Goal: Task Accomplishment & Management: Manage account settings

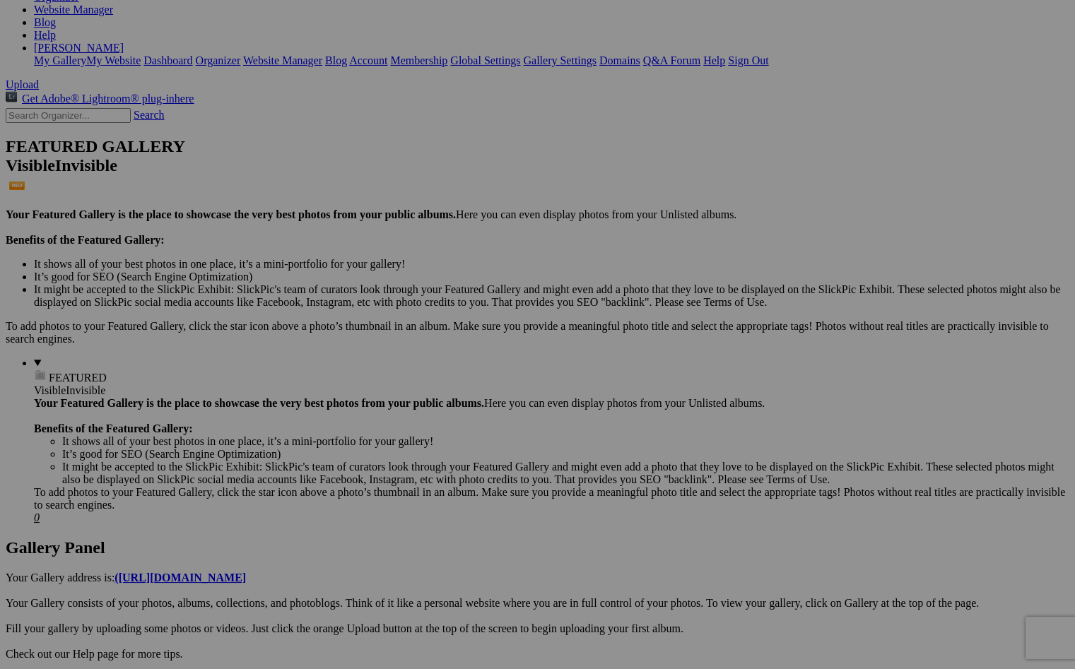
scroll to position [243, 0]
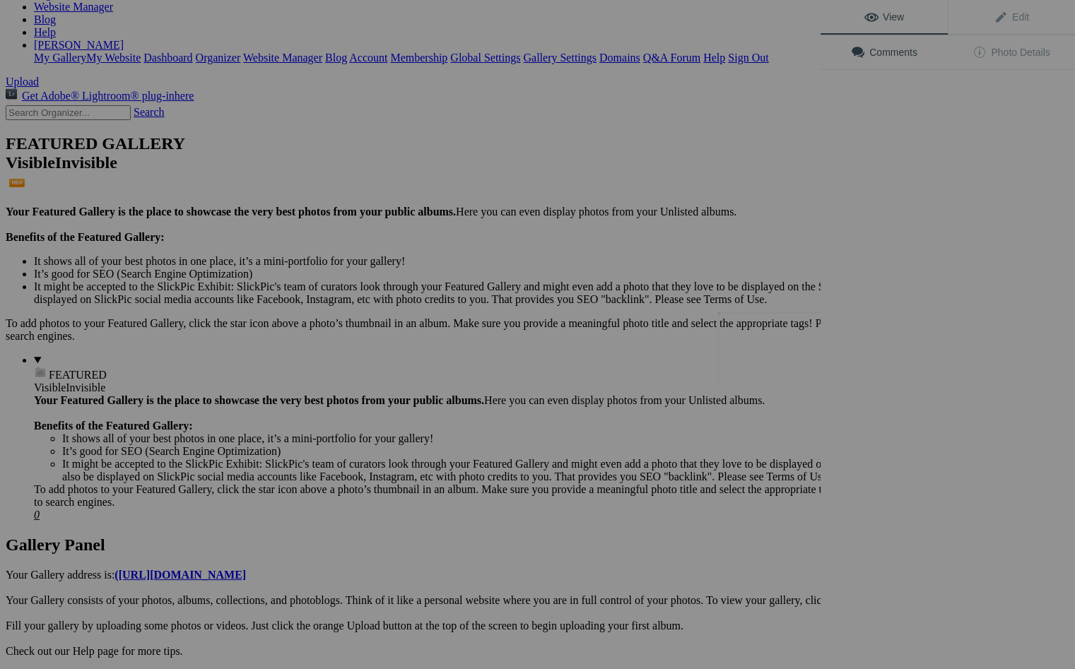
click at [772, 345] on button at bounding box center [767, 334] width 106 height 241
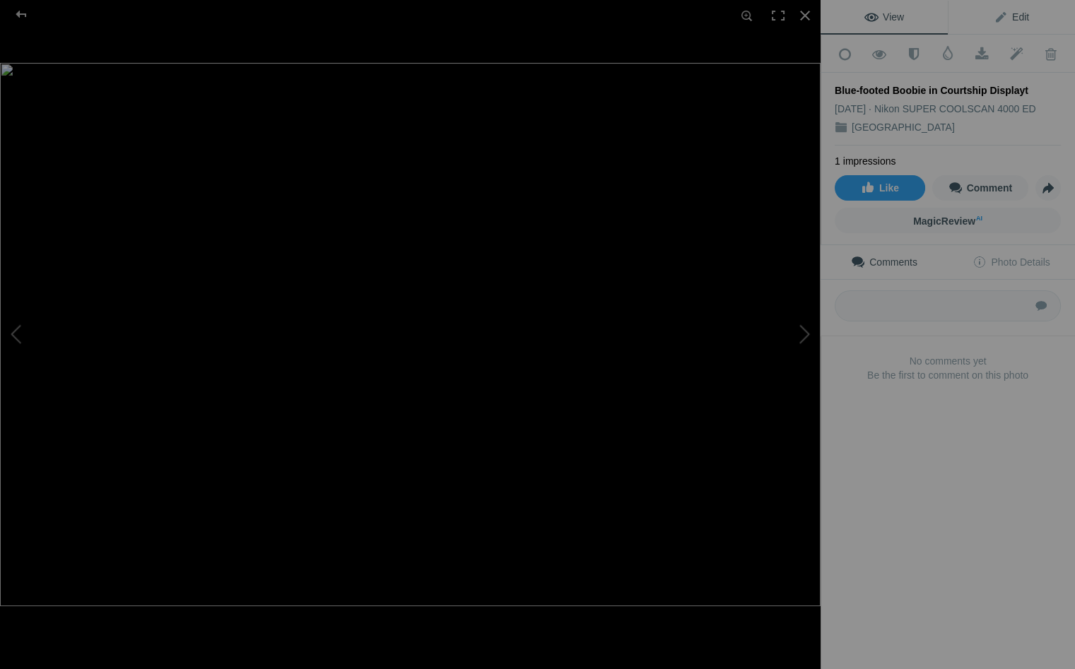
click at [1022, 11] on span "Edit" at bounding box center [1010, 16] width 35 height 11
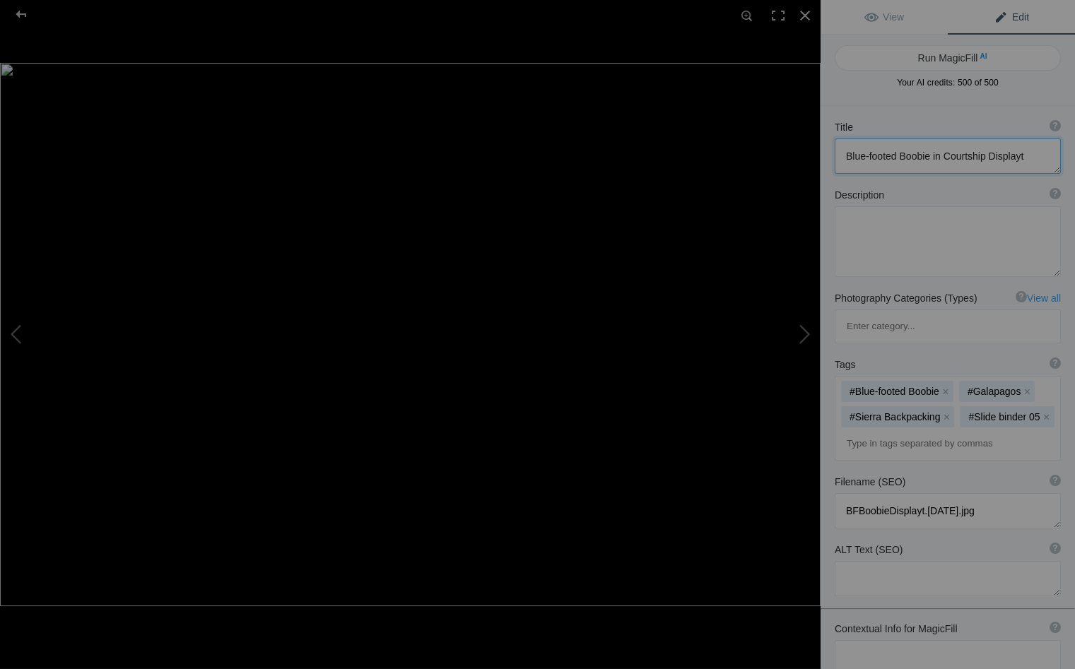
click at [1020, 157] on textarea at bounding box center [947, 155] width 226 height 35
type textarea "Blue-footed Boobie in Courtship Display"
click at [803, 14] on div at bounding box center [804, 15] width 31 height 31
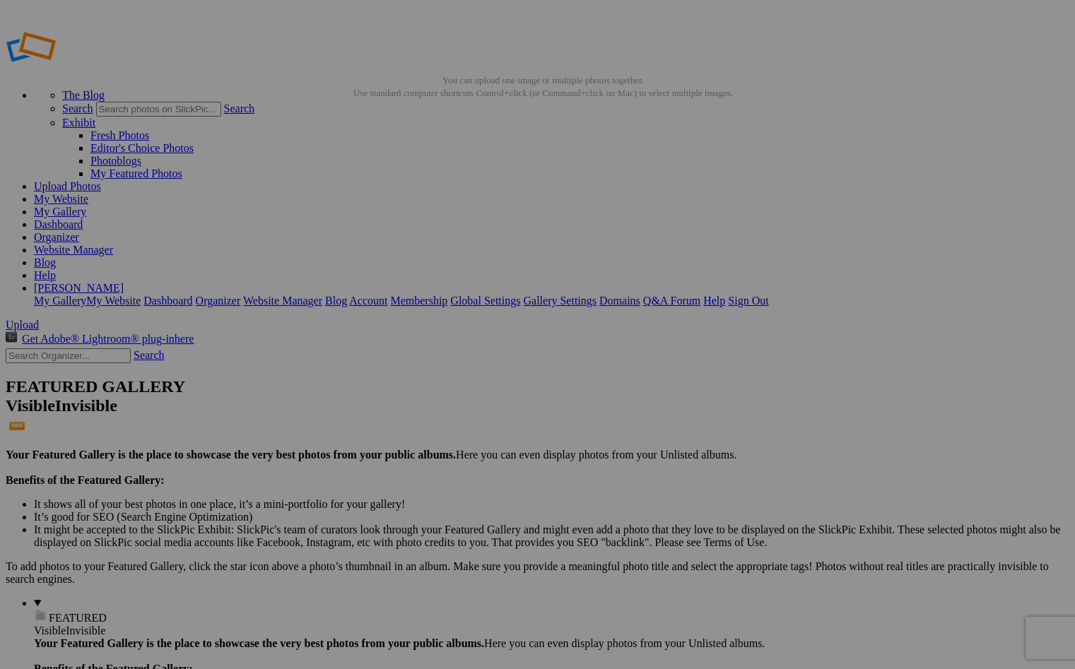
scroll to position [0, 0]
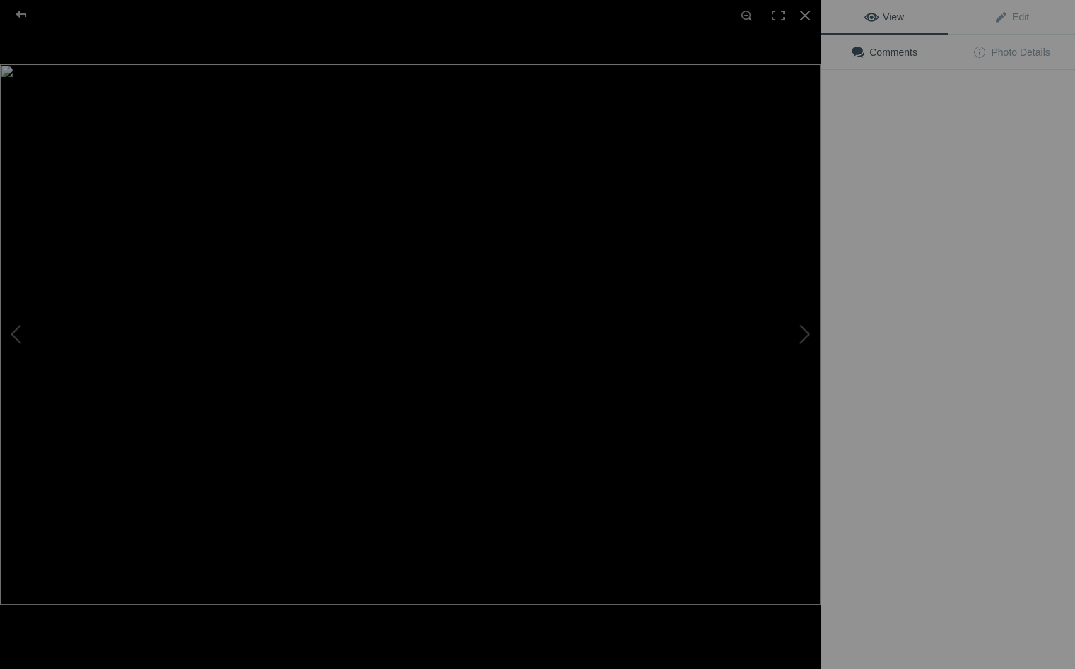
click at [396, 211] on img at bounding box center [410, 334] width 820 height 541
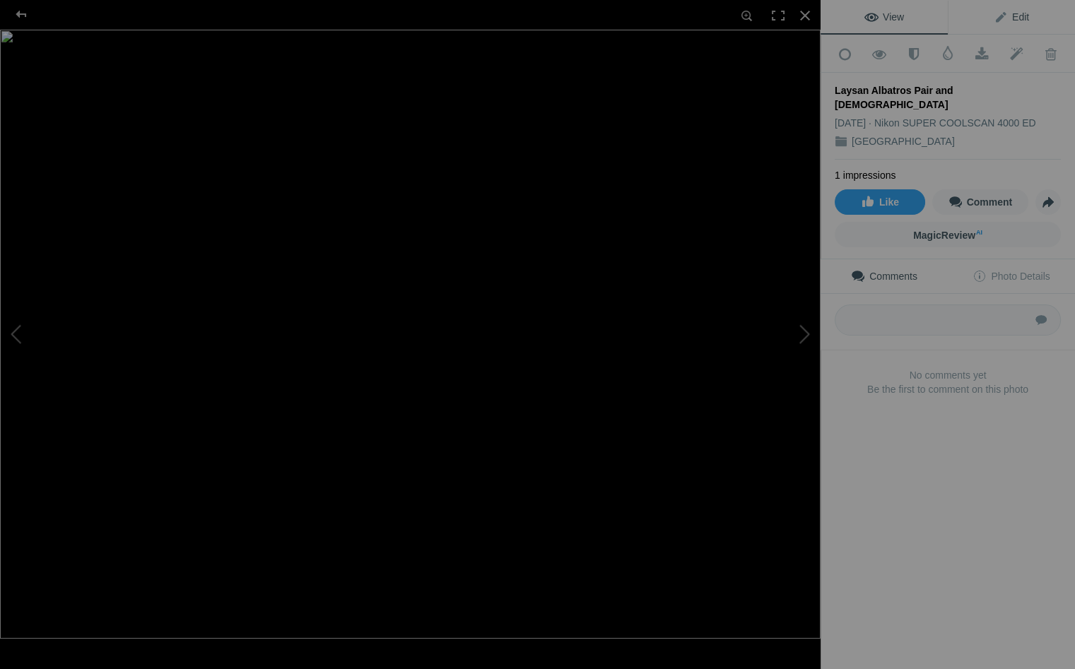
click at [1017, 13] on span "Edit" at bounding box center [1010, 16] width 35 height 11
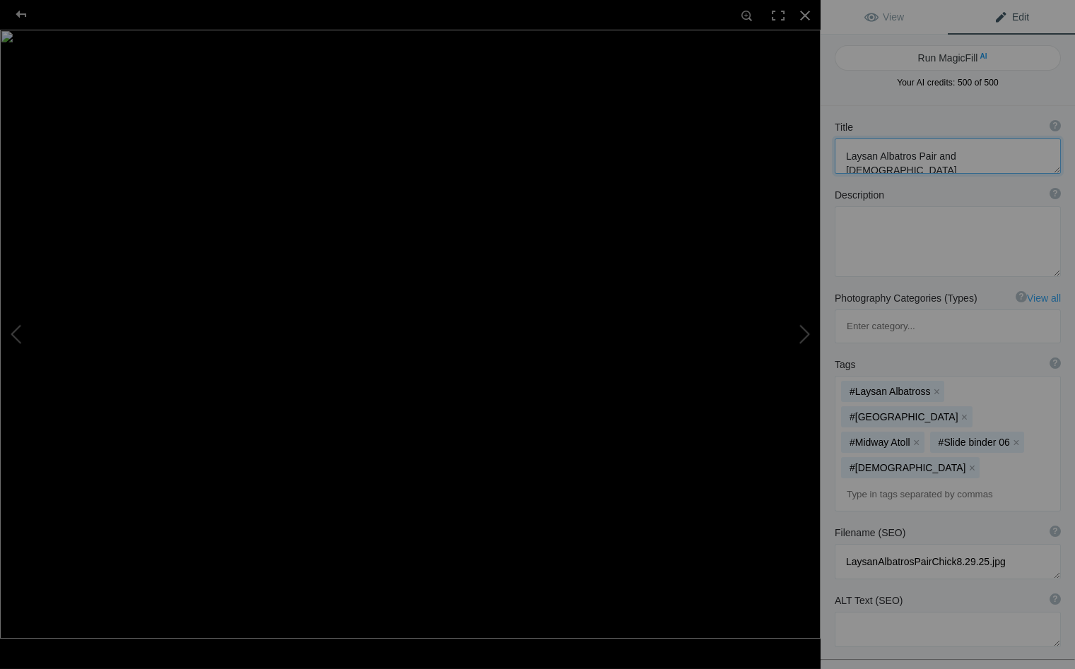
drag, startPoint x: 913, startPoint y: 155, endPoint x: 942, endPoint y: 160, distance: 29.4
click at [913, 155] on textarea at bounding box center [947, 155] width 226 height 35
type textarea "Laysan Albatross Pair and [DEMOGRAPHIC_DATA]"
click at [804, 12] on div at bounding box center [804, 15] width 31 height 31
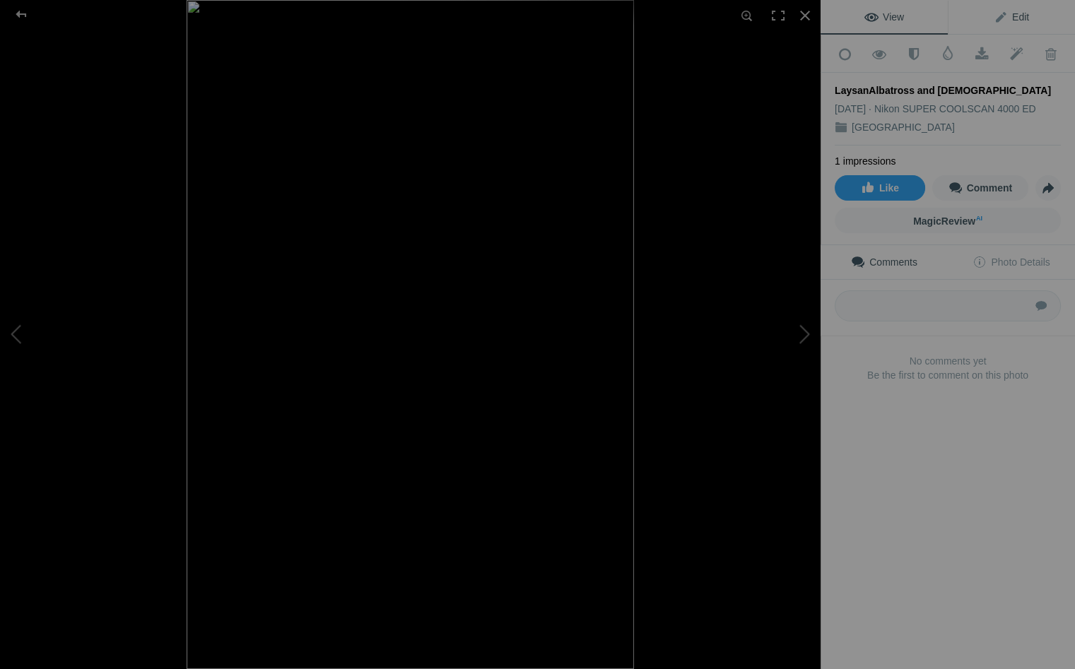
click at [1022, 15] on span "Edit" at bounding box center [1010, 16] width 35 height 11
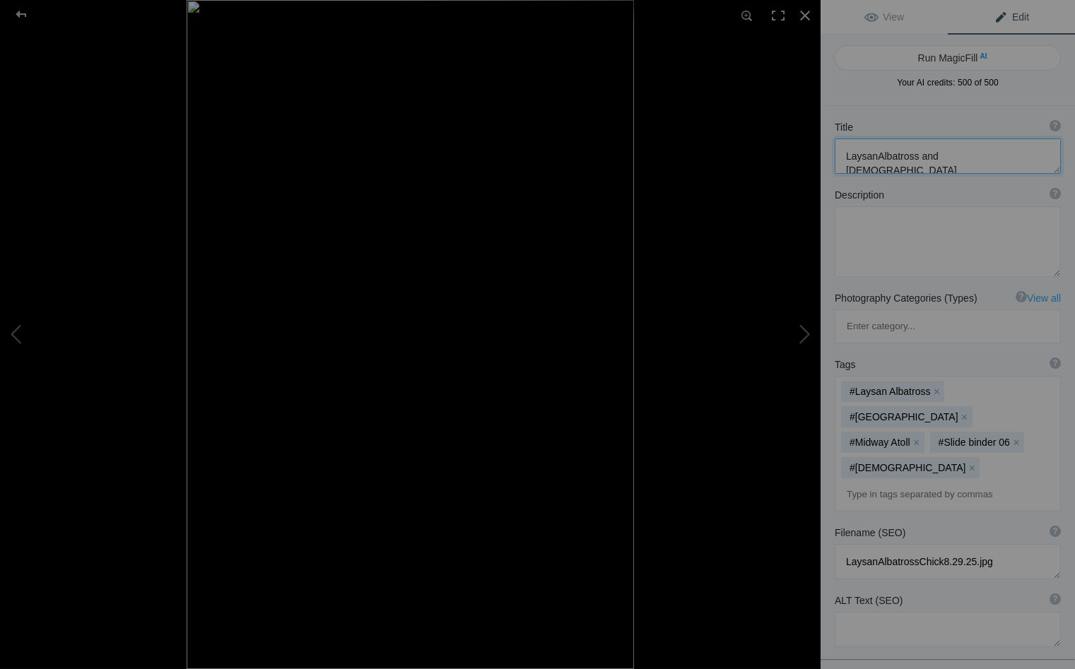
drag, startPoint x: 875, startPoint y: 157, endPoint x: 885, endPoint y: 158, distance: 10.0
click at [875, 157] on textarea at bounding box center [947, 155] width 226 height 35
type textarea "Laysan Albatross and Chick"
click at [805, 13] on div at bounding box center [804, 15] width 31 height 31
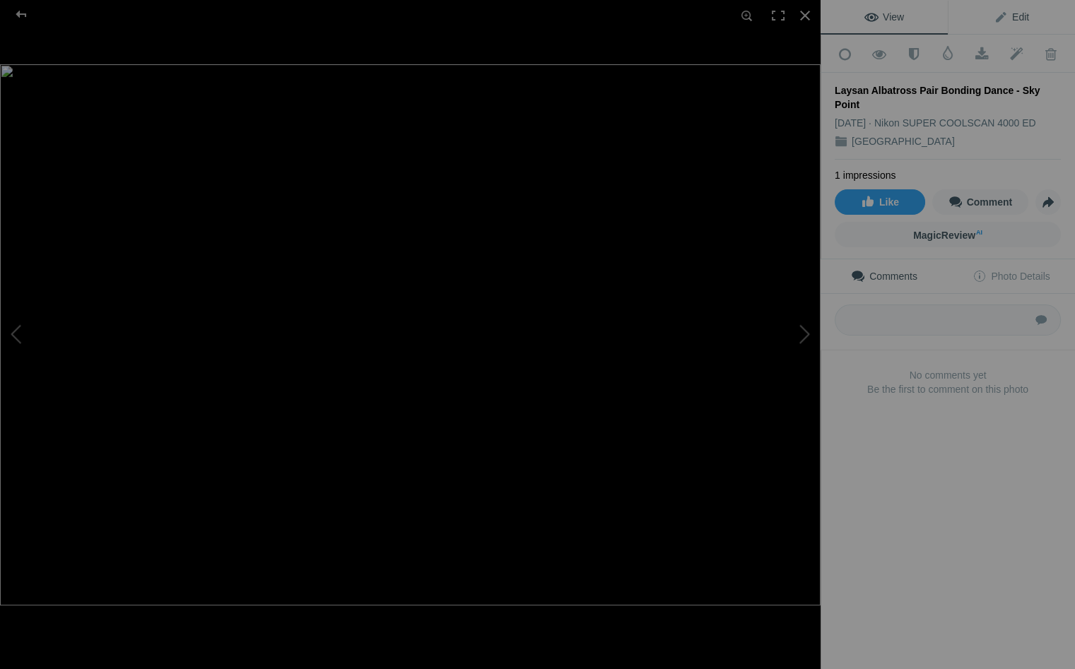
click at [1022, 14] on span "Edit" at bounding box center [1010, 16] width 35 height 11
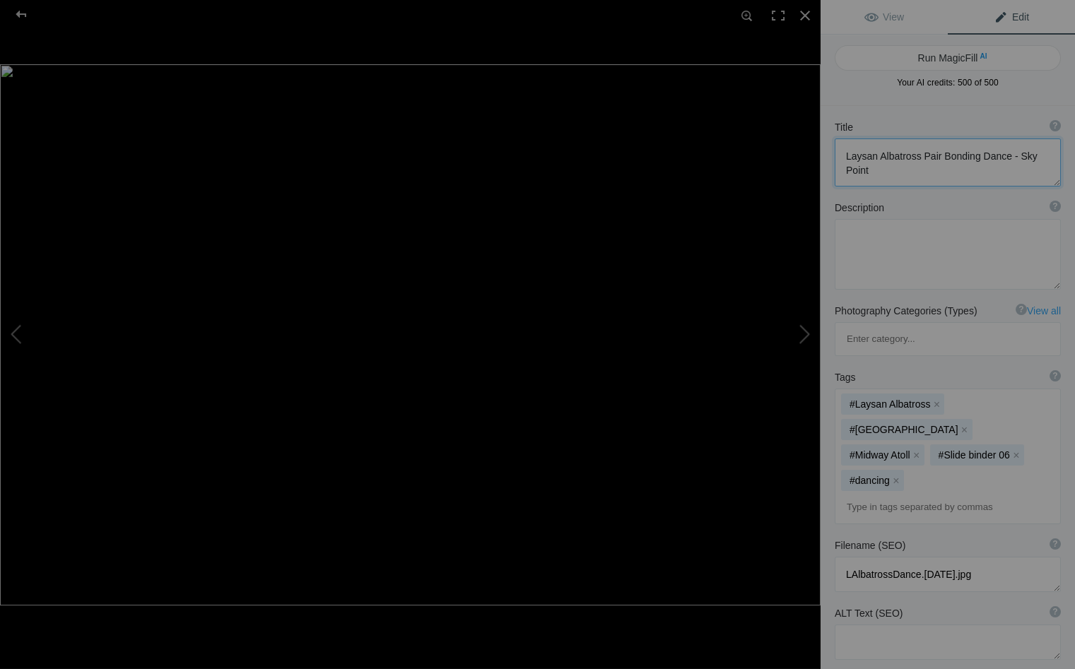
click at [871, 174] on textarea at bounding box center [947, 162] width 226 height 48
type textarea "Laysan Albatross Pair Bonding Dance - Sky Point and Focus"
click at [803, 14] on div at bounding box center [804, 15] width 31 height 31
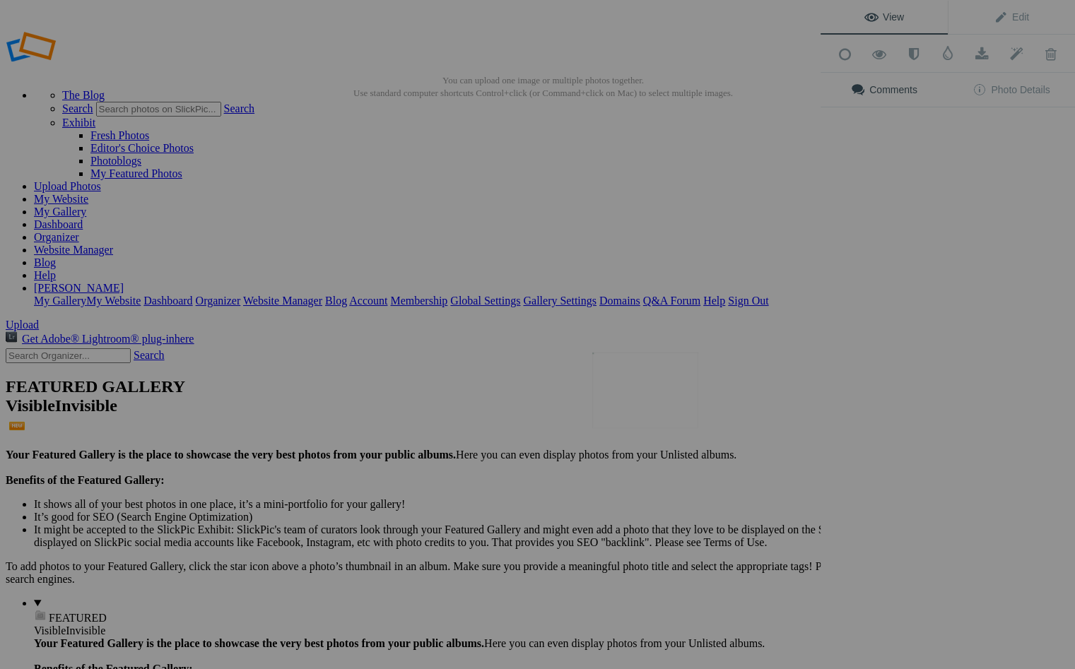
click at [633, 372] on img at bounding box center [645, 391] width 106 height 76
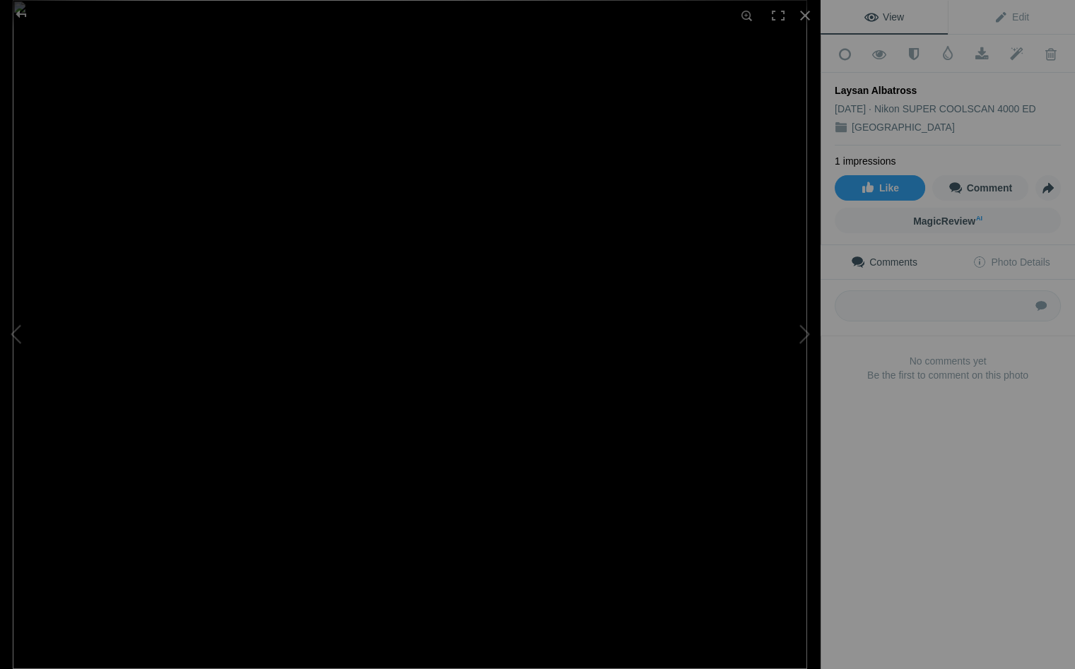
click at [923, 84] on div "Laysan Albatross" at bounding box center [947, 90] width 226 height 14
click at [1021, 14] on span "Edit" at bounding box center [1010, 16] width 35 height 11
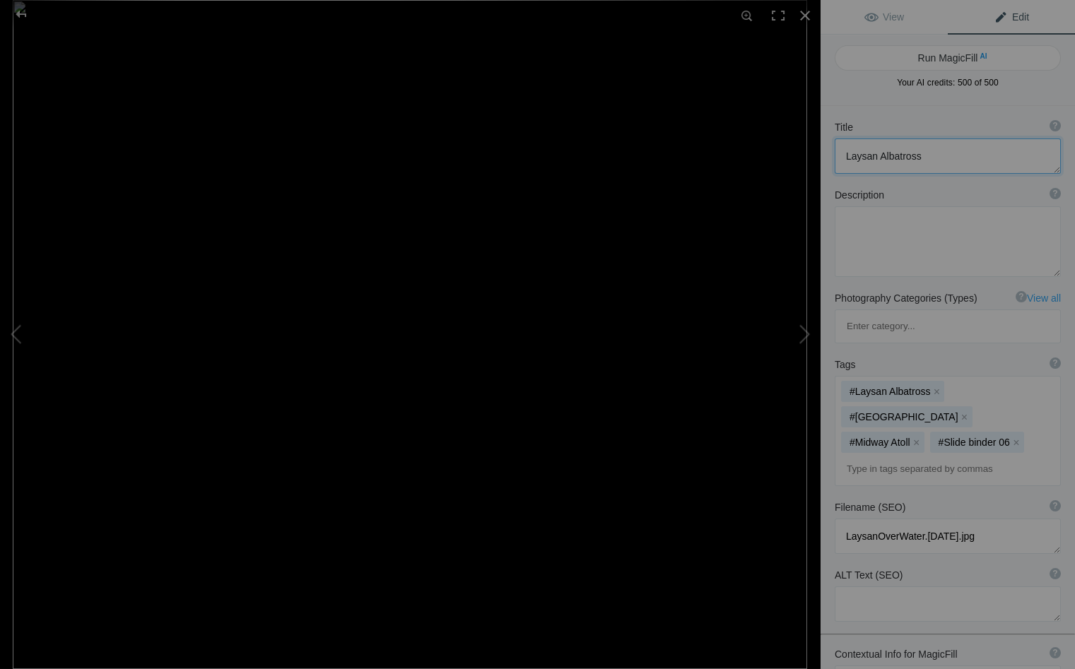
drag, startPoint x: 926, startPoint y: 156, endPoint x: 934, endPoint y: 158, distance: 8.6
click at [926, 156] on textarea at bounding box center [947, 155] width 226 height 35
type textarea "Laysan Albatross over the water"
click at [805, 13] on div at bounding box center [804, 15] width 31 height 31
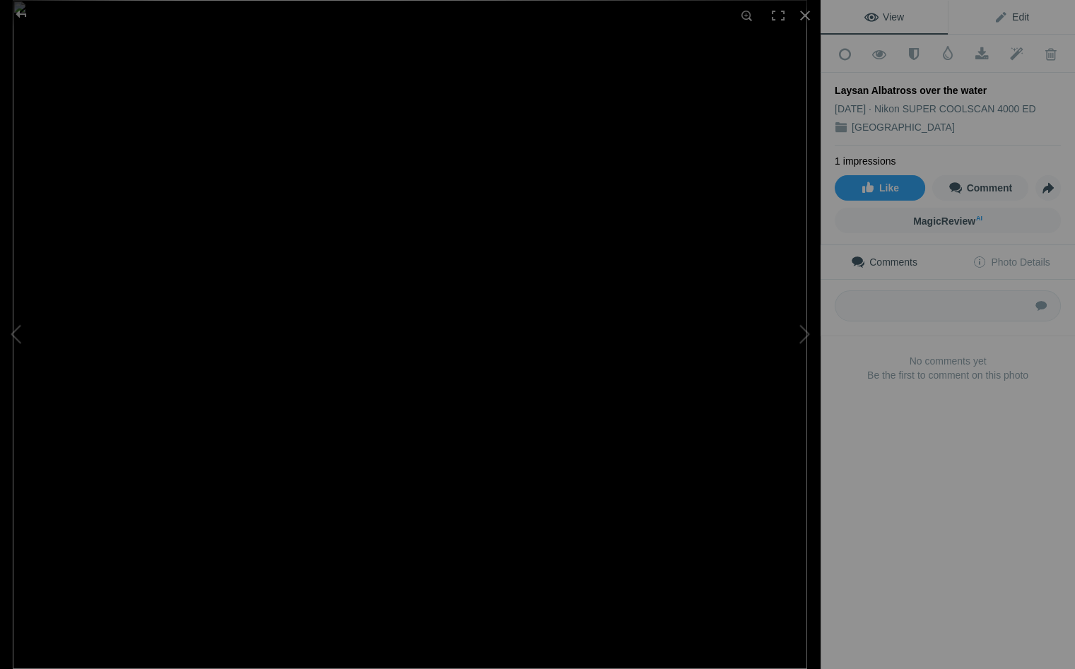
click at [1022, 16] on span "Edit" at bounding box center [1010, 16] width 35 height 11
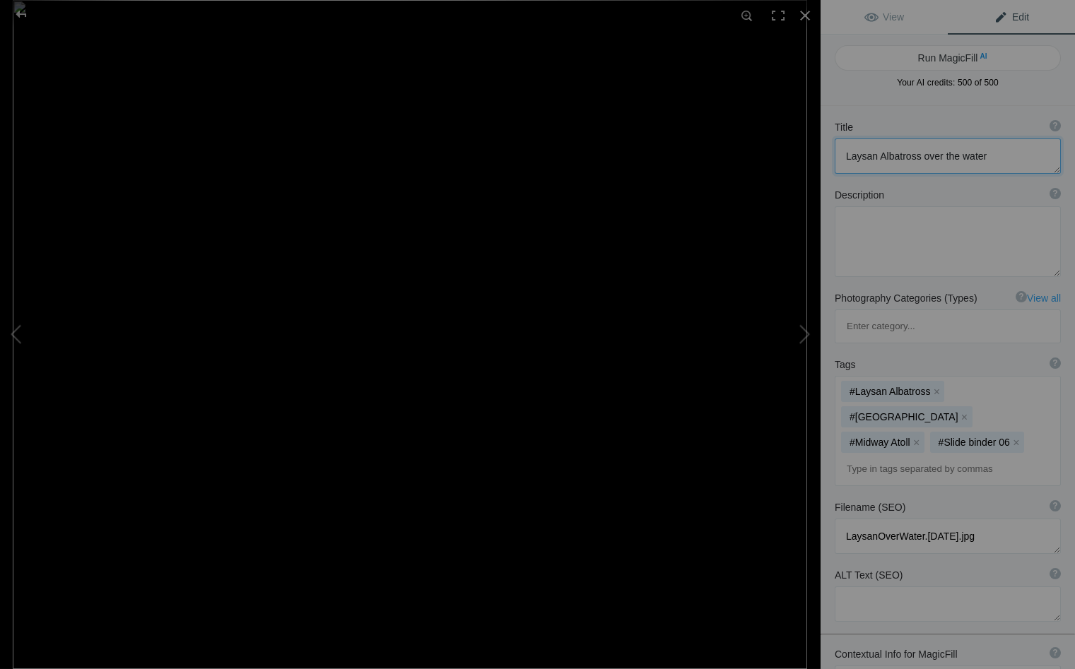
click at [962, 155] on textarea at bounding box center [947, 155] width 226 height 35
type textarea "Laysan Albatross over the Water"
click at [806, 14] on div at bounding box center [804, 15] width 31 height 31
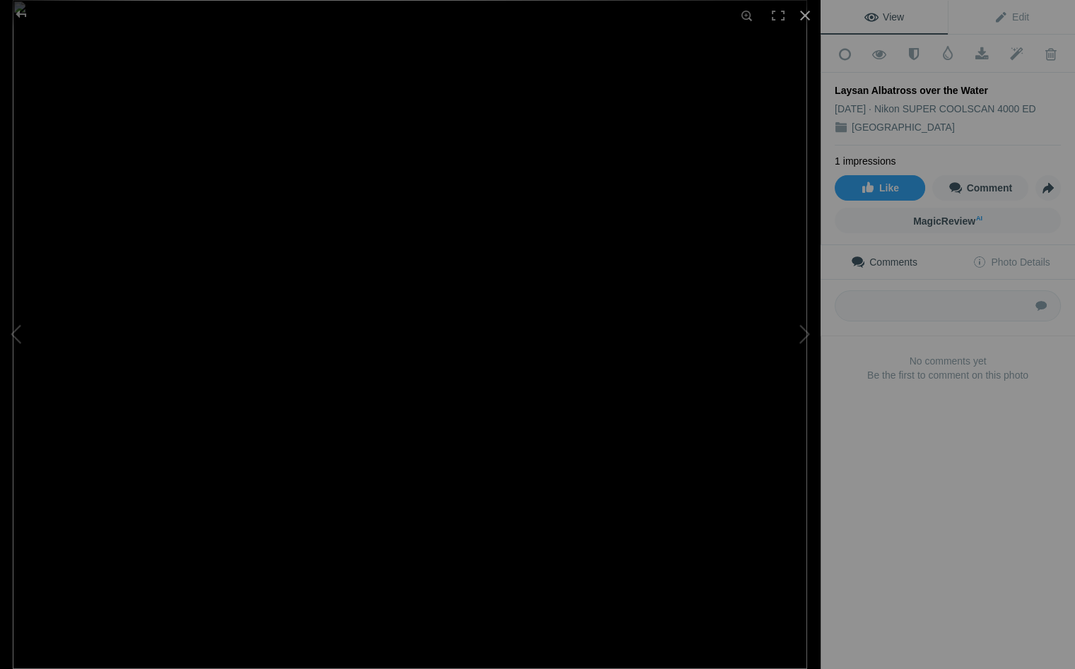
click at [805, 14] on div at bounding box center [804, 15] width 31 height 31
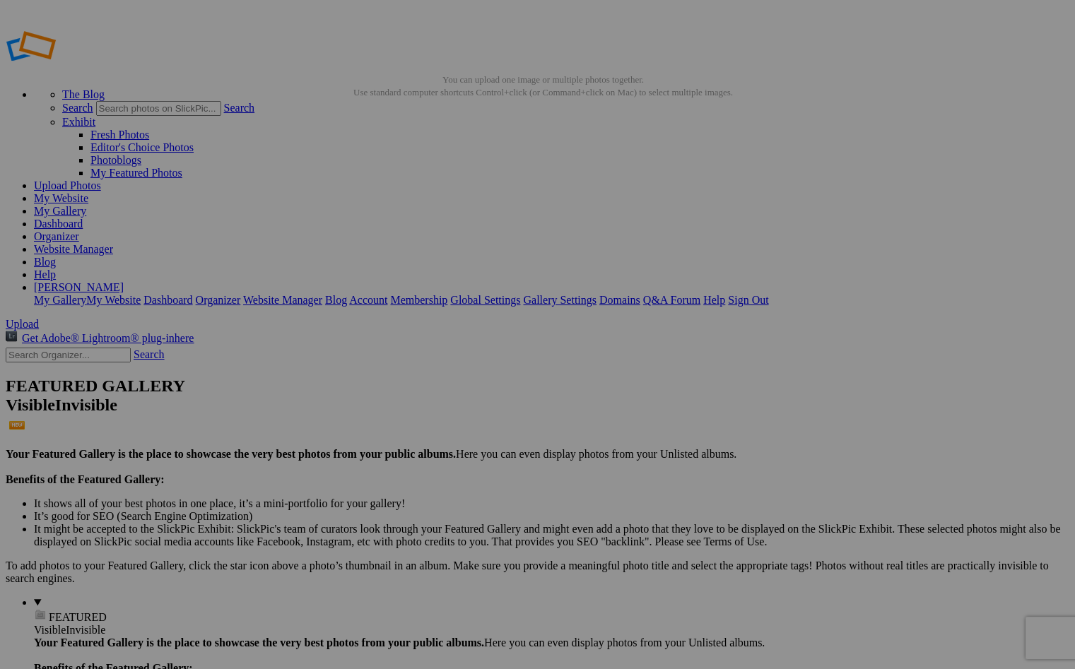
scroll to position [1, 0]
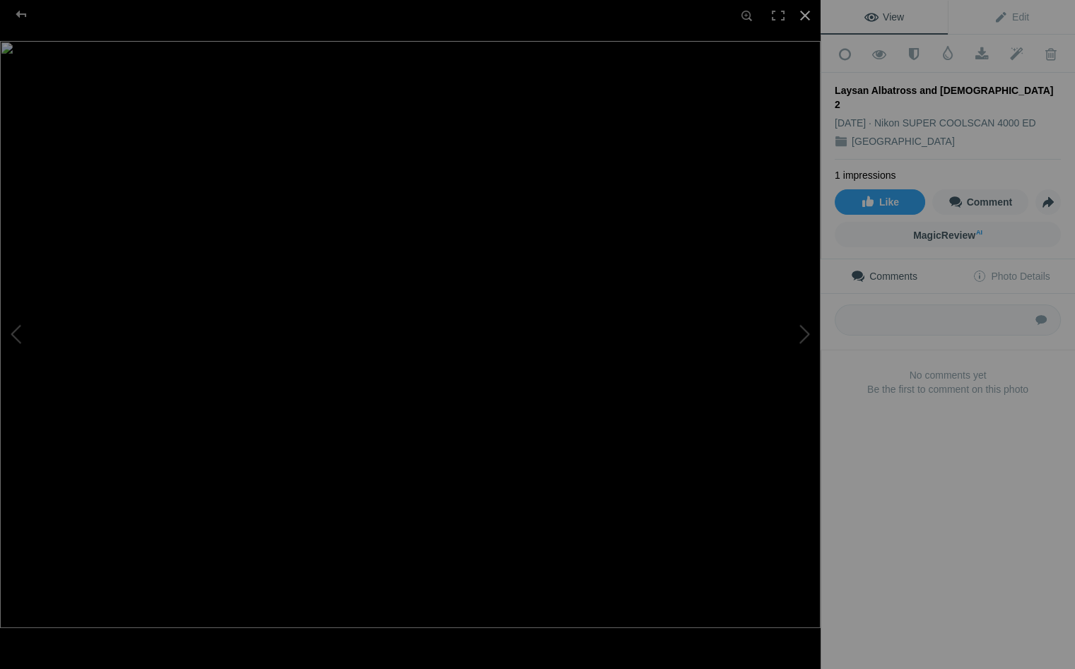
click at [805, 13] on div at bounding box center [804, 15] width 31 height 31
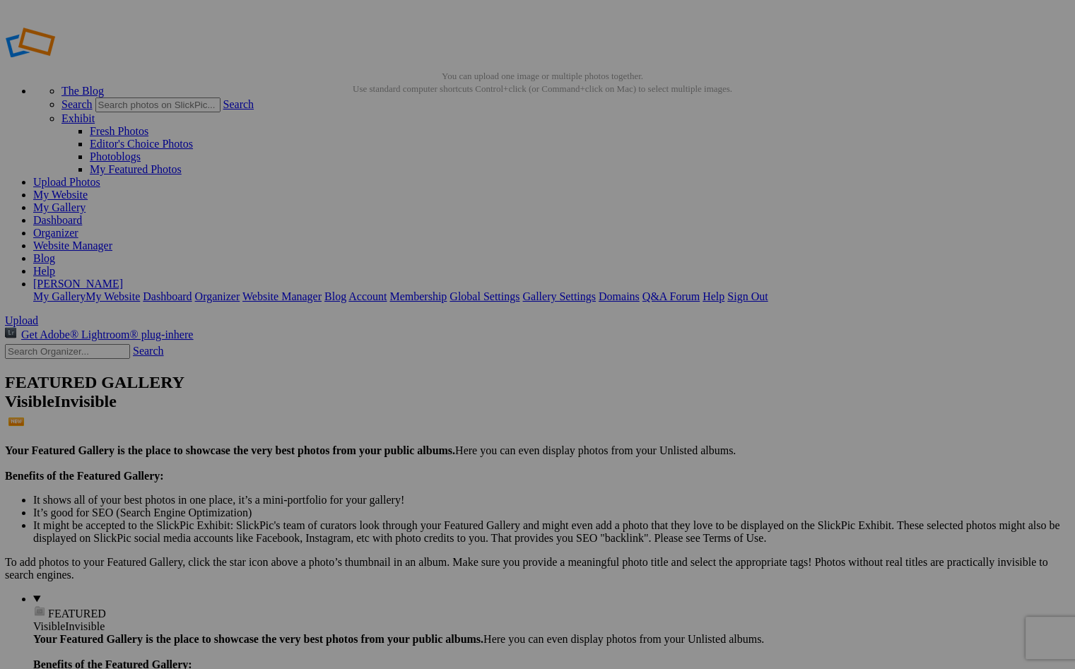
scroll to position [4, 0]
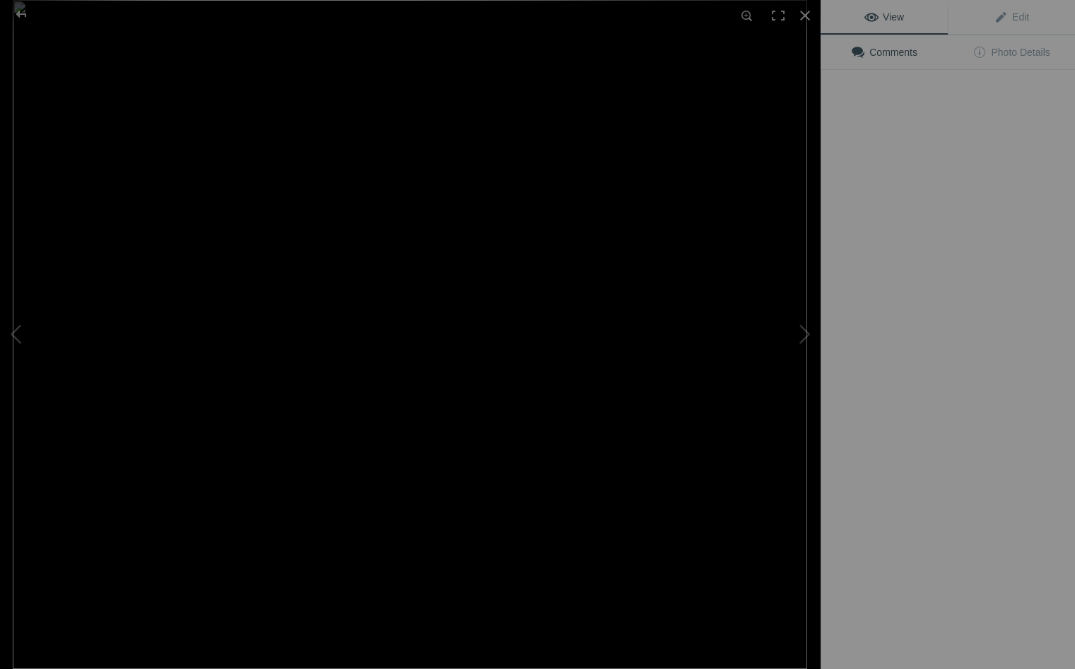
click at [295, 594] on img at bounding box center [410, 334] width 794 height 669
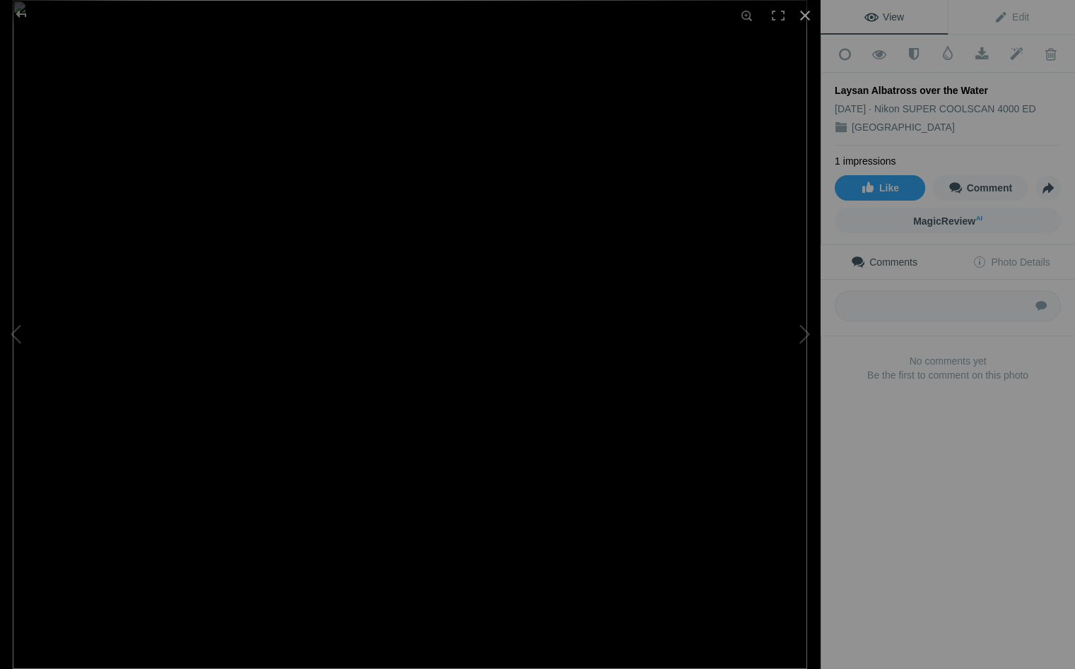
click at [804, 13] on div at bounding box center [804, 15] width 31 height 31
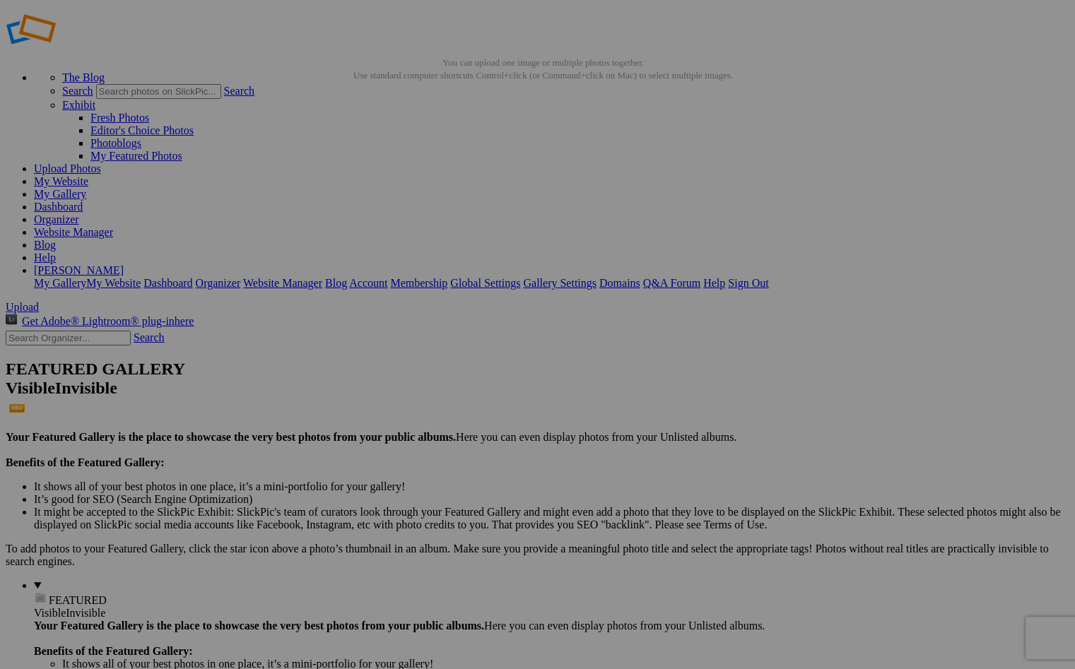
scroll to position [22, 0]
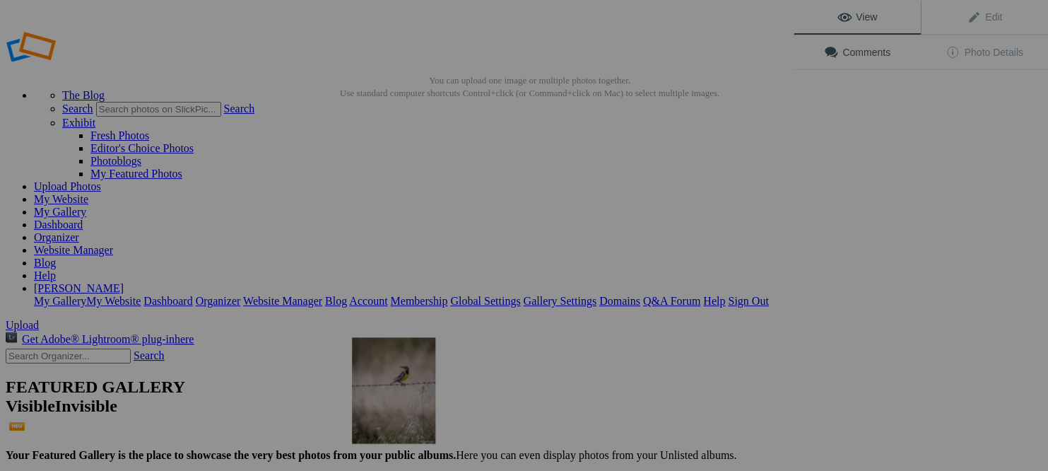
click at [394, 403] on img at bounding box center [393, 390] width 83 height 106
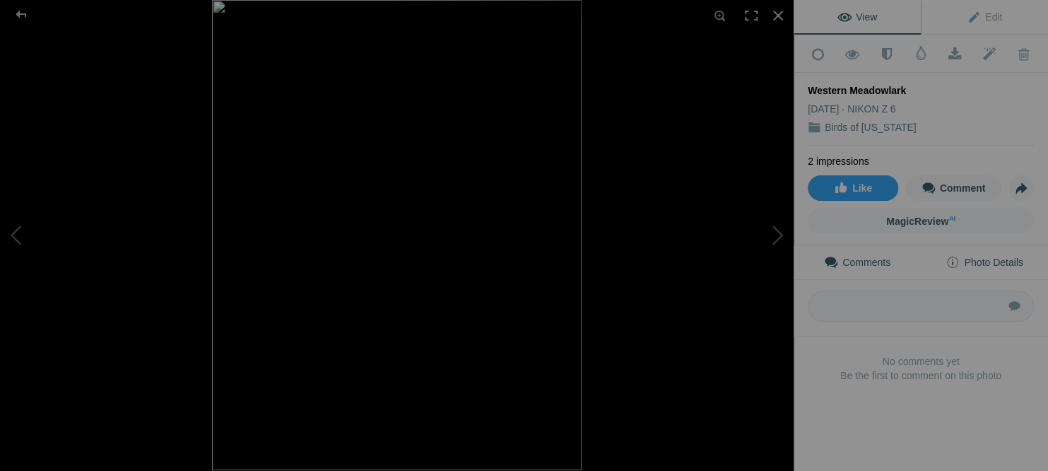
click at [991, 256] on span "Photo Details" at bounding box center [983, 261] width 77 height 11
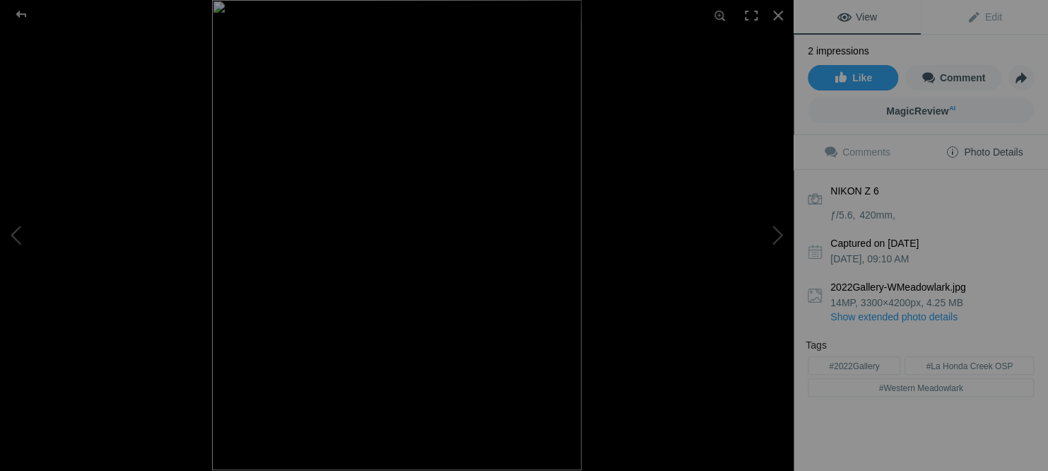
scroll to position [110, 0]
click at [777, 14] on div at bounding box center [777, 15] width 31 height 31
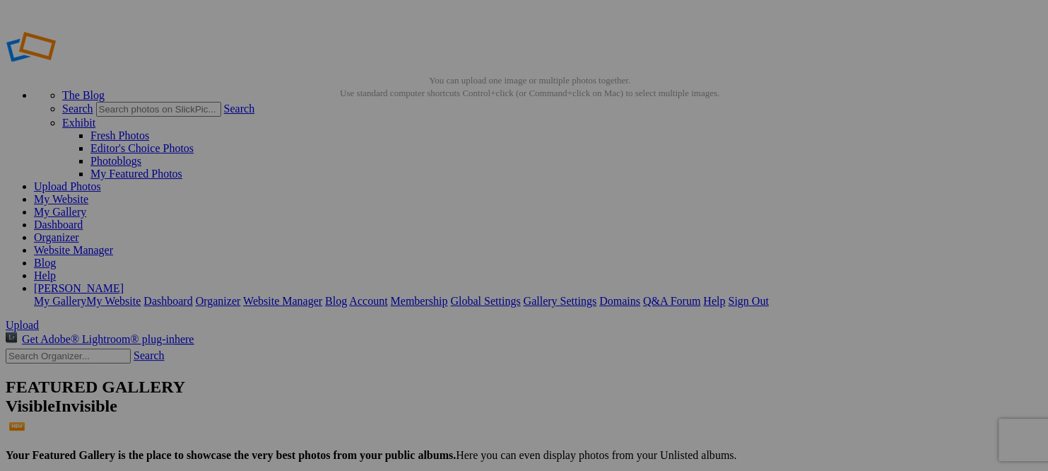
scroll to position [0, 0]
click at [533, 425] on img at bounding box center [519, 390] width 92 height 106
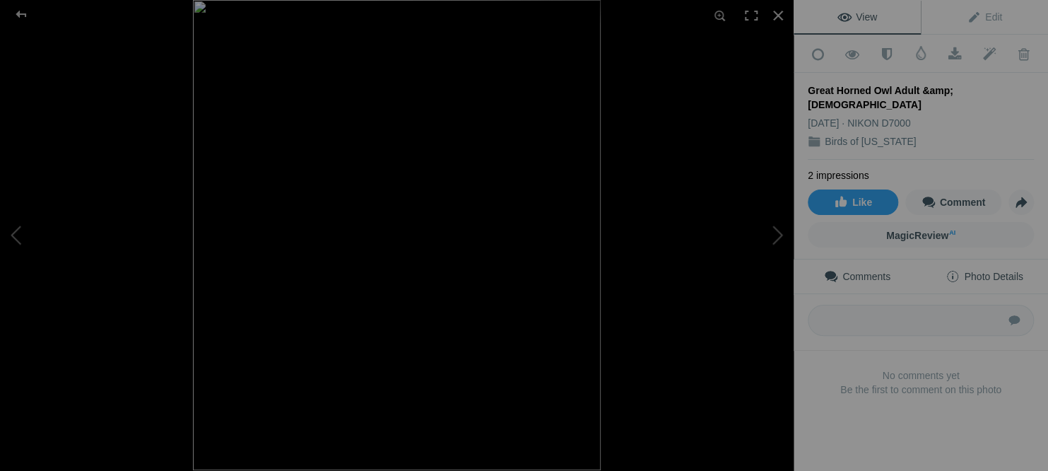
drag, startPoint x: 991, startPoint y: 256, endPoint x: 987, endPoint y: 266, distance: 10.5
click at [991, 271] on span "Photo Details" at bounding box center [983, 276] width 77 height 11
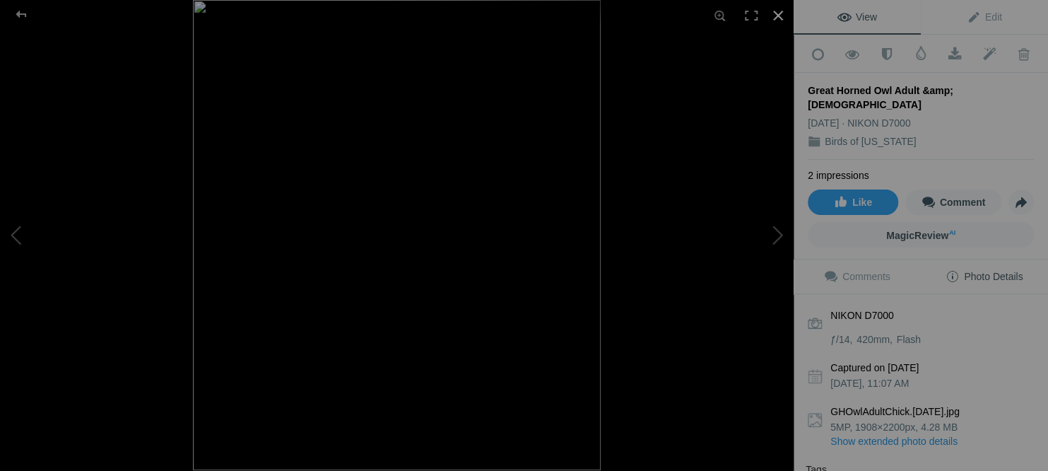
click at [777, 13] on div at bounding box center [777, 15] width 31 height 31
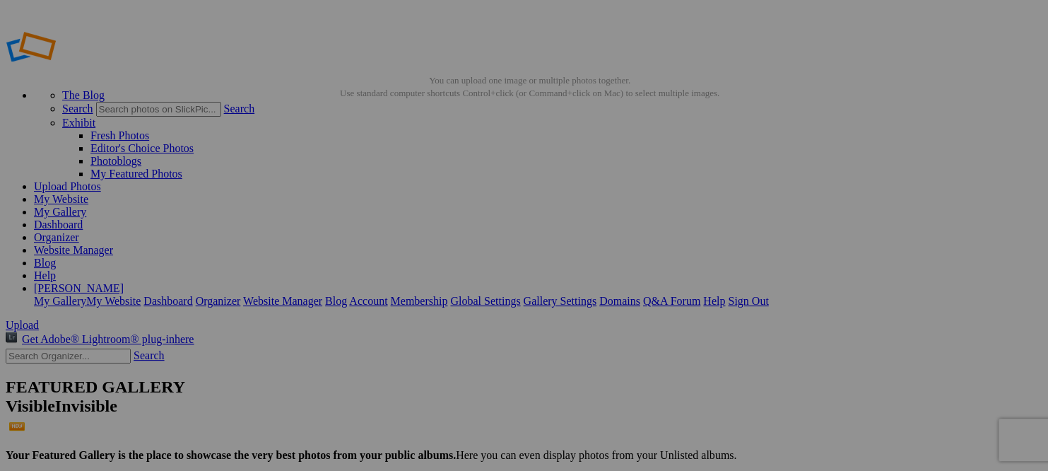
click at [639, 377] on img at bounding box center [645, 389] width 106 height 83
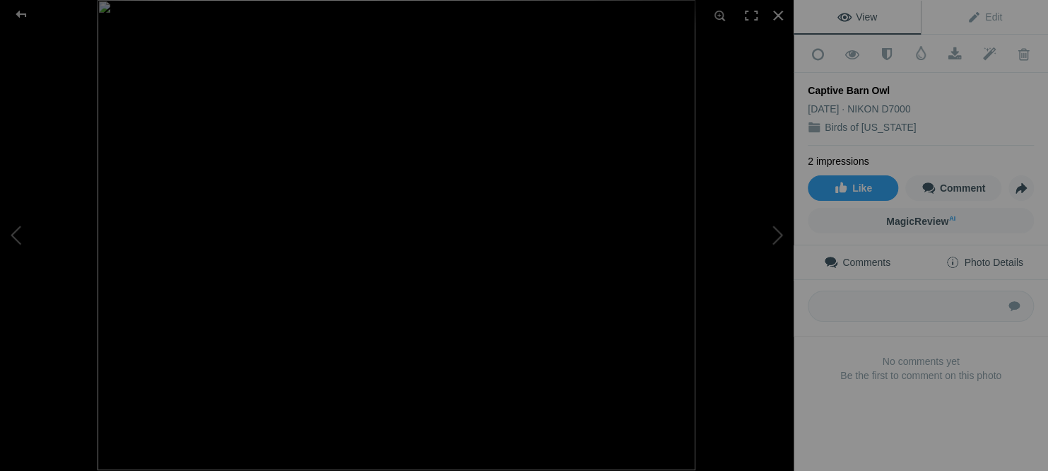
click at [984, 256] on span "Photo Details" at bounding box center [983, 261] width 77 height 11
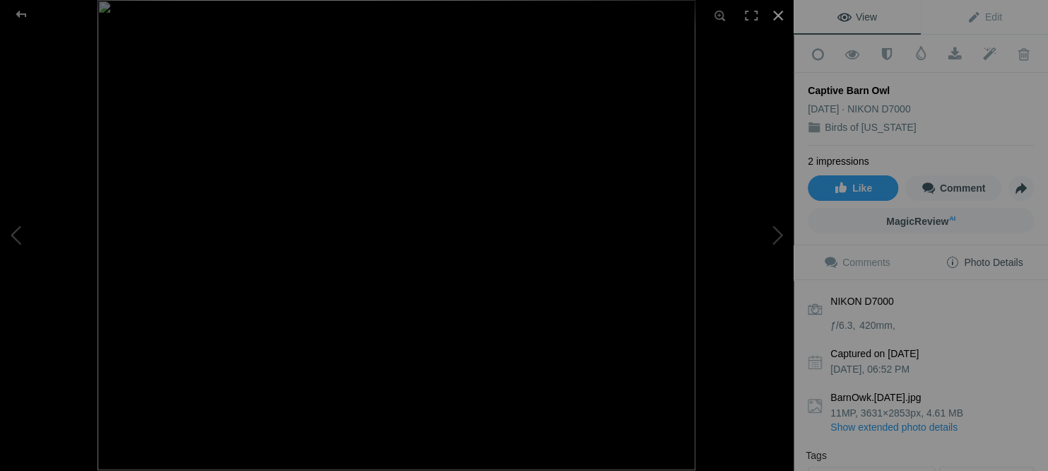
click at [779, 13] on div at bounding box center [777, 15] width 31 height 31
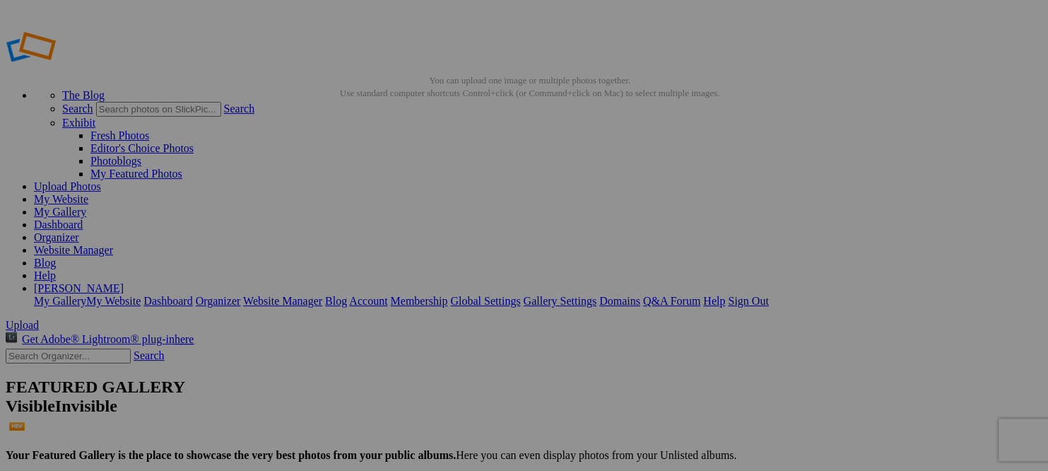
click at [775, 396] on img at bounding box center [771, 390] width 106 height 85
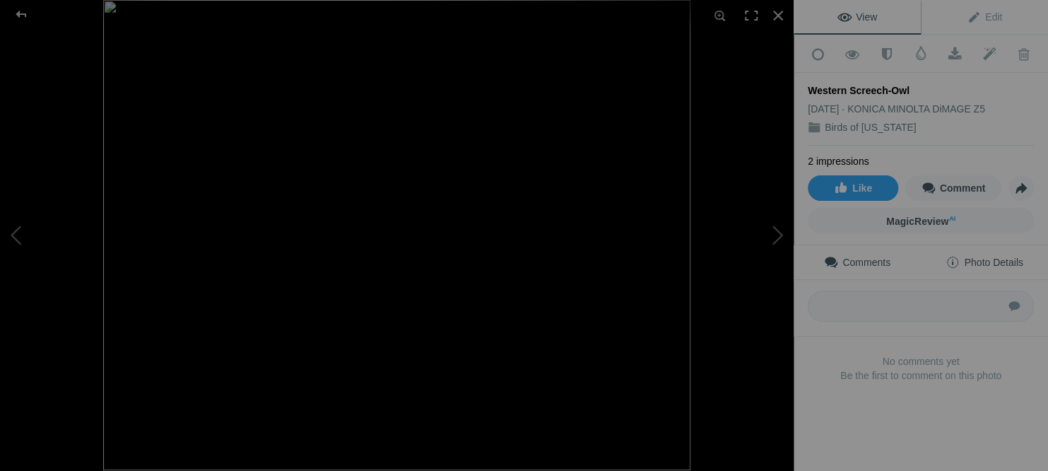
click at [1000, 256] on span "Photo Details" at bounding box center [983, 261] width 77 height 11
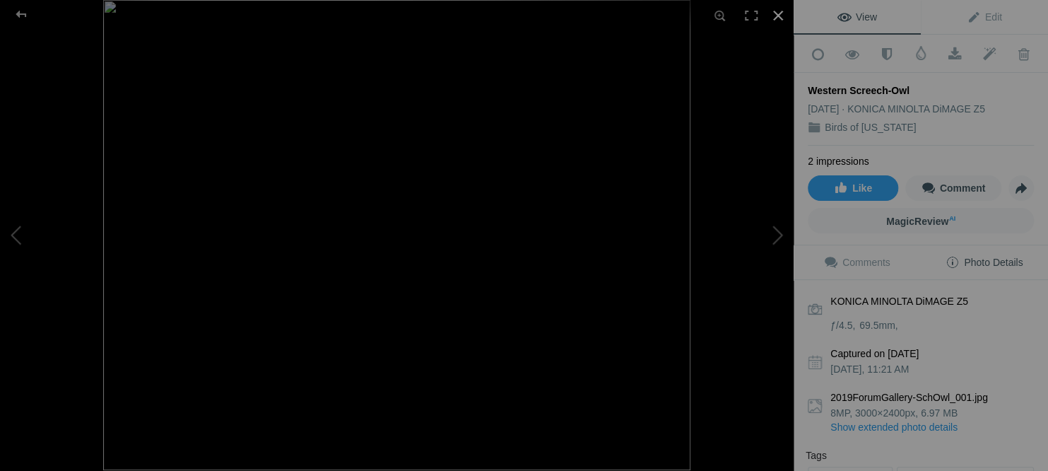
click at [777, 13] on div at bounding box center [777, 15] width 31 height 31
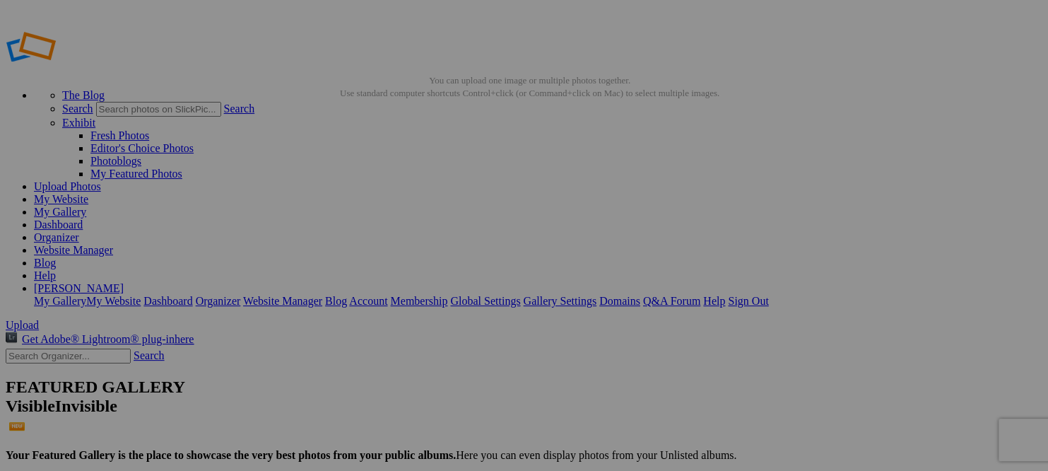
click at [893, 390] on div "View Edit Add to Quick Collection Remove from Quick Collection Hide from Public…" at bounding box center [920, 235] width 254 height 471
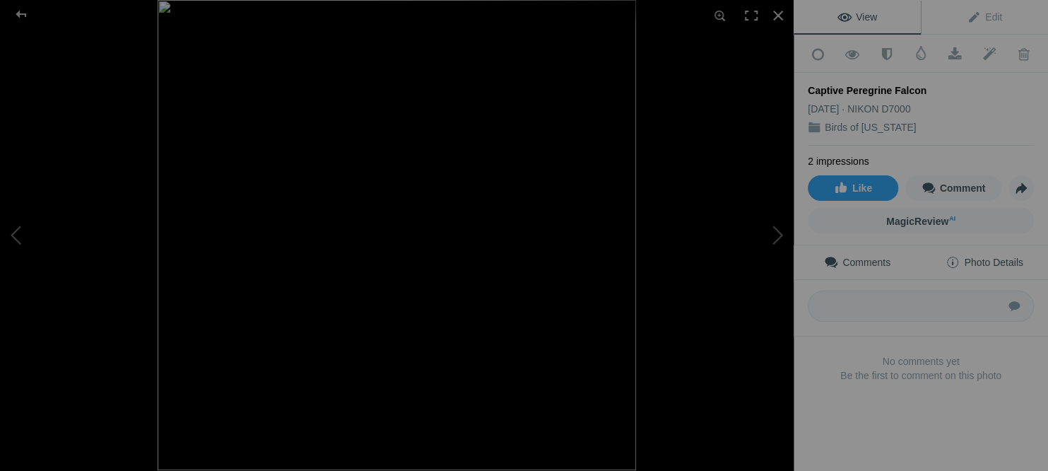
click at [1014, 256] on span "Photo Details" at bounding box center [983, 261] width 77 height 11
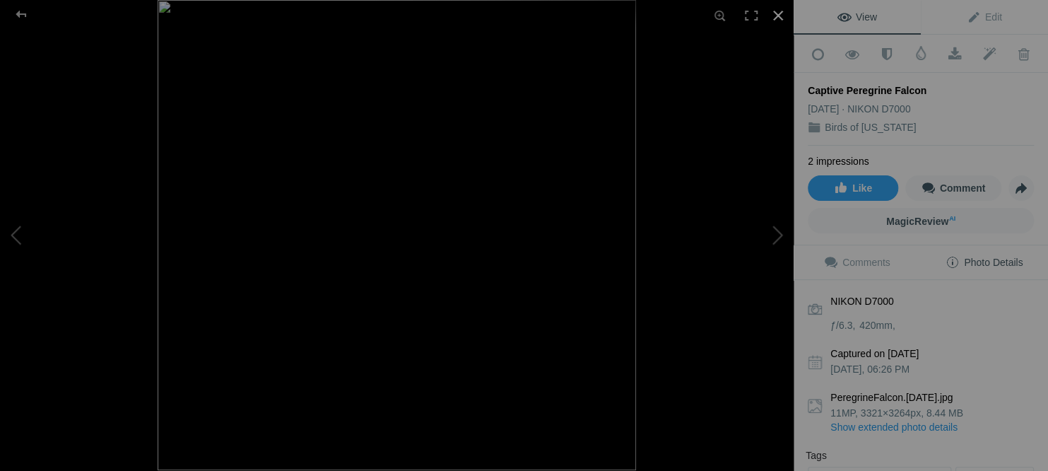
click at [777, 13] on div at bounding box center [777, 15] width 31 height 31
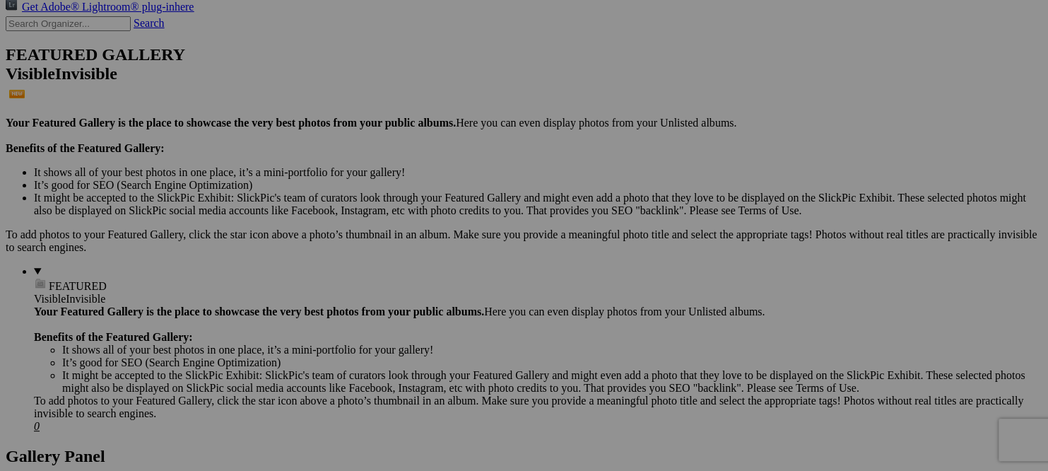
scroll to position [334, 0]
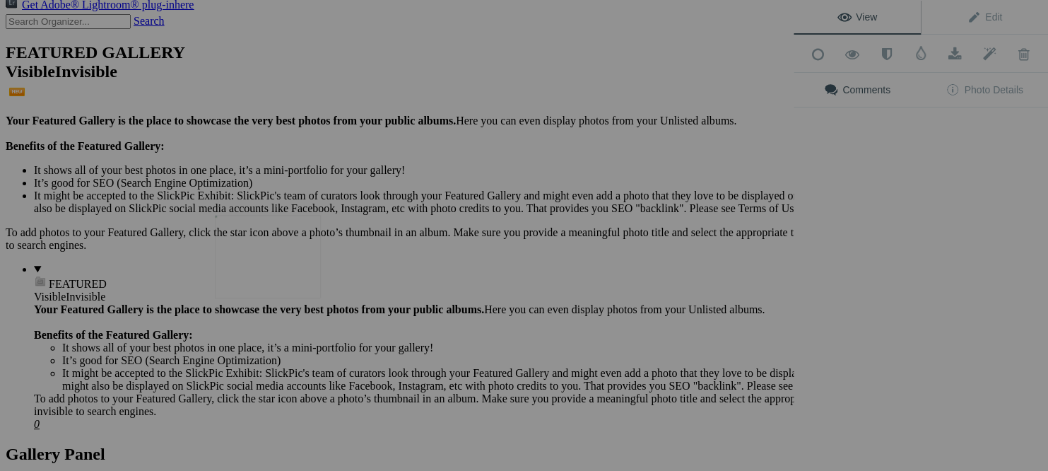
click at [254, 266] on img at bounding box center [268, 256] width 106 height 83
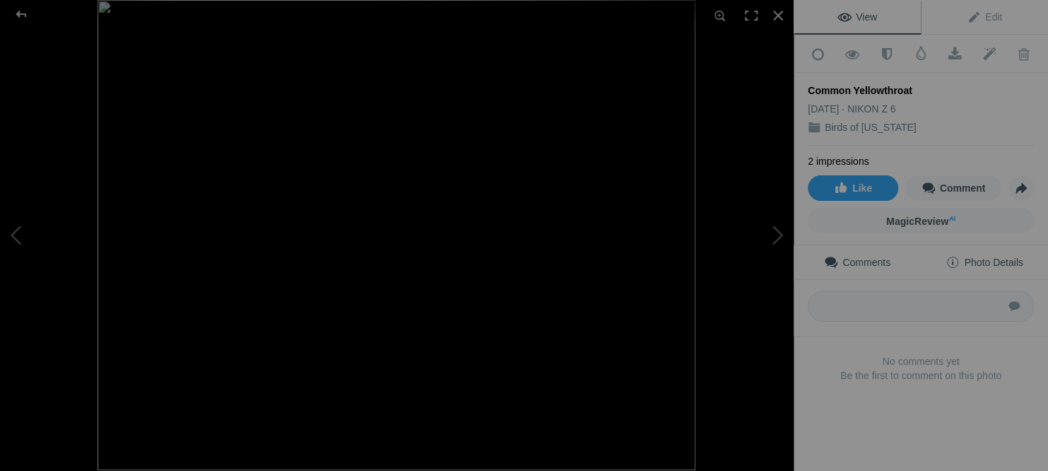
click at [1014, 257] on span "Photo Details" at bounding box center [983, 261] width 77 height 11
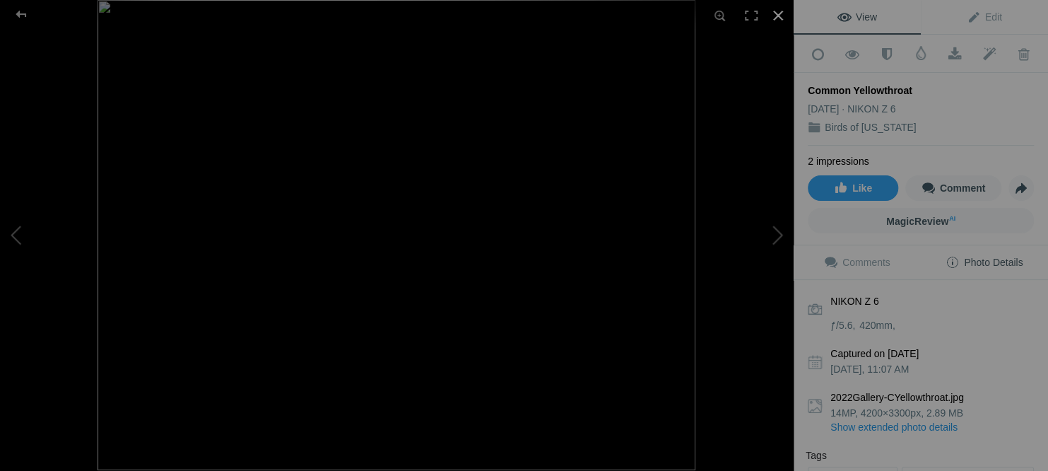
click at [777, 13] on div at bounding box center [777, 15] width 31 height 31
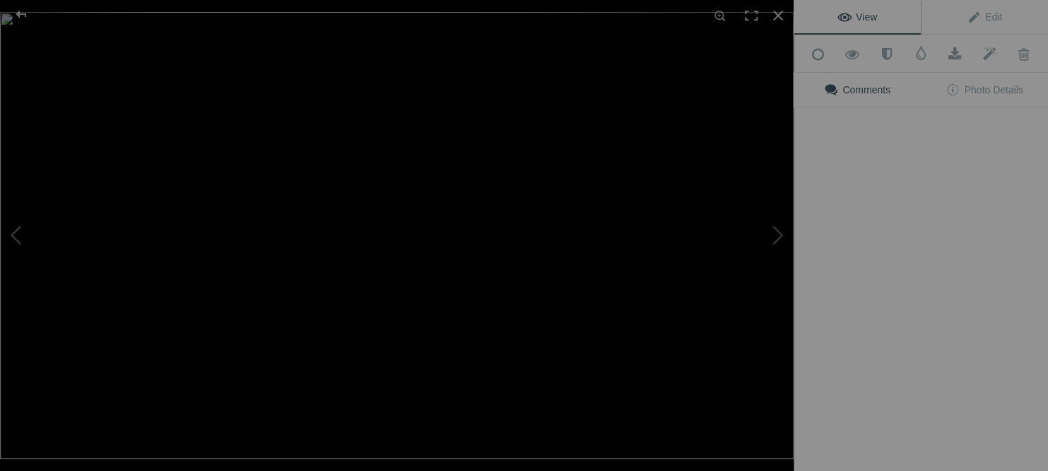
click at [406, 259] on img at bounding box center [396, 235] width 793 height 447
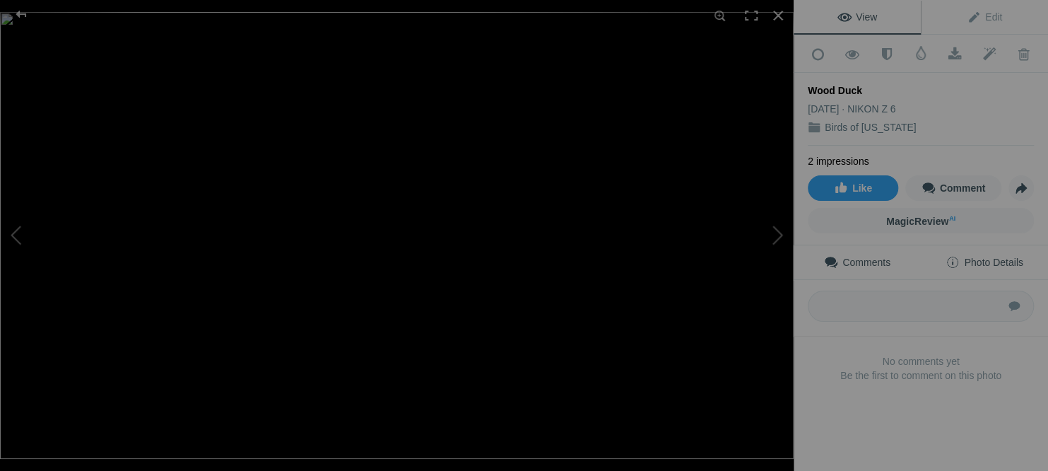
click at [979, 258] on span "Photo Details" at bounding box center [983, 261] width 77 height 11
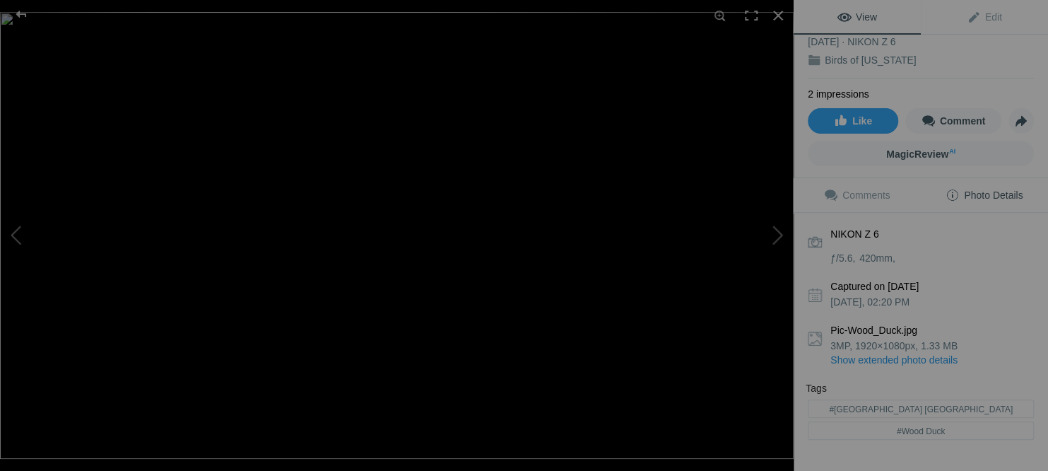
scroll to position [86, 0]
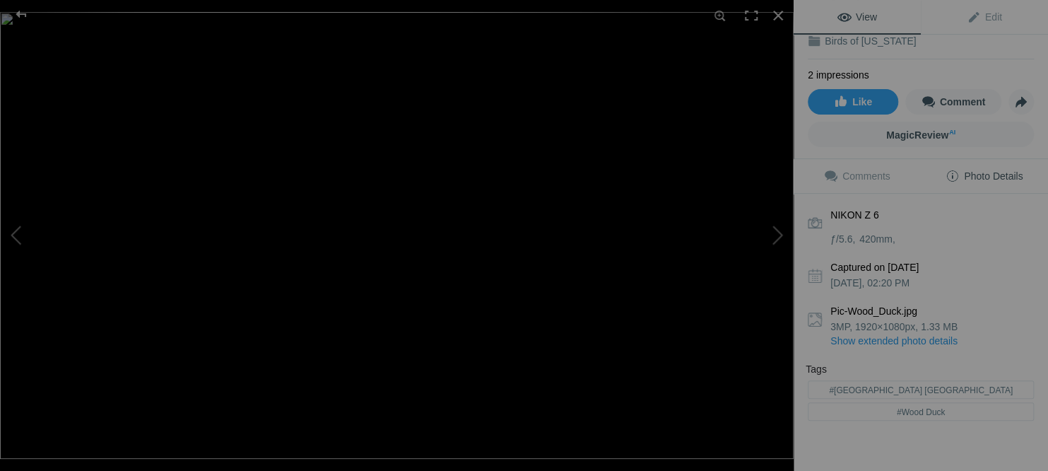
click at [929, 333] on link "Show extended photo details" at bounding box center [931, 340] width 203 height 14
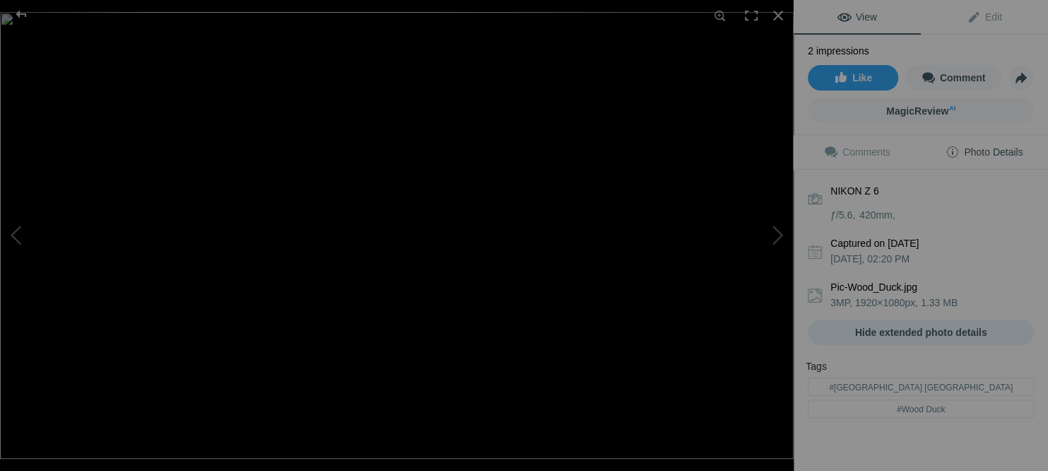
scroll to position [109, 0]
click at [899, 321] on link "Hide extended photo details" at bounding box center [921, 333] width 226 height 25
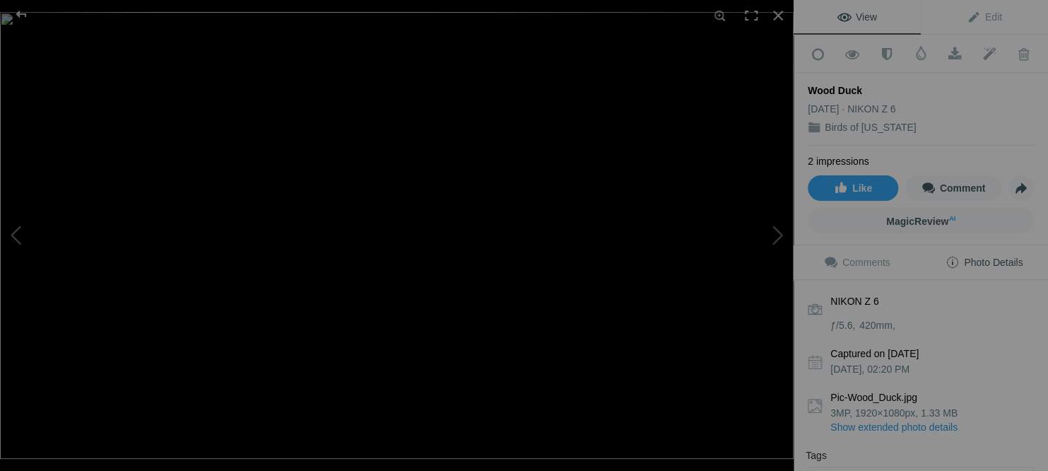
scroll to position [0, 0]
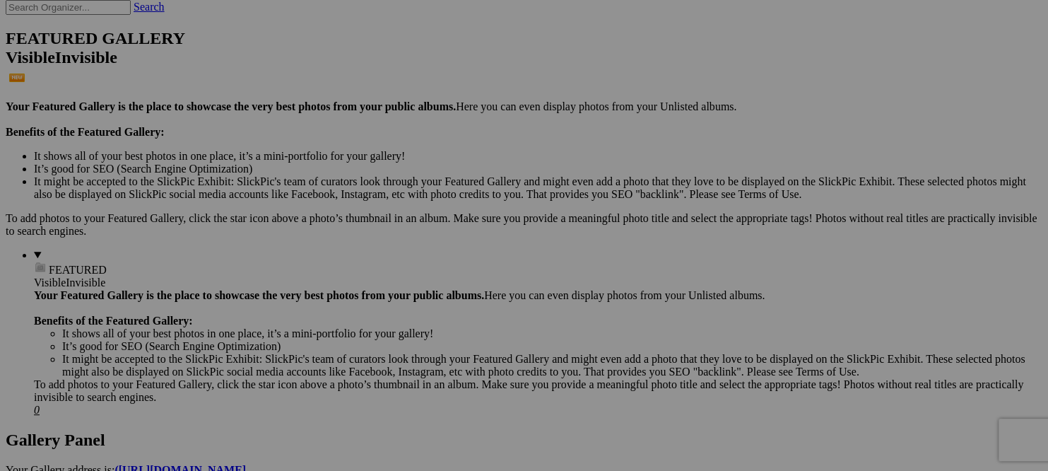
scroll to position [350, 0]
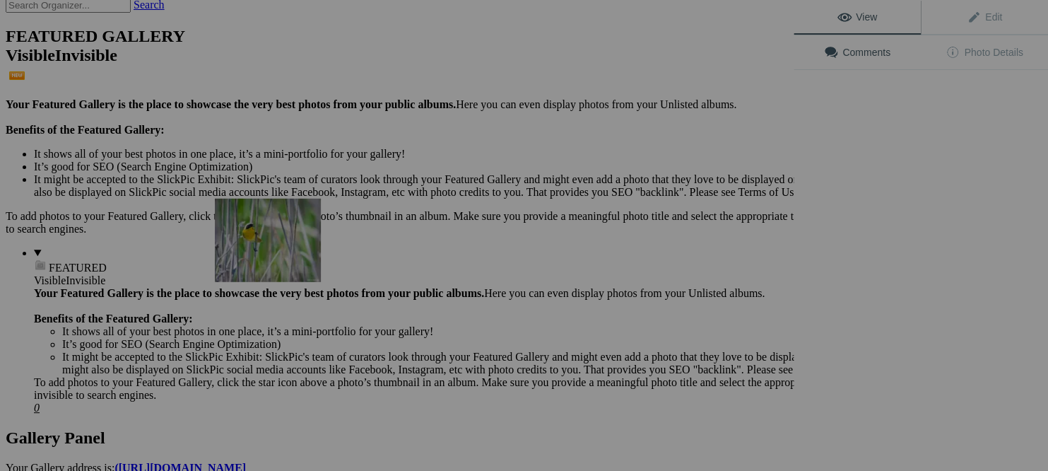
click at [265, 242] on img at bounding box center [268, 240] width 106 height 83
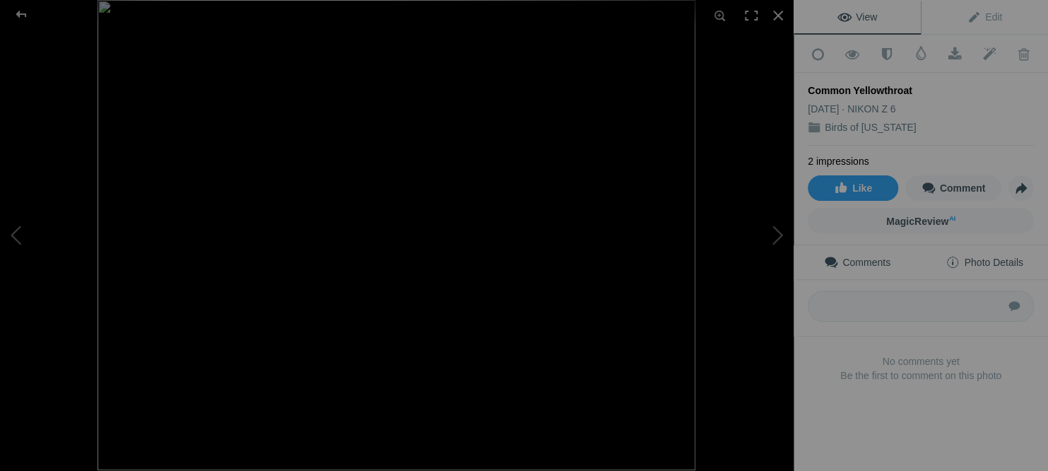
click at [1005, 256] on span "Photo Details" at bounding box center [983, 261] width 77 height 11
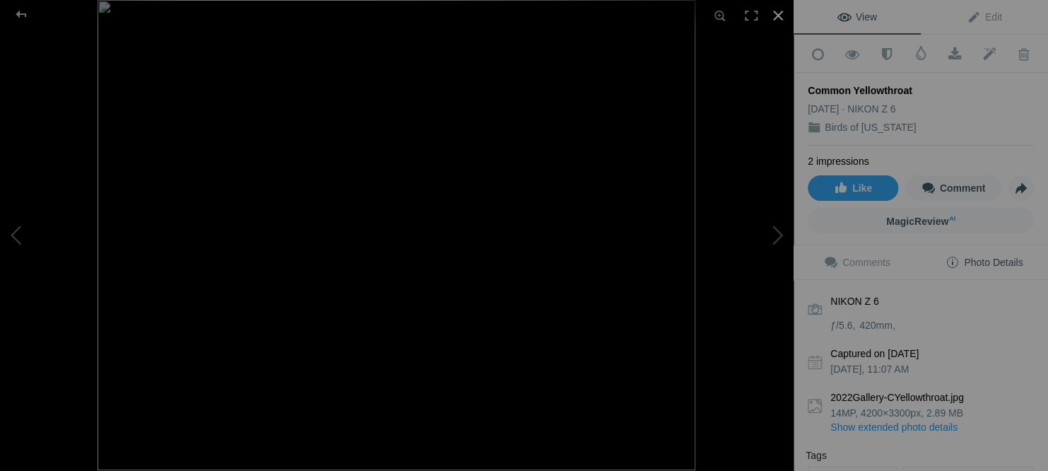
click at [777, 13] on div at bounding box center [777, 15] width 31 height 31
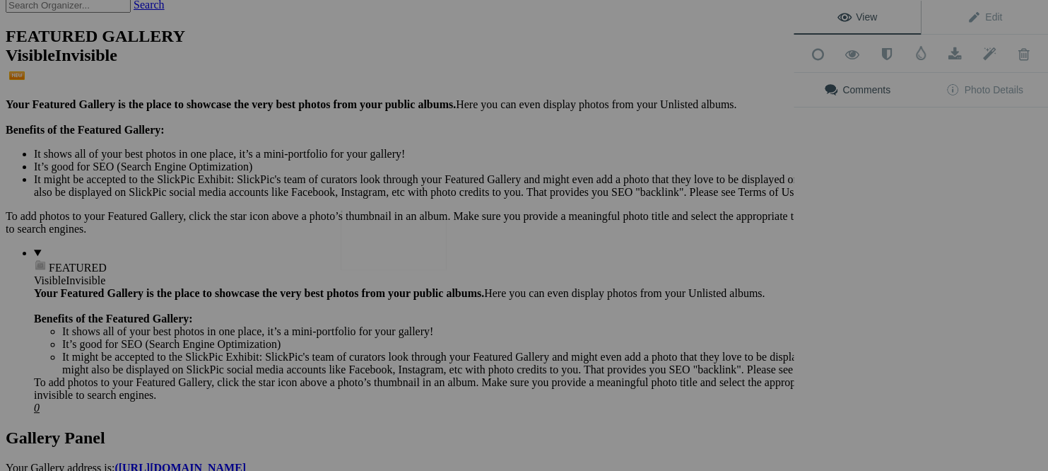
click at [401, 236] on img at bounding box center [394, 239] width 106 height 59
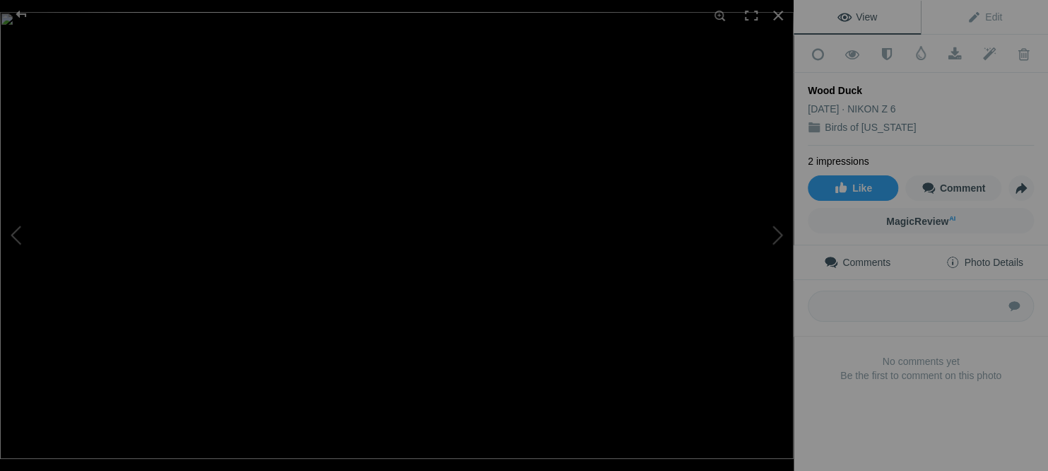
click at [1000, 258] on span "Photo Details" at bounding box center [983, 261] width 77 height 11
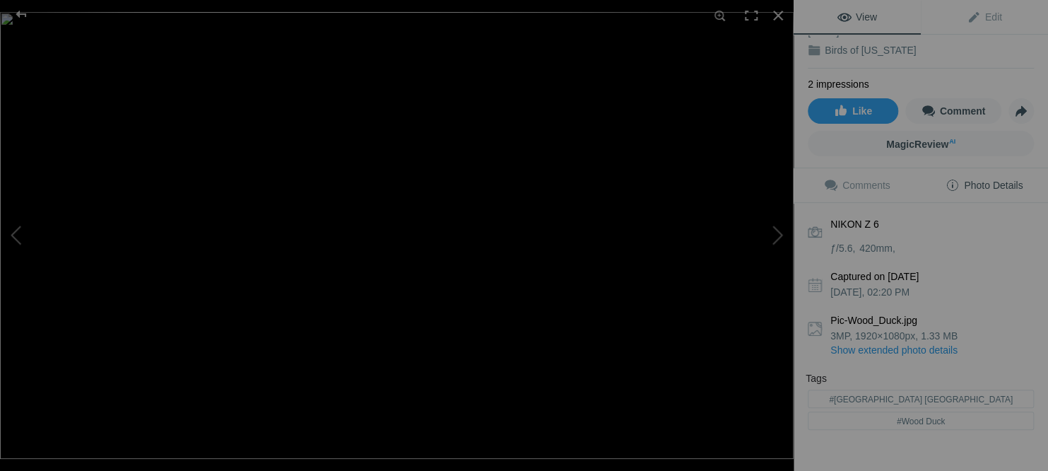
scroll to position [76, 0]
click at [777, 12] on div at bounding box center [777, 15] width 31 height 31
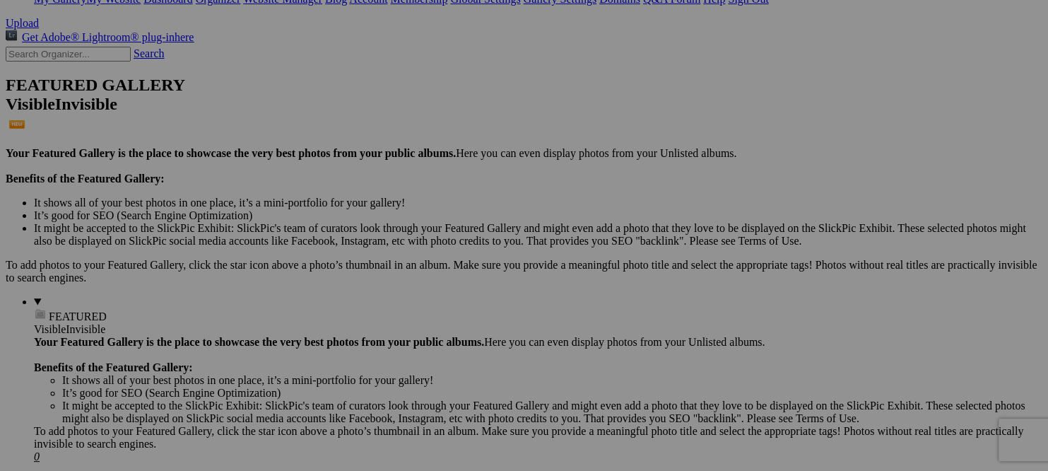
scroll to position [366, 0]
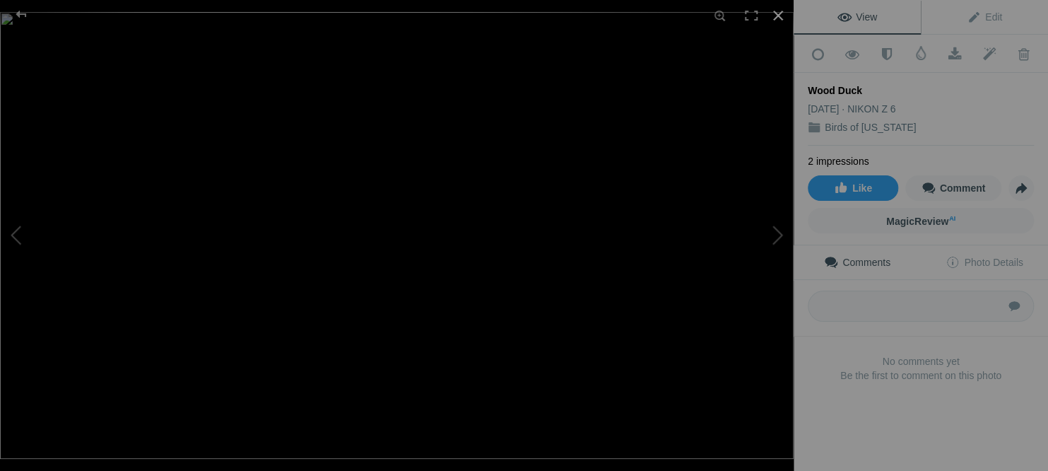
click at [775, 12] on div at bounding box center [777, 15] width 31 height 31
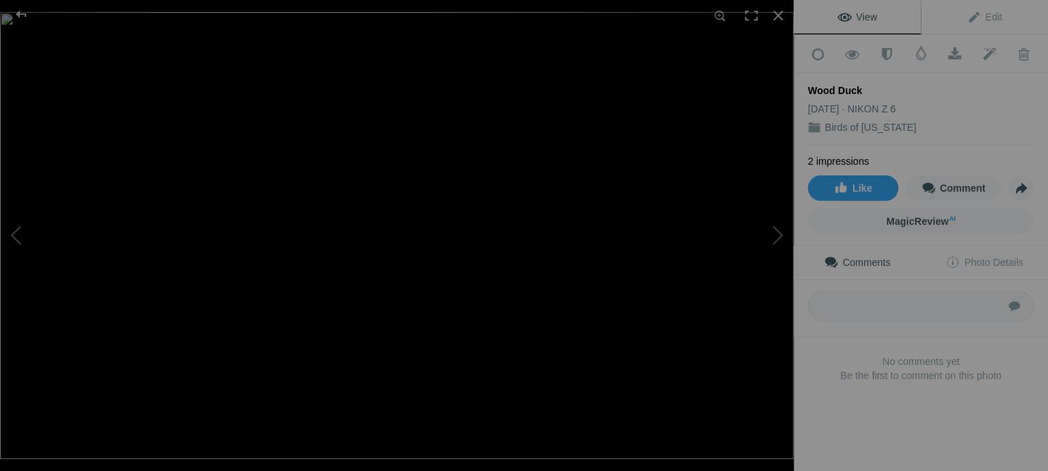
click at [392, 247] on img at bounding box center [396, 235] width 793 height 447
click at [392, 247] on img at bounding box center [398, 231] width 1075 height 605
click at [778, 12] on div at bounding box center [777, 15] width 31 height 31
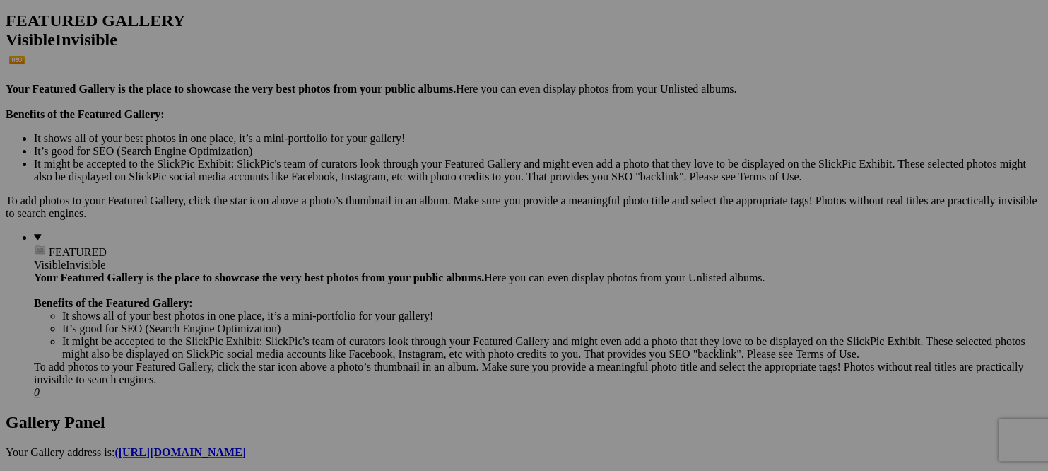
click at [430, 326] on span "Yes" at bounding box center [422, 328] width 16 height 12
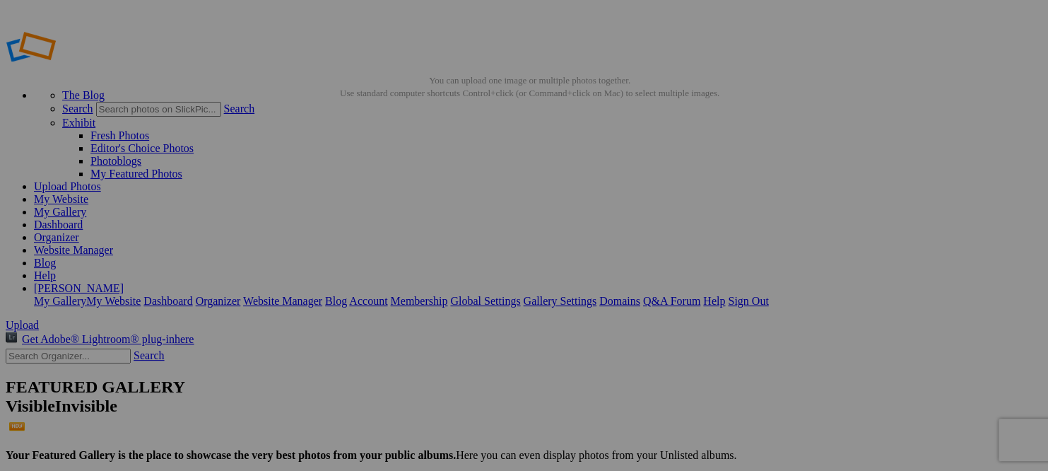
scroll to position [0, 0]
click at [398, 232] on img at bounding box center [394, 210] width 106 height 71
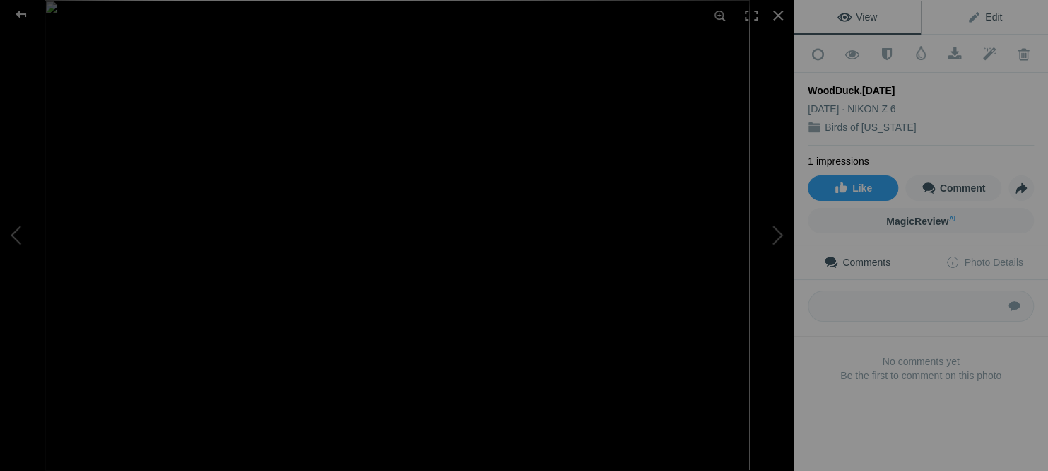
click at [993, 16] on span "Edit" at bounding box center [984, 16] width 35 height 11
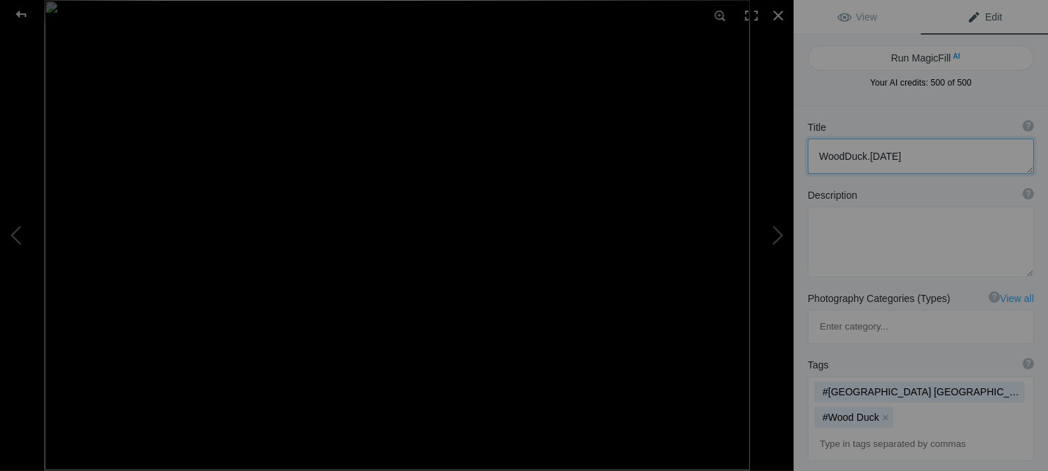
click at [897, 152] on textarea at bounding box center [921, 155] width 226 height 35
click at [843, 156] on textarea at bounding box center [921, 155] width 226 height 35
type textarea "Wood Duck"
click at [777, 16] on div at bounding box center [777, 15] width 31 height 31
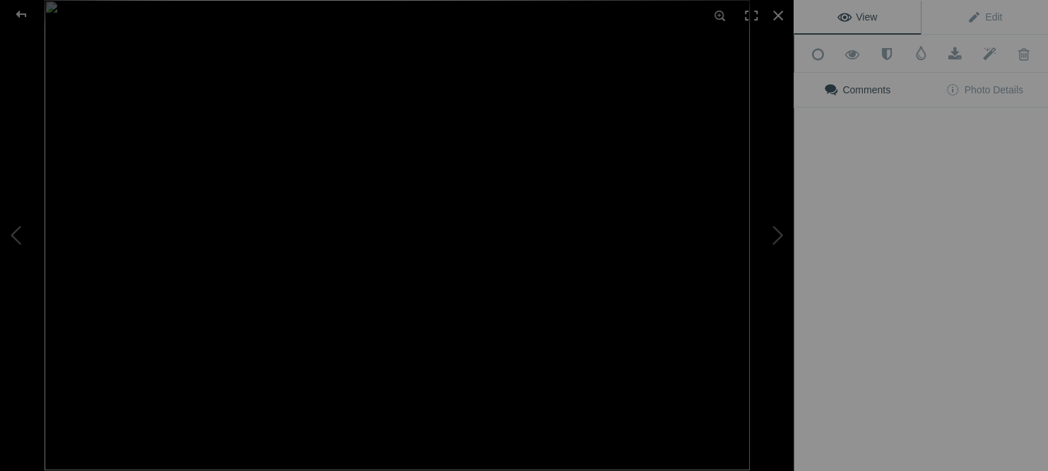
click at [413, 221] on img at bounding box center [397, 235] width 705 height 470
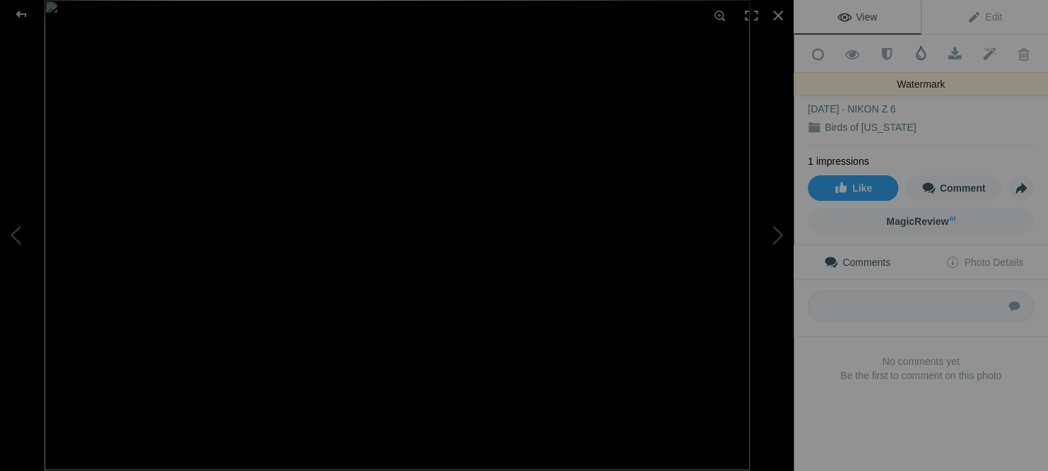
click at [919, 49] on span at bounding box center [921, 53] width 14 height 14
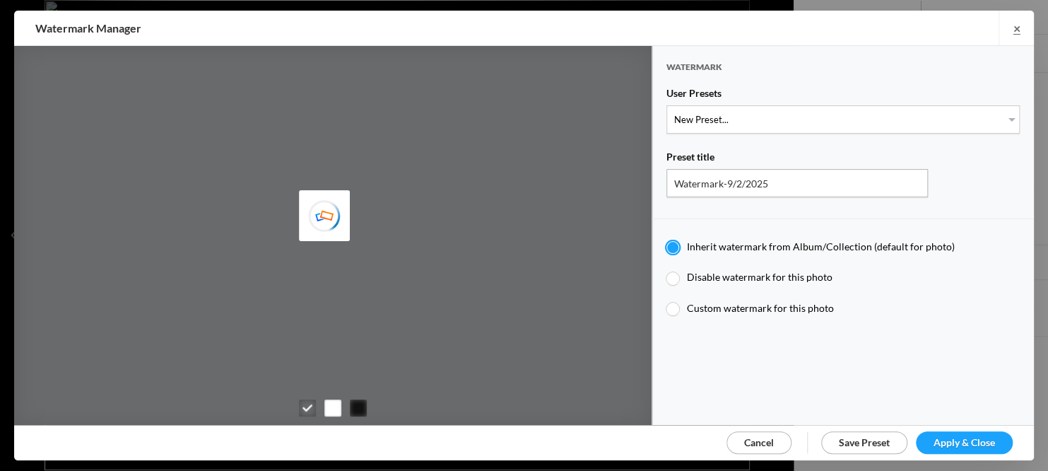
type input "Watermark-7/22/2025"
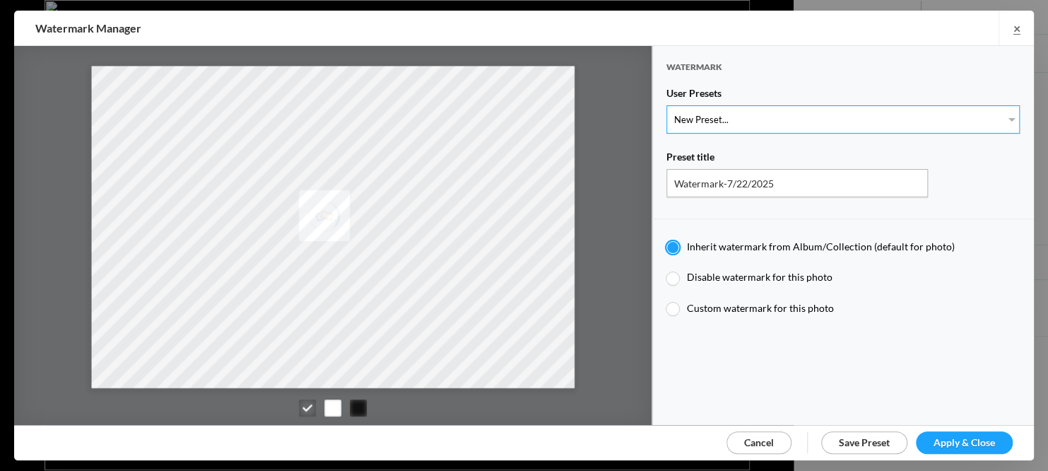
select select "4: Object"
radio input "false"
radio input "true"
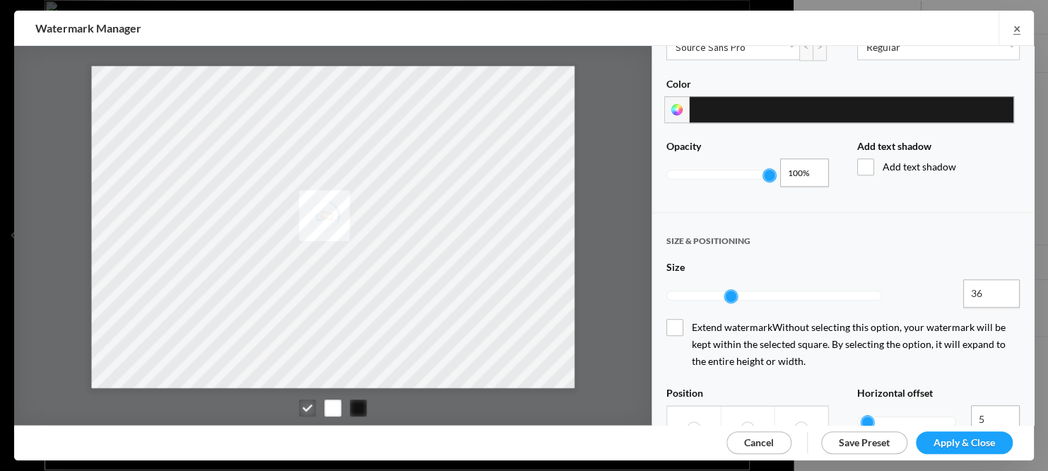
scroll to position [472, 0]
click at [975, 437] on span "Apply & Close" at bounding box center [963, 442] width 61 height 12
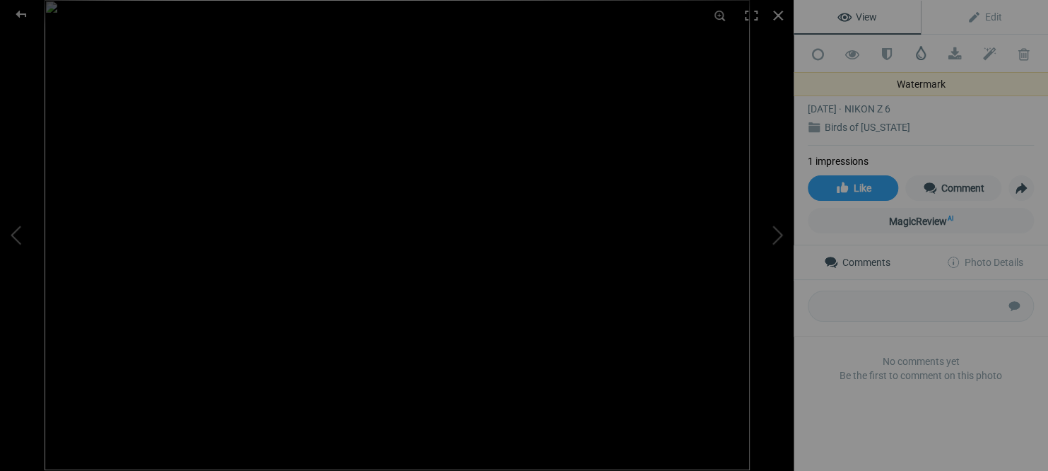
click at [921, 52] on span at bounding box center [921, 53] width 14 height 14
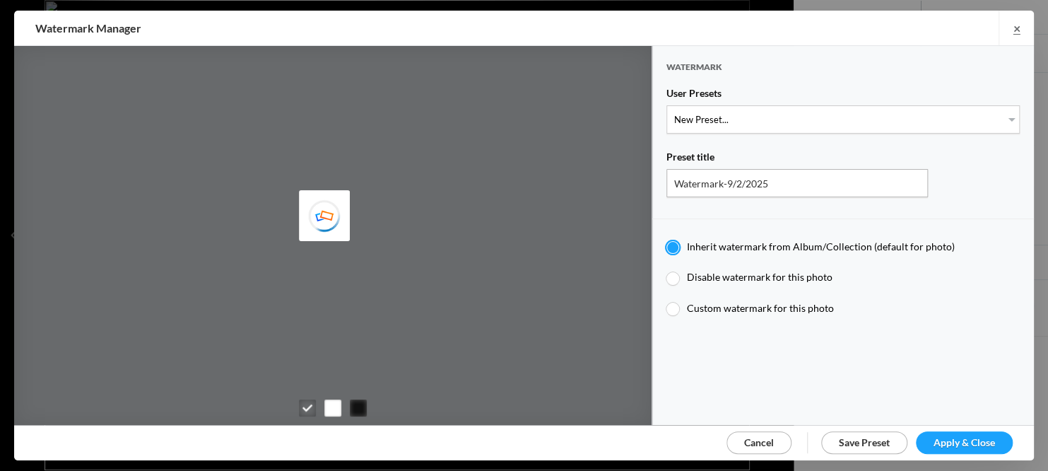
type input "Watermark-7/22/2025"
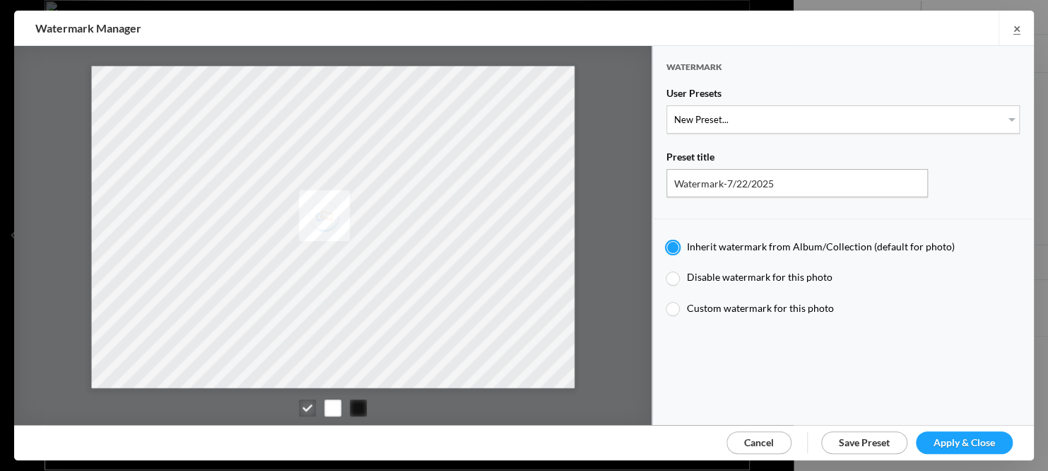
click at [671, 302] on div at bounding box center [672, 308] width 13 height 13
click at [666, 301] on input "Custom watermark for this photo" at bounding box center [666, 301] width 1 height 1
radio input "true"
click at [988, 436] on span "Apply & Close" at bounding box center [963, 442] width 61 height 12
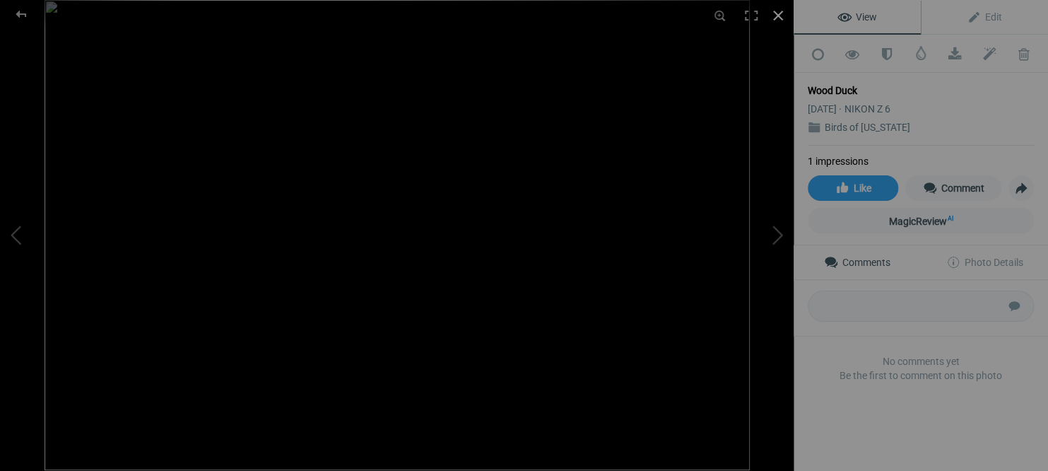
click at [776, 13] on div at bounding box center [777, 15] width 31 height 31
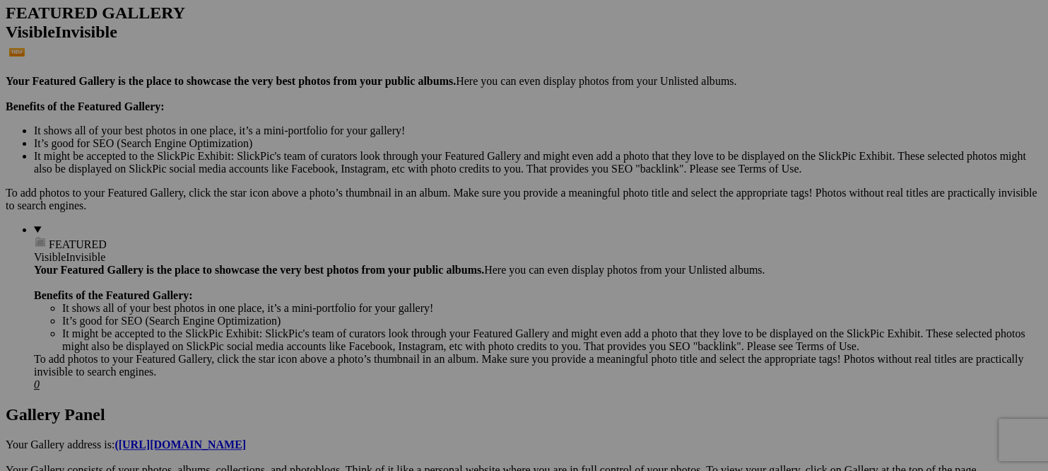
scroll to position [374, 0]
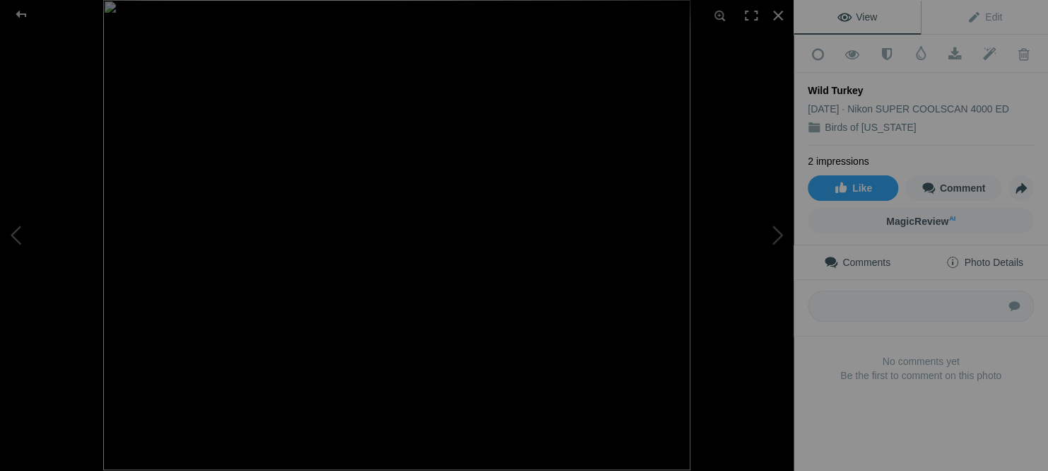
click at [979, 256] on span "Photo Details" at bounding box center [983, 261] width 77 height 11
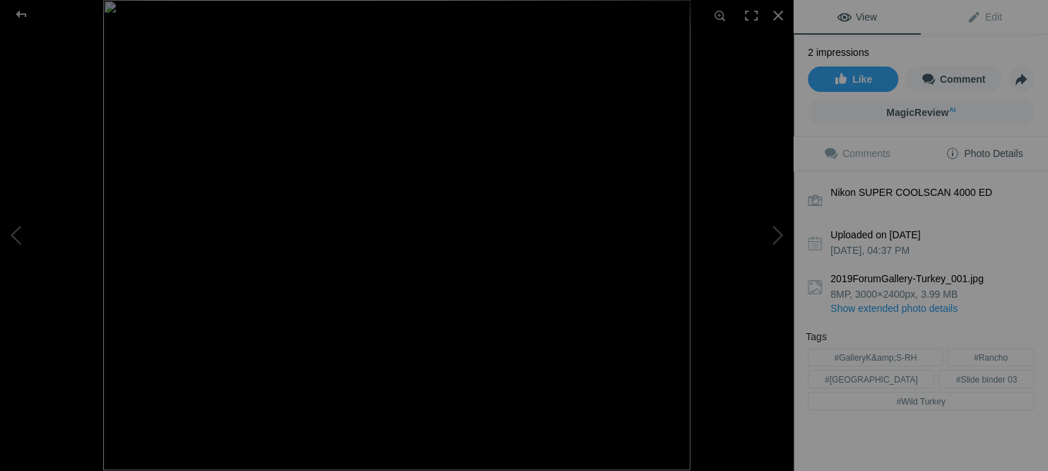
scroll to position [108, 0]
click at [777, 13] on div at bounding box center [777, 15] width 31 height 31
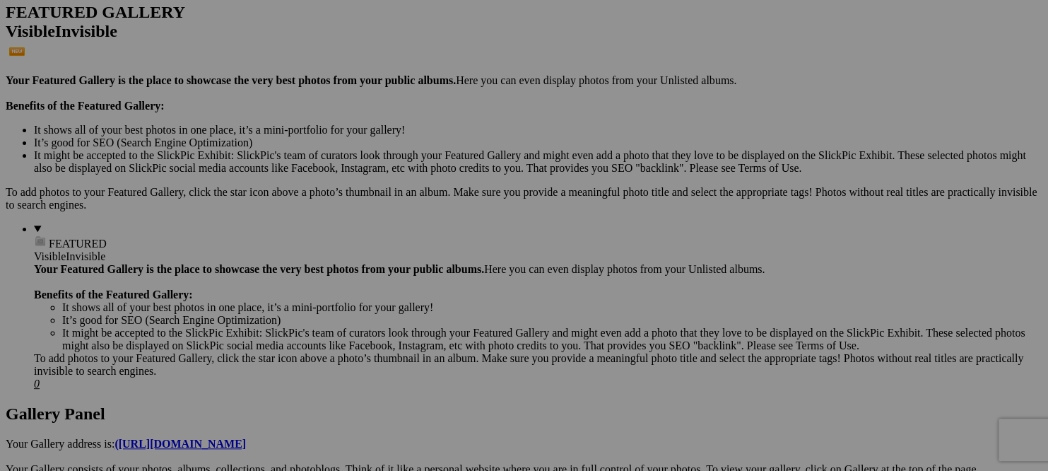
scroll to position [0, 0]
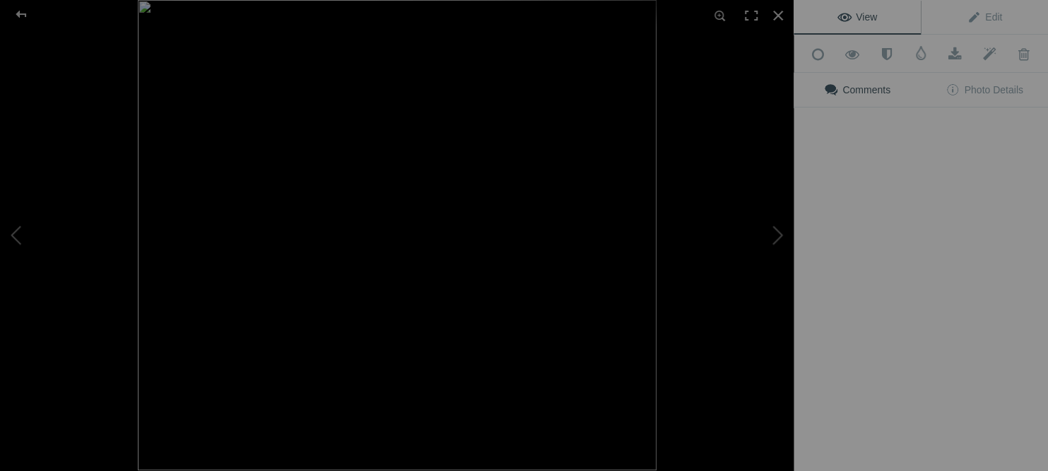
click at [645, 222] on img at bounding box center [397, 235] width 519 height 470
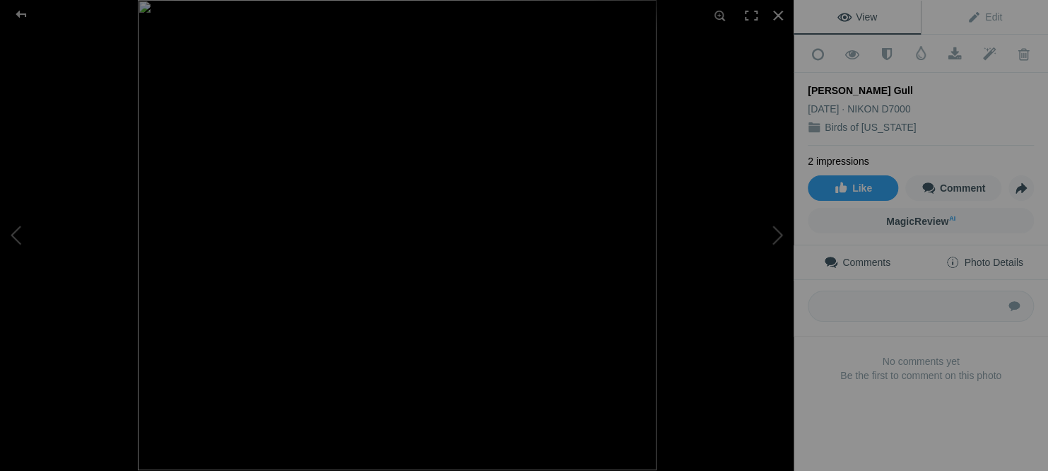
click at [1003, 257] on span "Photo Details" at bounding box center [983, 261] width 77 height 11
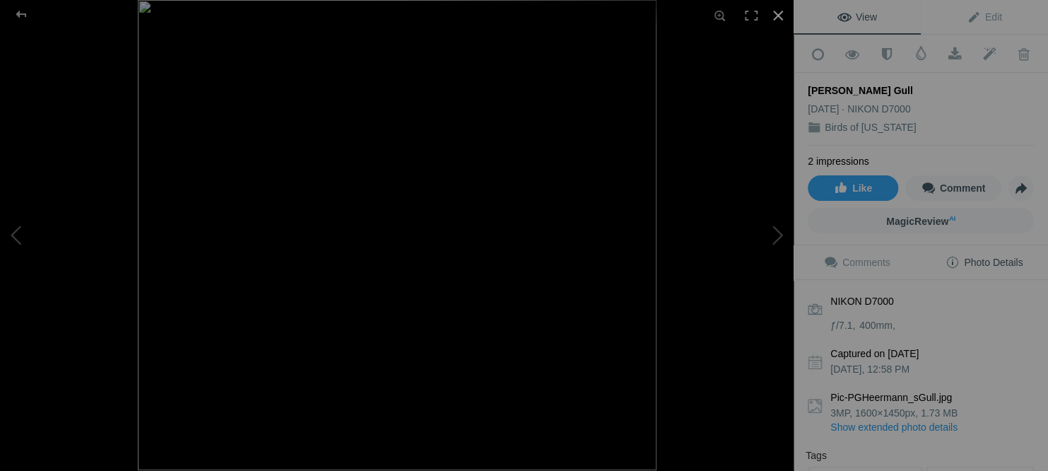
click at [776, 13] on div at bounding box center [777, 15] width 31 height 31
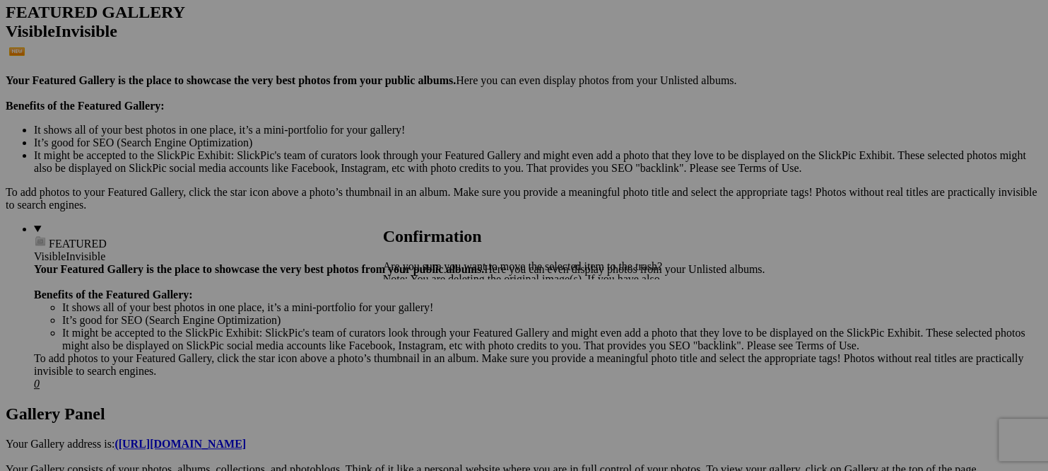
click at [430, 326] on span "Yes" at bounding box center [422, 328] width 16 height 12
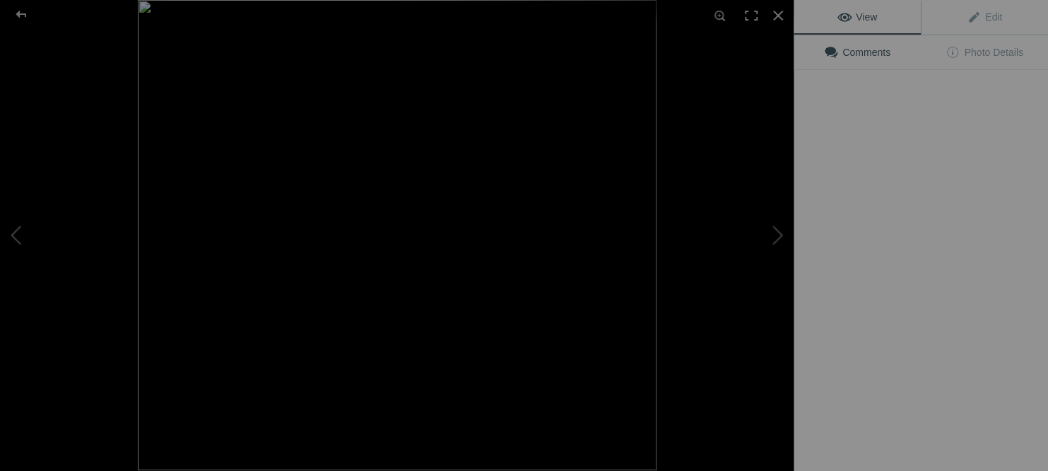
click at [399, 212] on img at bounding box center [397, 235] width 519 height 470
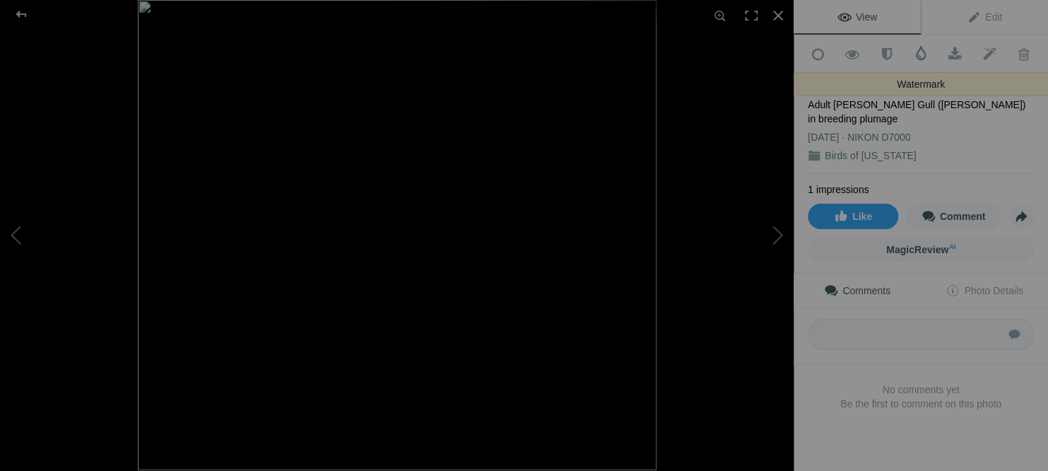
click at [920, 52] on span at bounding box center [921, 53] width 14 height 14
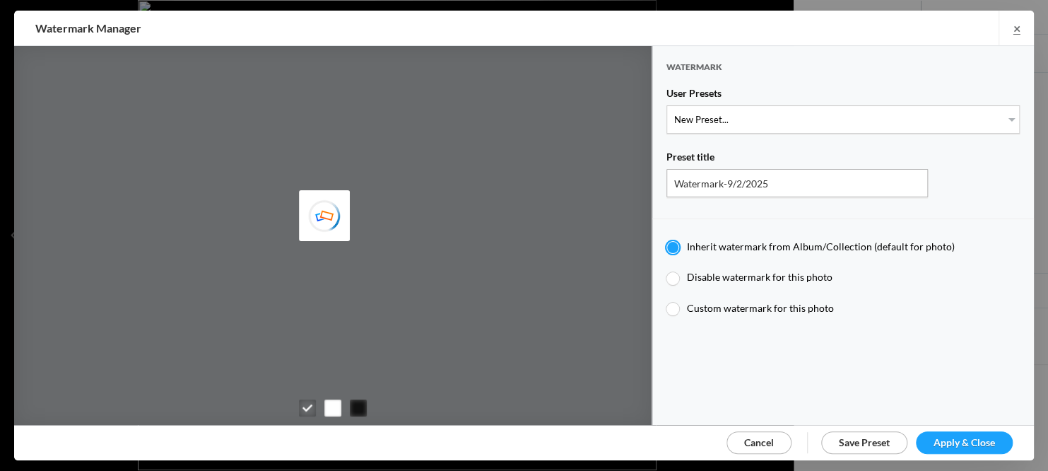
type input "Watermark-7/22/2025"
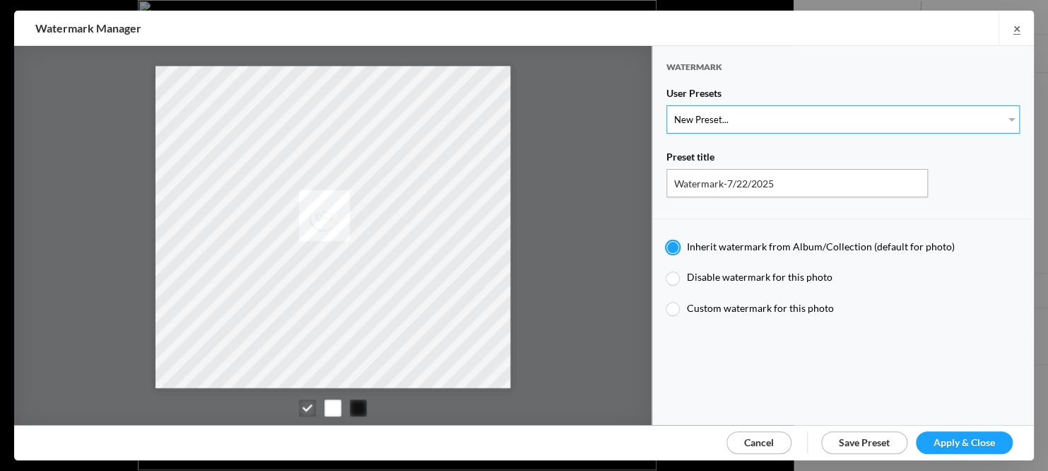
select select "1: Object"
radio input "false"
radio input "true"
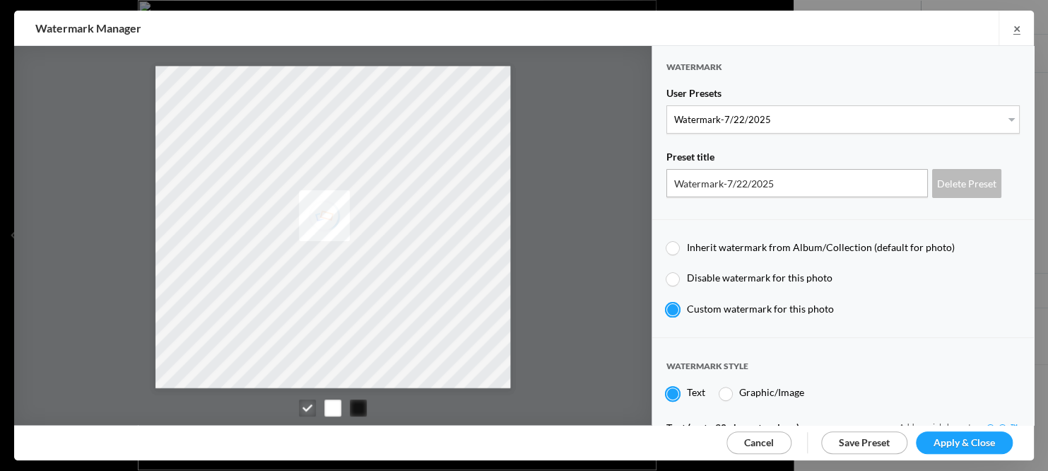
click at [958, 437] on span "Apply & Close" at bounding box center [963, 442] width 61 height 12
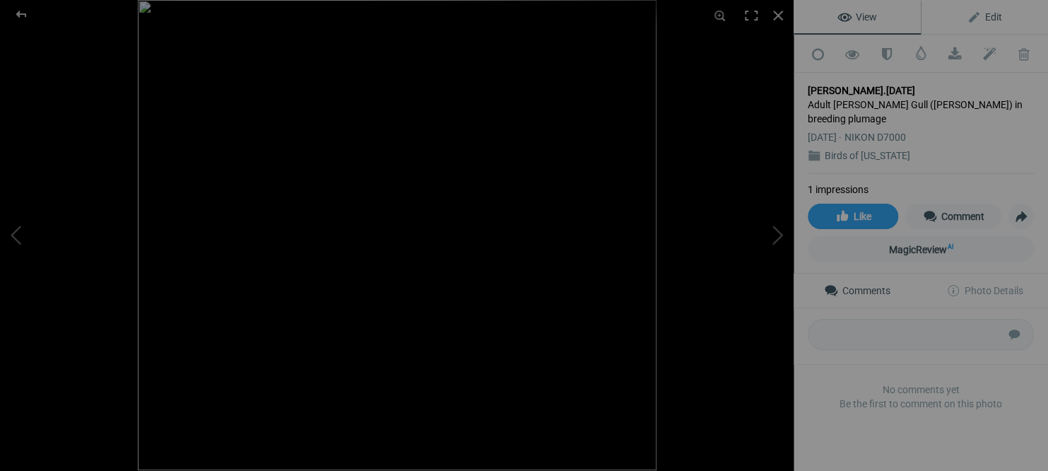
drag, startPoint x: 996, startPoint y: 14, endPoint x: 993, endPoint y: 28, distance: 14.3
click at [996, 14] on span "Edit" at bounding box center [984, 16] width 35 height 11
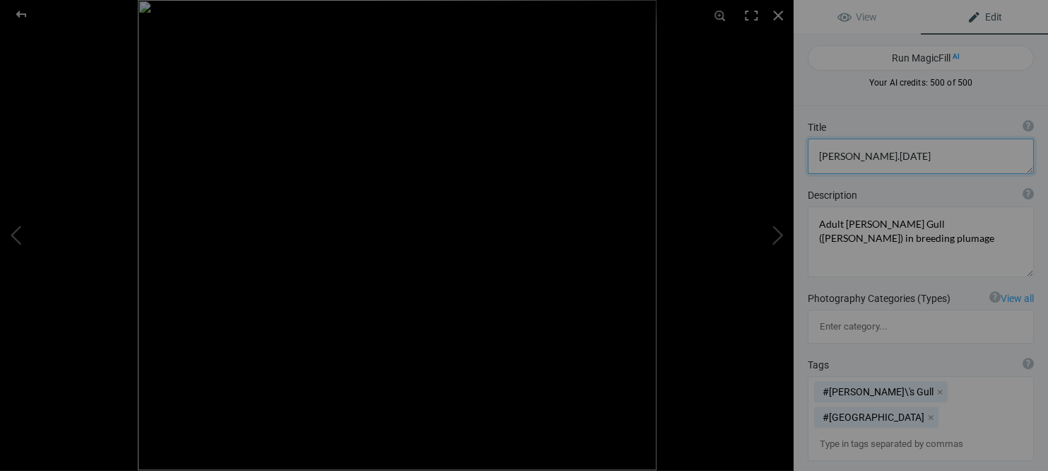
drag, startPoint x: 912, startPoint y: 155, endPoint x: 923, endPoint y: 165, distance: 14.5
click at [912, 155] on textarea at bounding box center [921, 155] width 226 height 35
click at [866, 150] on textarea at bounding box center [921, 152] width 226 height 35
type textarea "[PERSON_NAME] Gull"
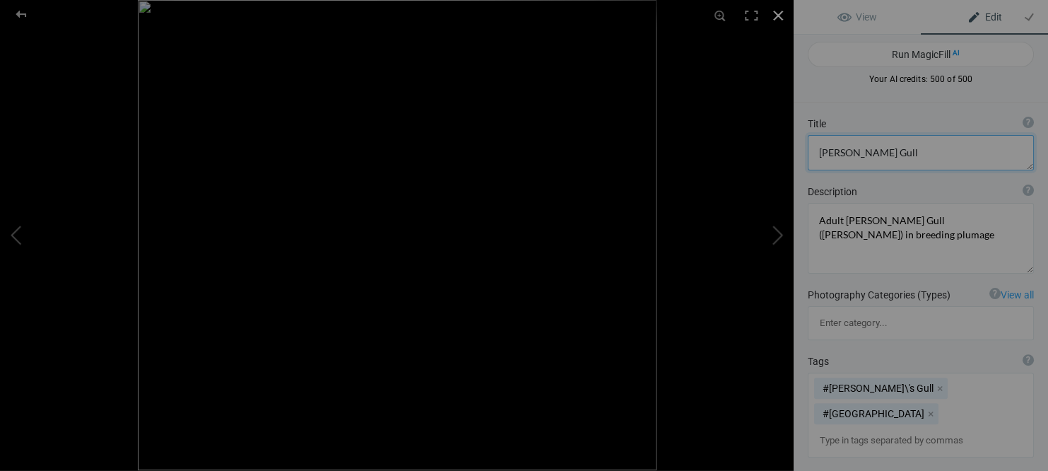
click at [777, 11] on div at bounding box center [777, 15] width 31 height 31
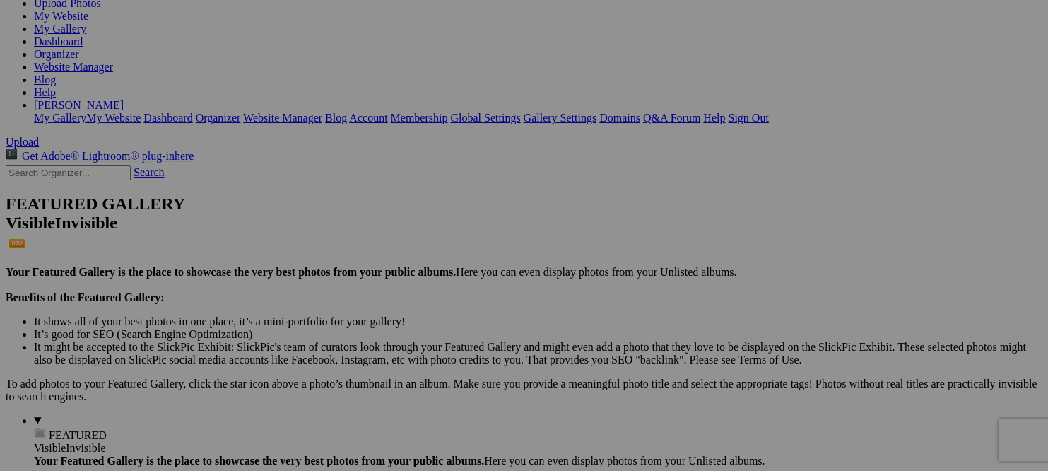
scroll to position [184, 0]
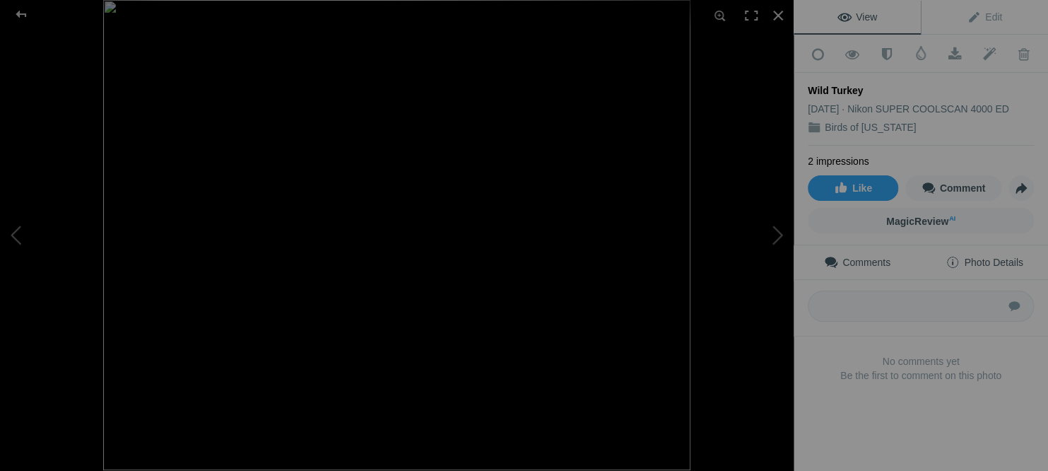
drag, startPoint x: 998, startPoint y: 254, endPoint x: 989, endPoint y: 264, distance: 13.5
click at [998, 256] on span "Photo Details" at bounding box center [983, 261] width 77 height 11
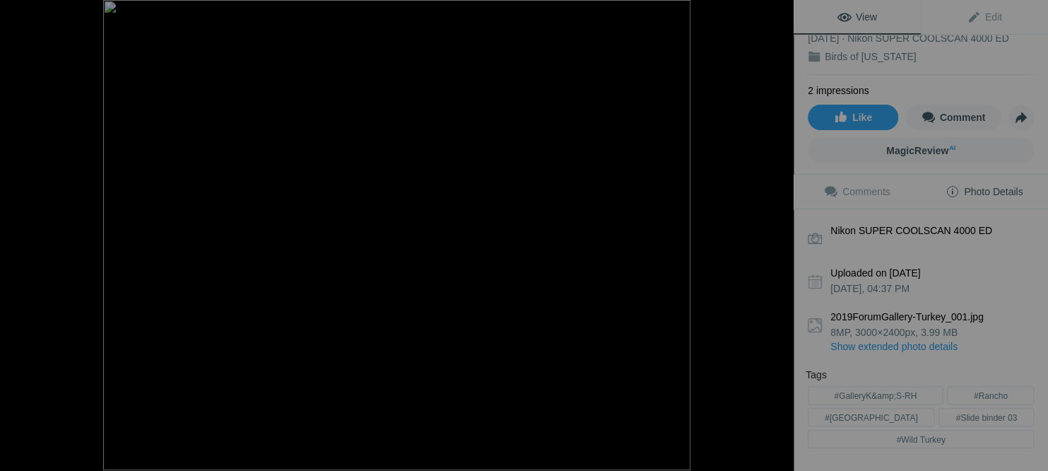
scroll to position [71, 0]
click at [775, 14] on div at bounding box center [777, 15] width 31 height 31
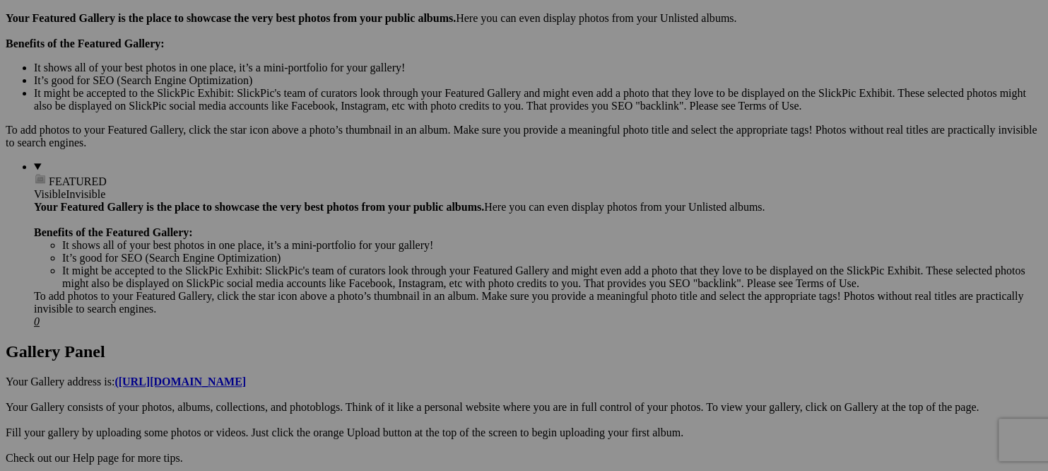
scroll to position [434, 0]
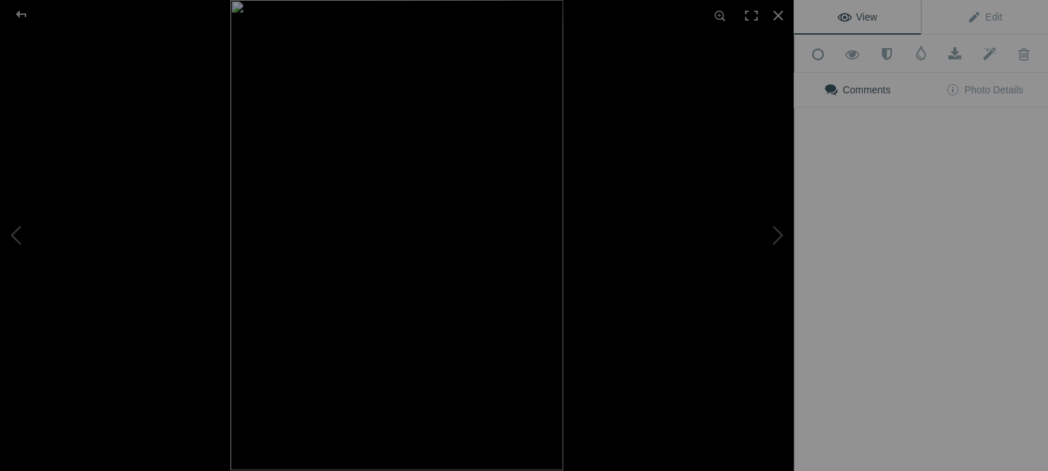
click at [783, 154] on button at bounding box center [740, 235] width 106 height 170
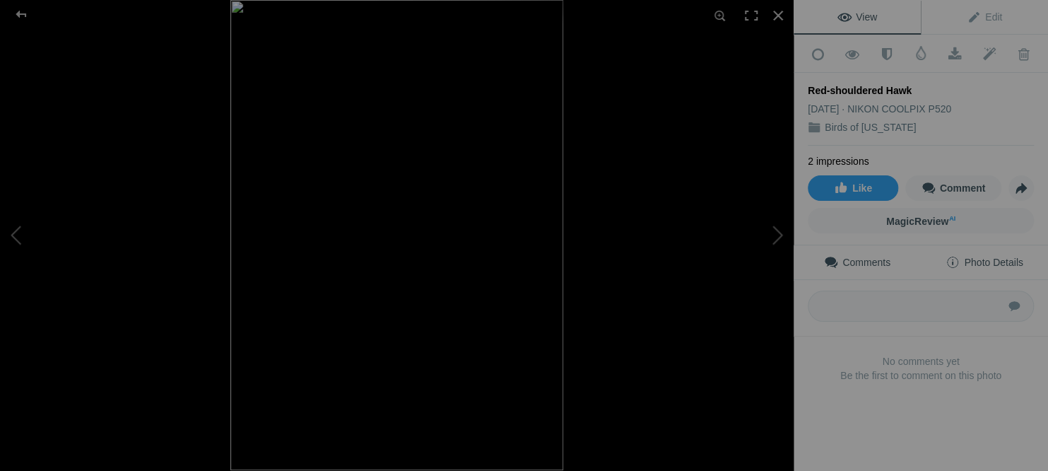
drag, startPoint x: 984, startPoint y: 254, endPoint x: 974, endPoint y: 256, distance: 10.0
click at [984, 256] on span "Photo Details" at bounding box center [983, 261] width 77 height 11
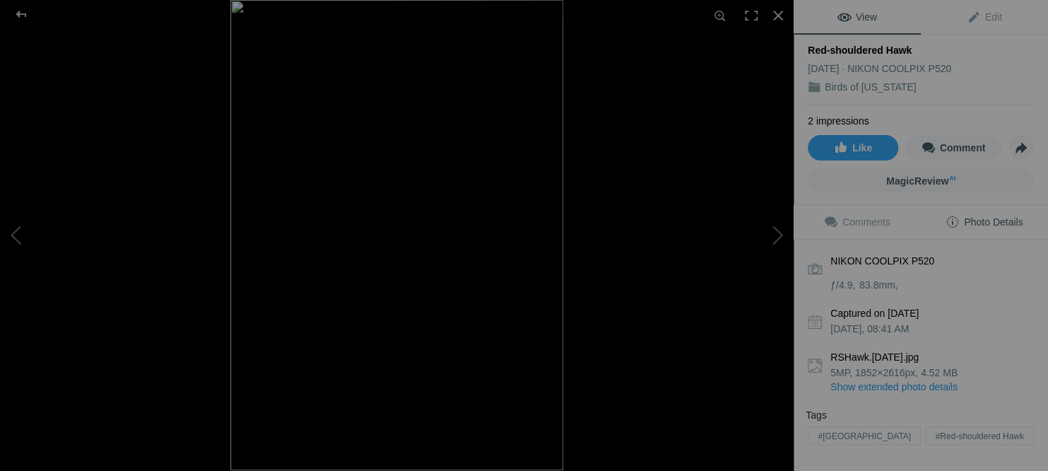
scroll to position [42, 0]
click at [777, 13] on div at bounding box center [777, 15] width 31 height 31
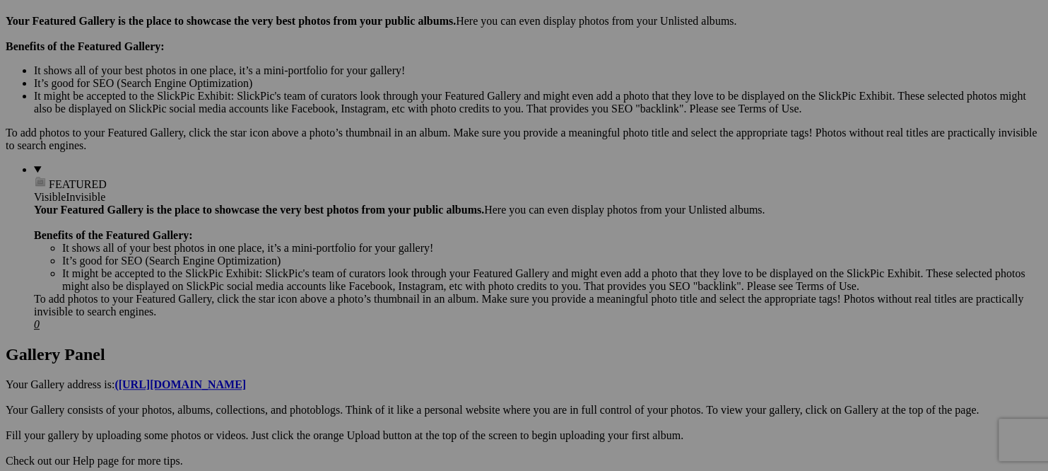
scroll to position [0, 0]
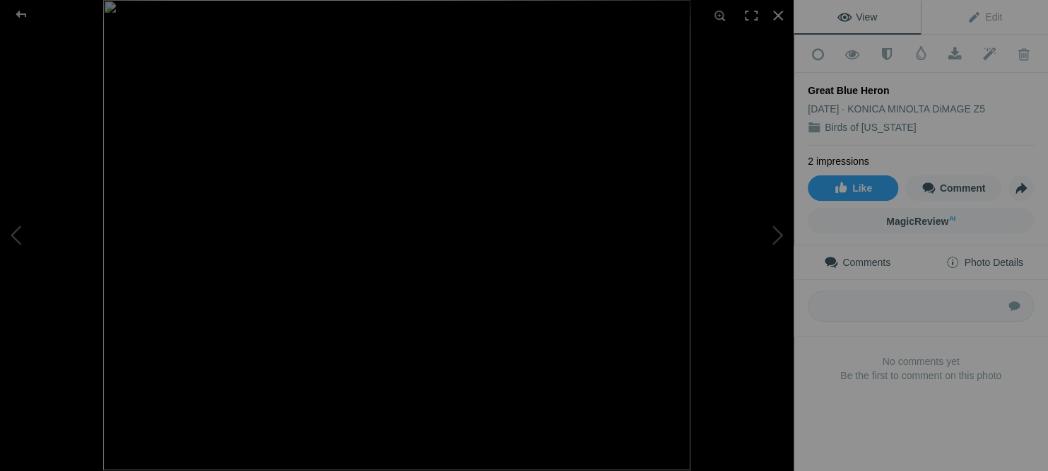
click at [999, 256] on span "Photo Details" at bounding box center [983, 261] width 77 height 11
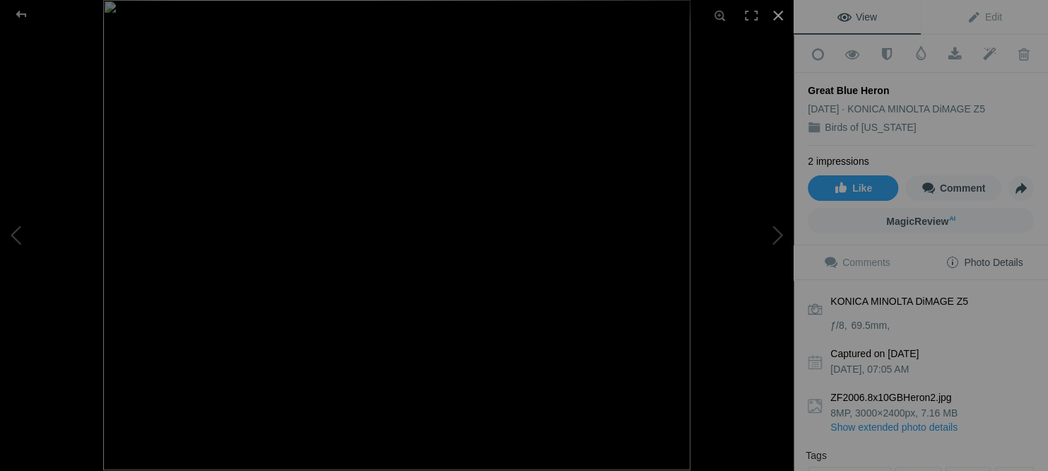
click at [779, 13] on div at bounding box center [777, 15] width 31 height 31
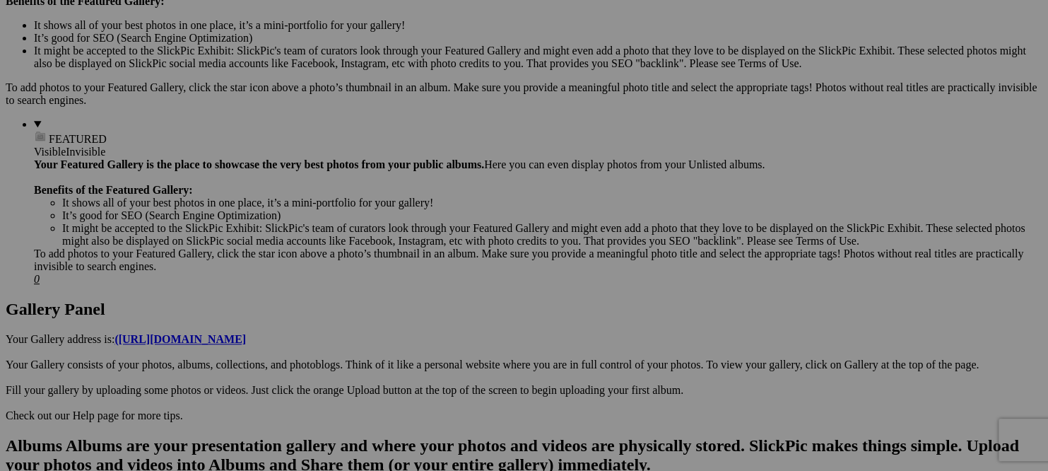
scroll to position [477, 0]
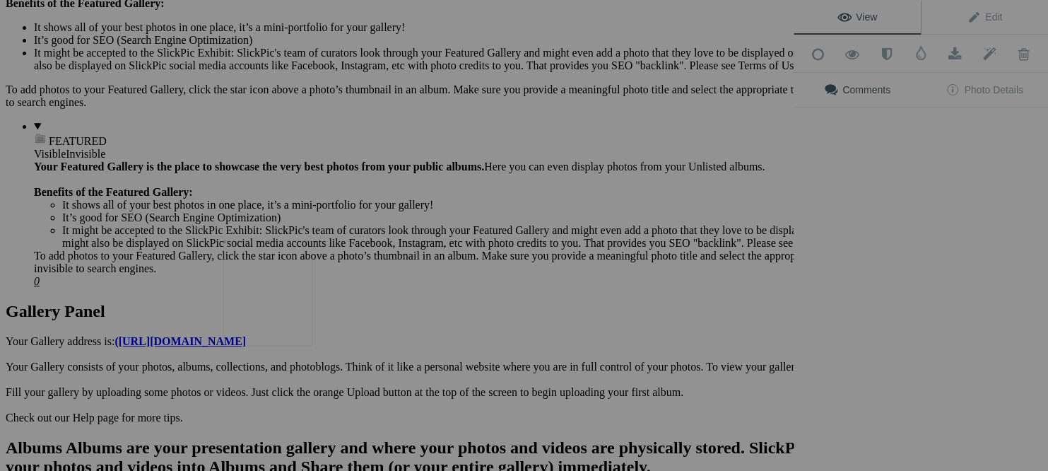
click at [278, 285] on img at bounding box center [267, 293] width 89 height 106
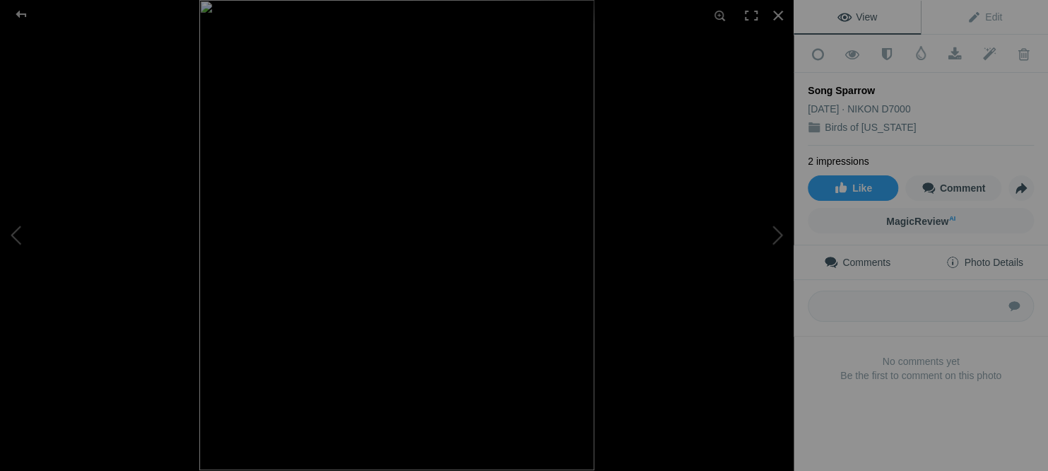
click at [1007, 256] on span "Photo Details" at bounding box center [983, 261] width 77 height 11
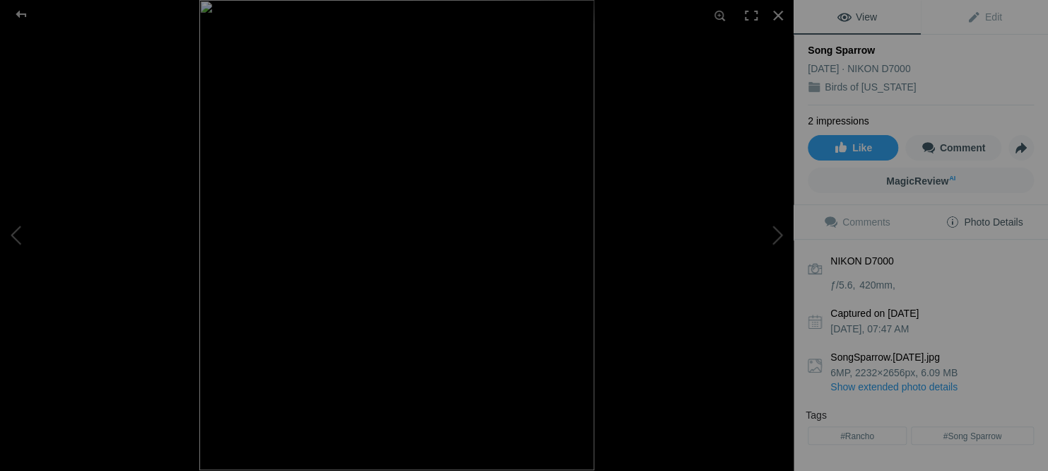
scroll to position [46, 0]
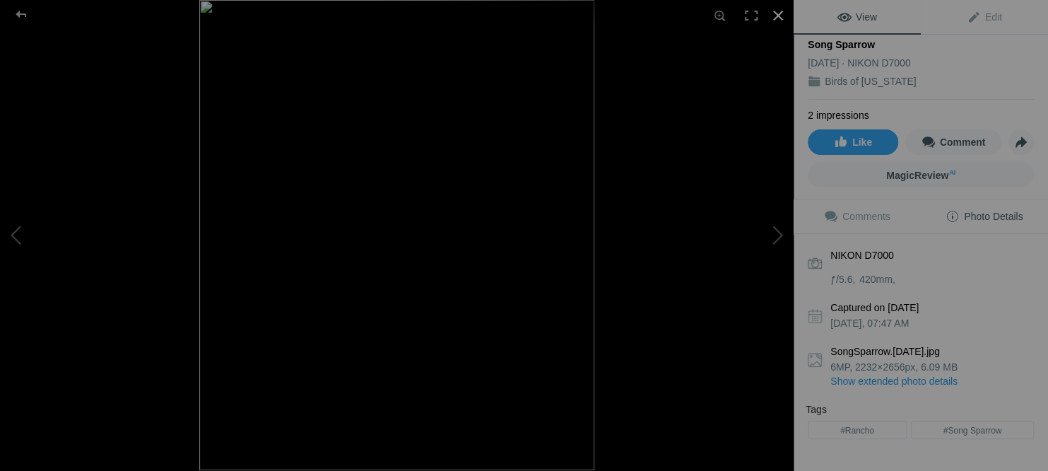
click at [774, 13] on div at bounding box center [777, 15] width 31 height 31
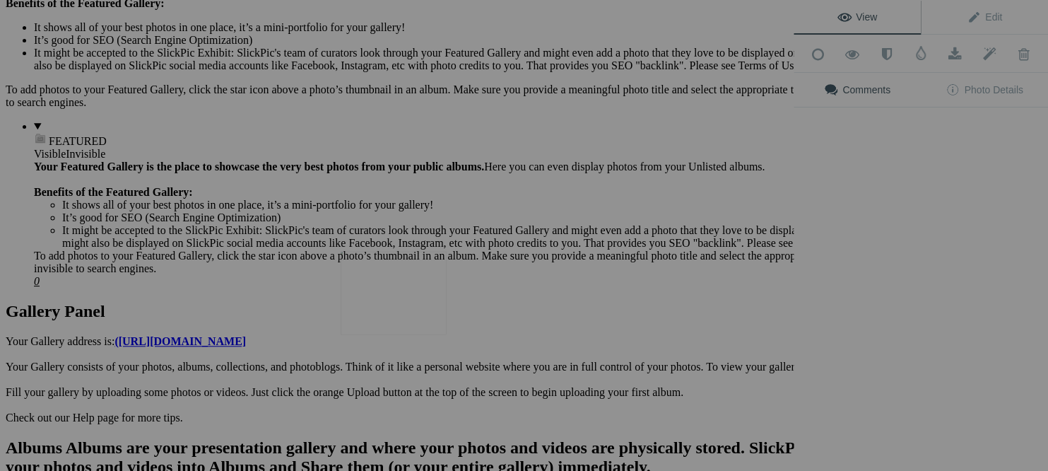
click at [396, 297] on img at bounding box center [394, 293] width 106 height 83
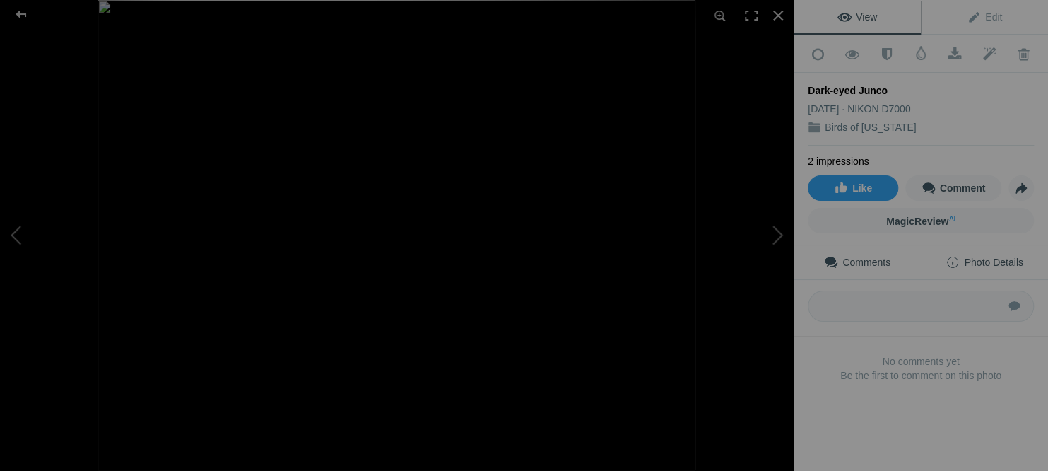
click at [993, 256] on span "Photo Details" at bounding box center [983, 261] width 77 height 11
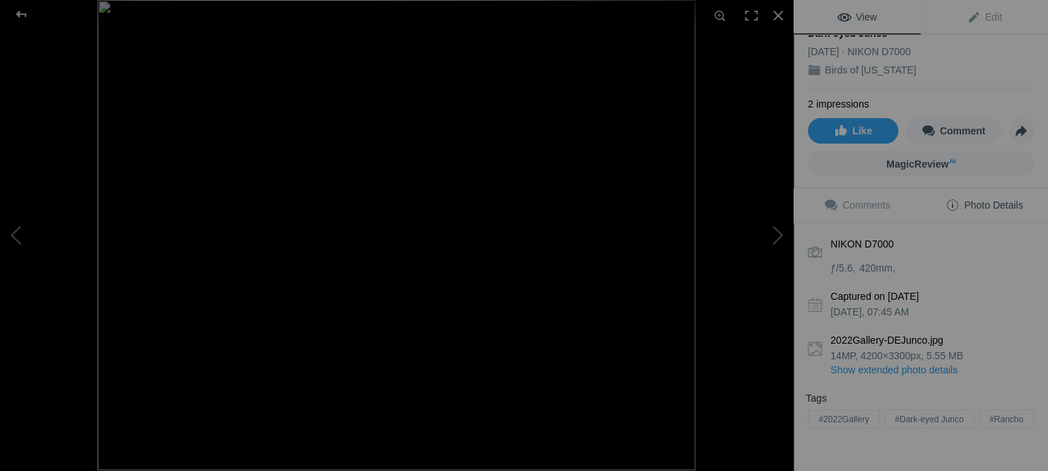
scroll to position [48, 0]
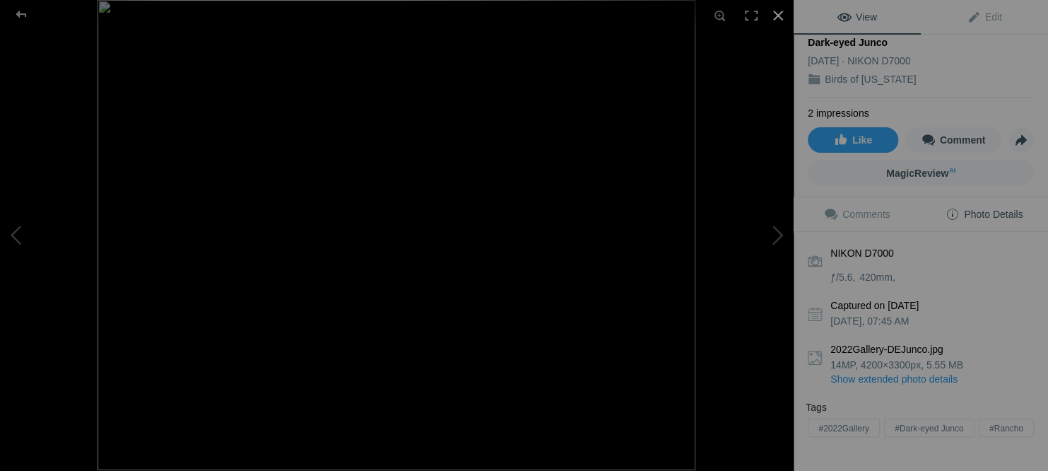
click at [779, 11] on div at bounding box center [777, 15] width 31 height 31
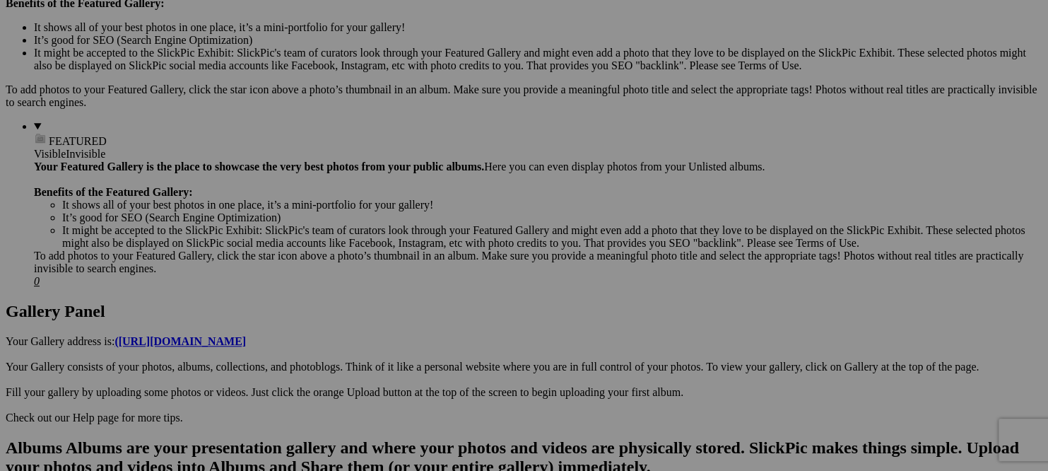
scroll to position [0, 0]
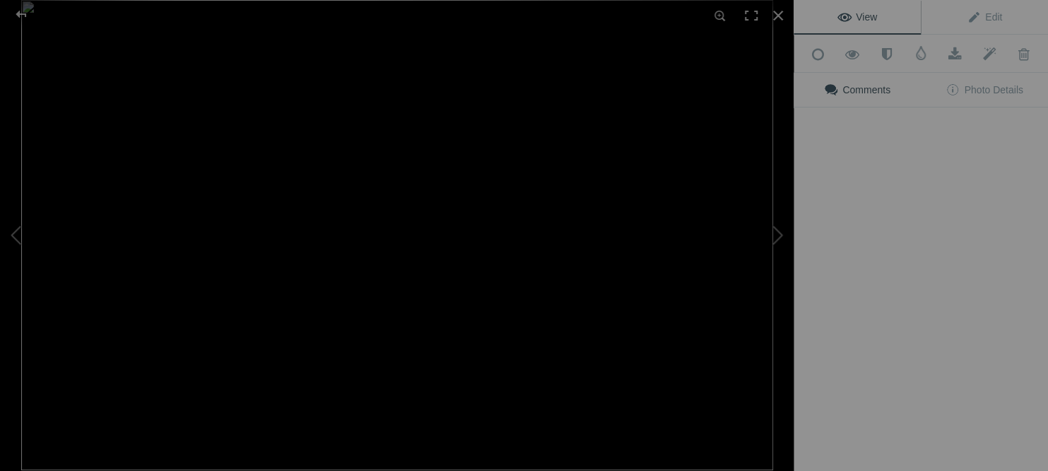
click at [537, 295] on img at bounding box center [397, 235] width 752 height 470
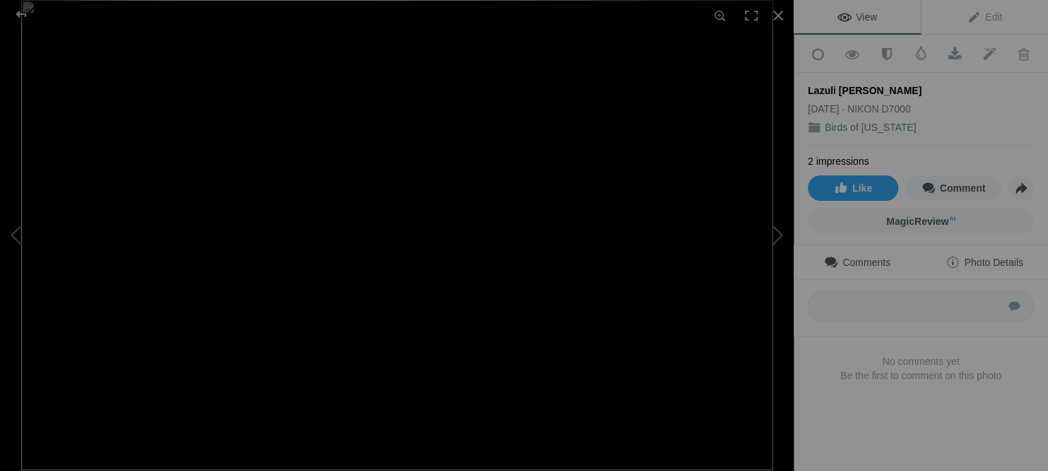
click at [1003, 256] on span "Photo Details" at bounding box center [983, 261] width 77 height 11
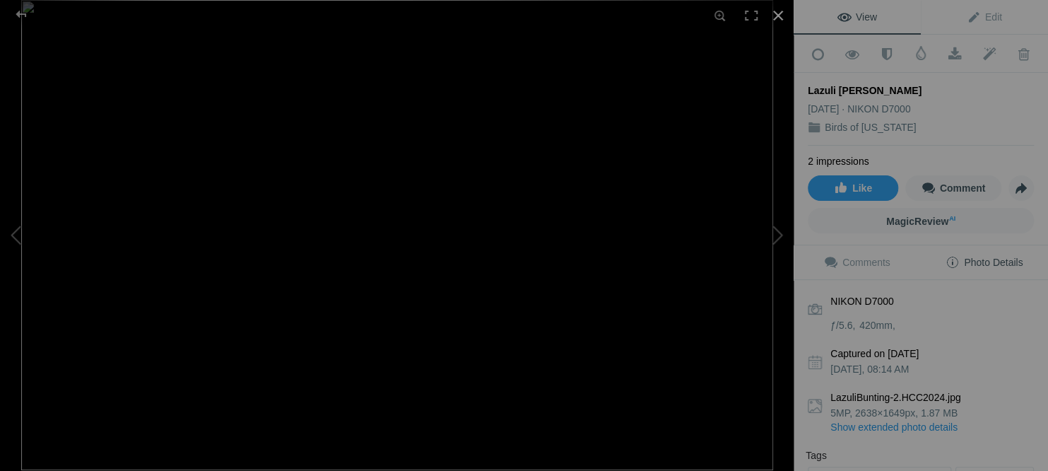
click at [779, 13] on div at bounding box center [777, 15] width 31 height 31
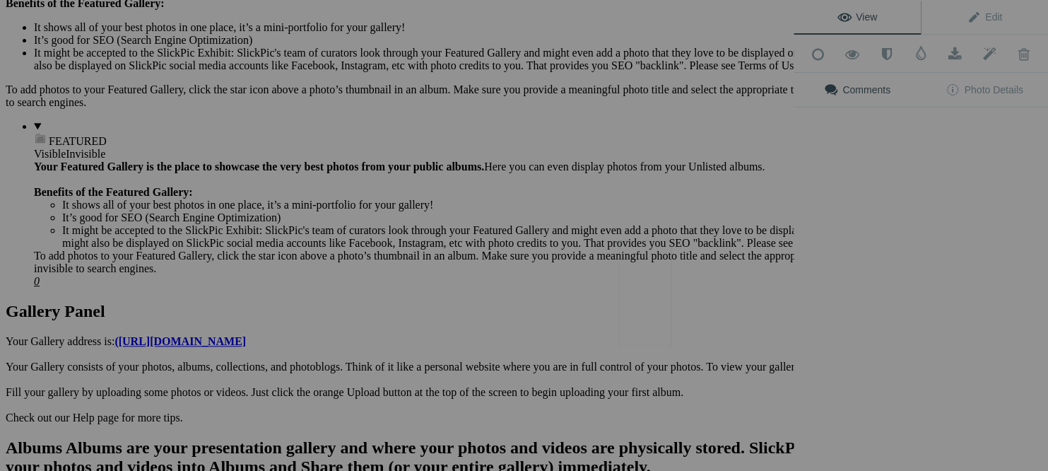
click at [647, 300] on img at bounding box center [644, 293] width 53 height 106
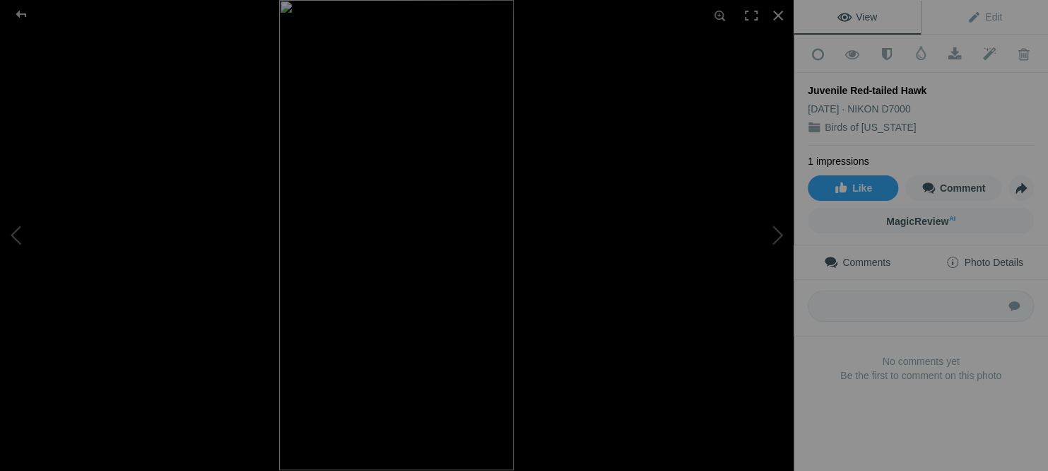
click at [989, 259] on span "Photo Details" at bounding box center [983, 261] width 77 height 11
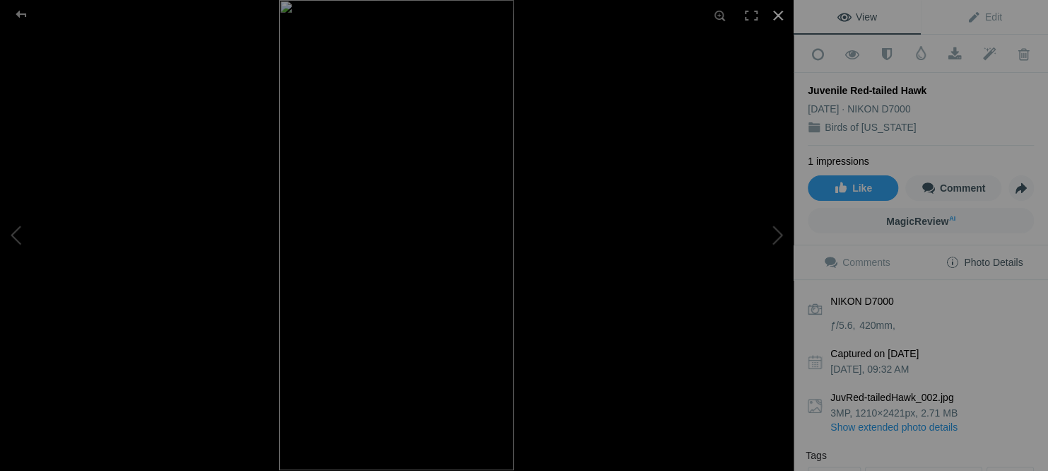
click at [777, 13] on div at bounding box center [777, 15] width 31 height 31
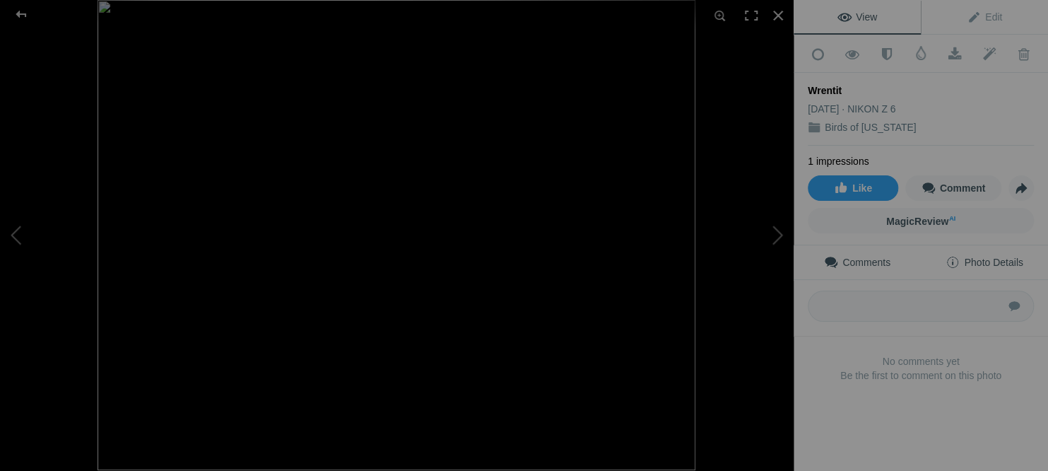
click at [1007, 256] on span "Photo Details" at bounding box center [983, 261] width 77 height 11
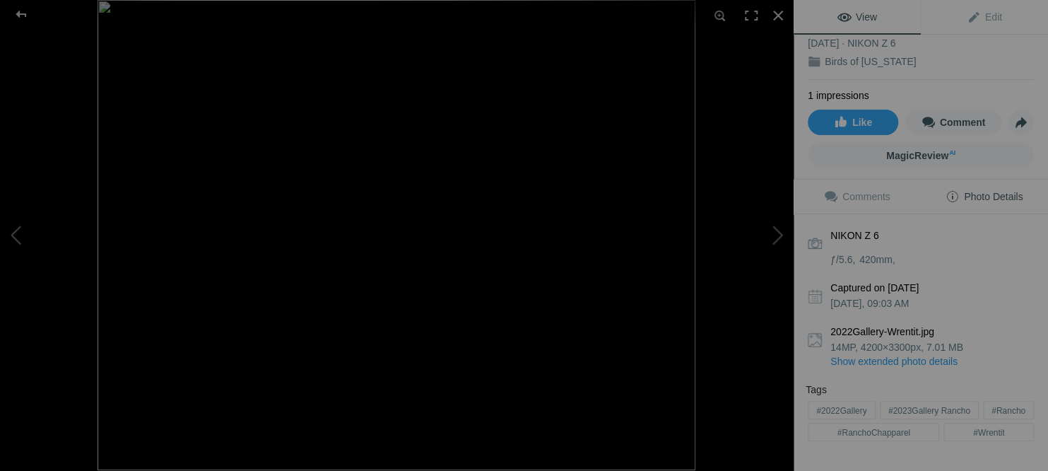
scroll to position [65, 0]
click at [775, 13] on div at bounding box center [777, 15] width 31 height 31
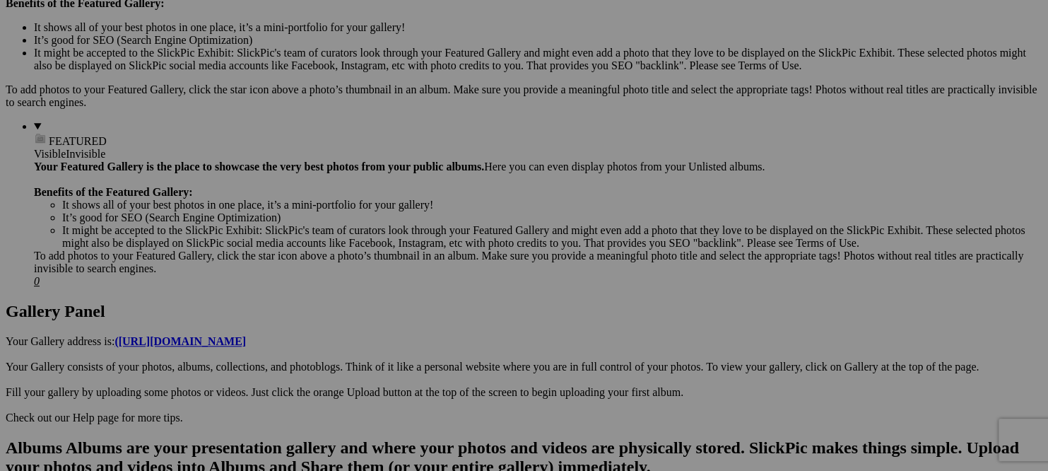
scroll to position [0, 0]
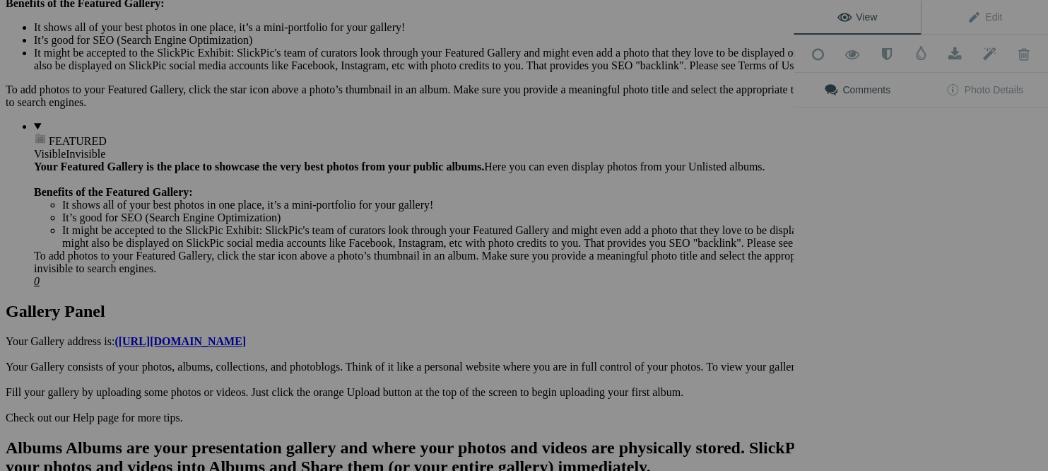
click at [885, 296] on div "View Edit Add to Quick Collection Remove from Quick Collection Hide from Public…" at bounding box center [920, 235] width 254 height 471
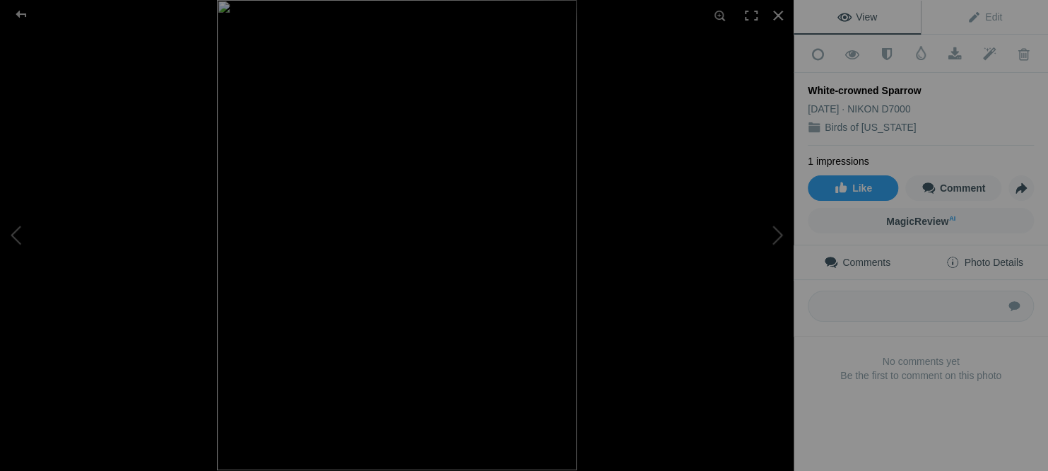
click at [1003, 256] on span "Photo Details" at bounding box center [983, 261] width 77 height 11
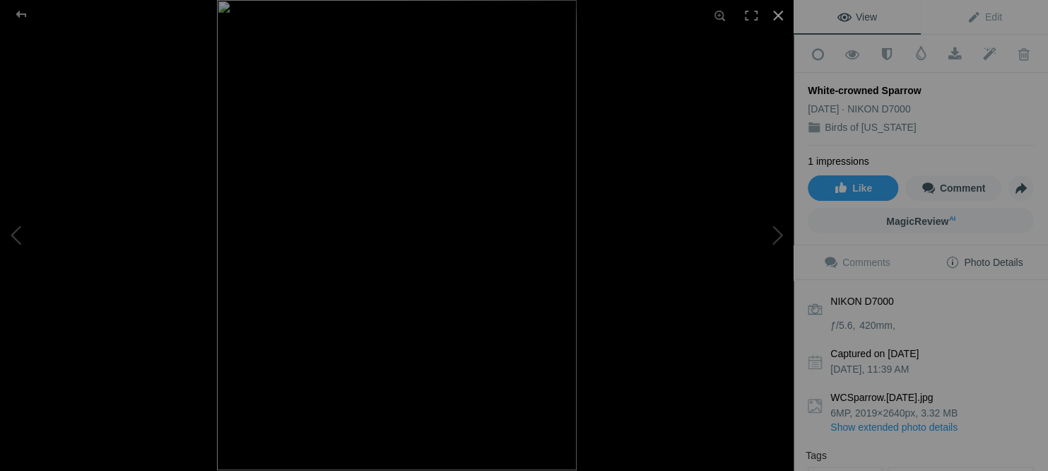
click at [775, 13] on div at bounding box center [777, 15] width 31 height 31
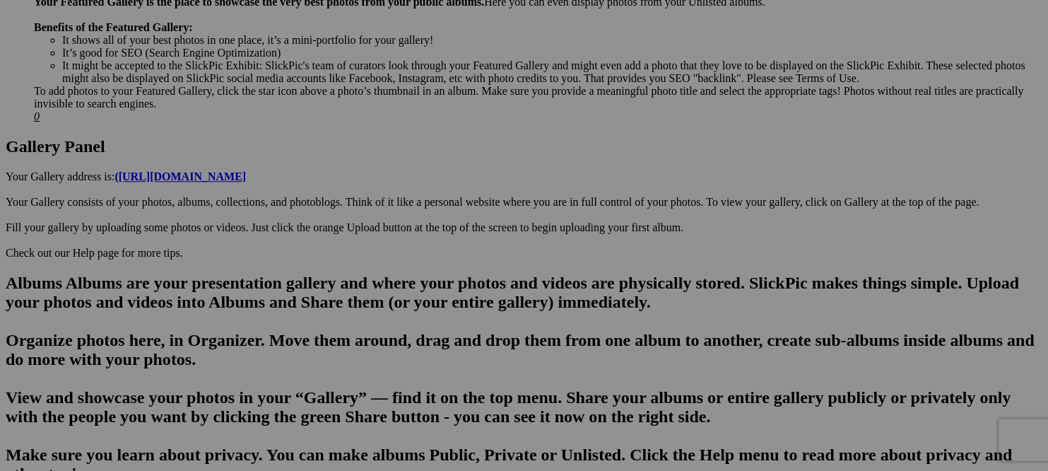
scroll to position [641, 0]
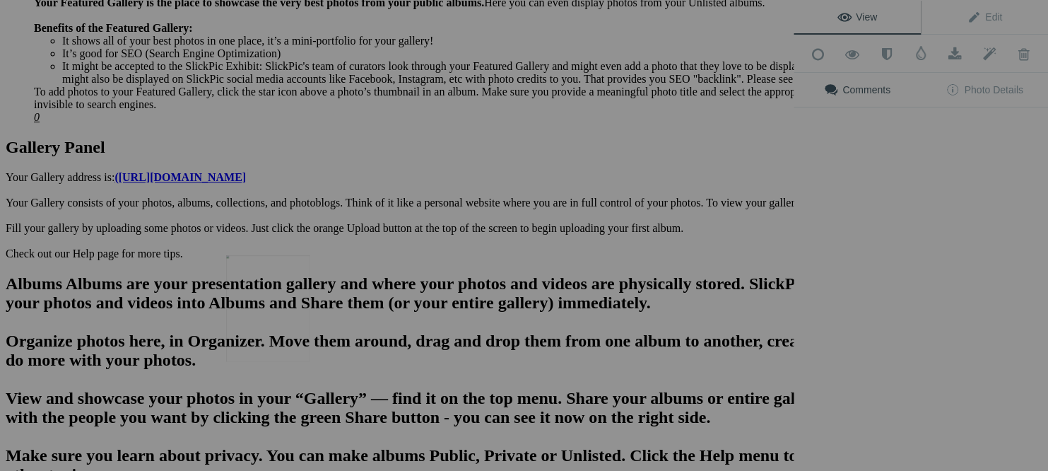
click at [273, 313] on img at bounding box center [267, 308] width 83 height 106
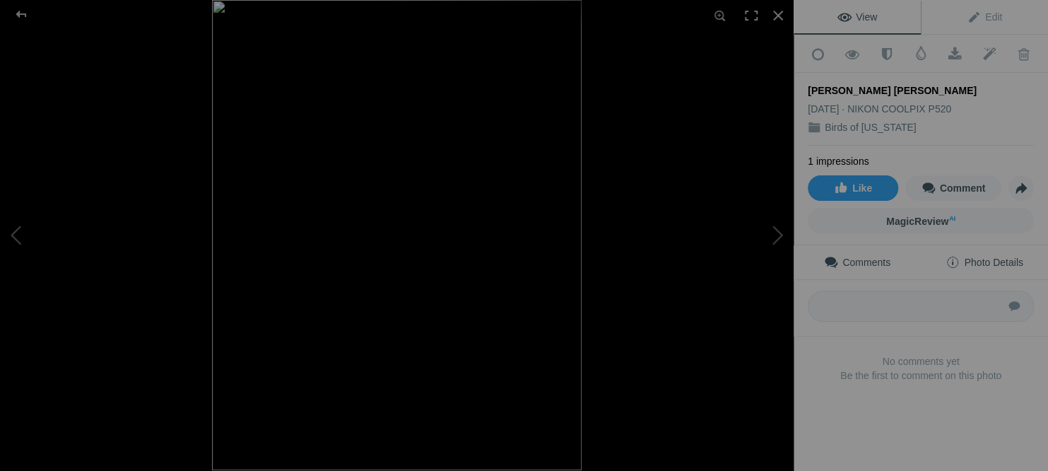
click at [993, 256] on span "Photo Details" at bounding box center [983, 261] width 77 height 11
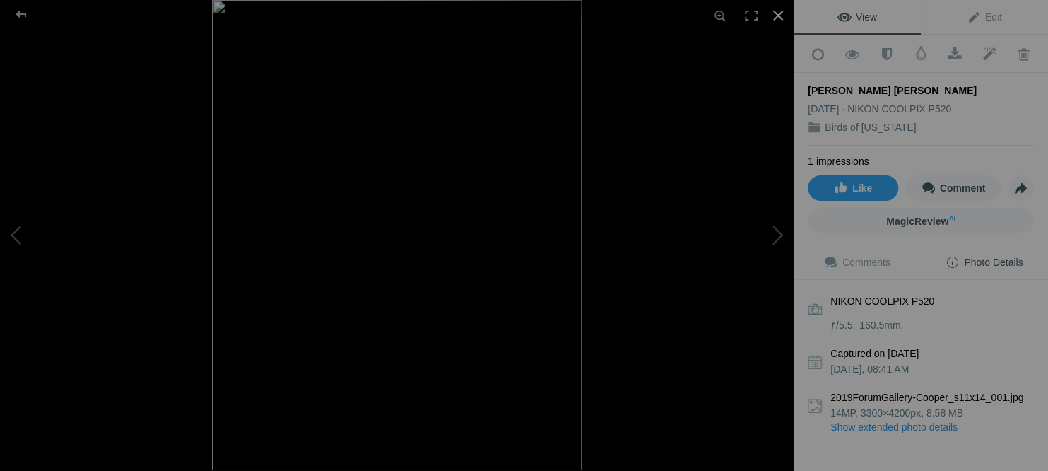
click at [774, 14] on div at bounding box center [777, 15] width 31 height 31
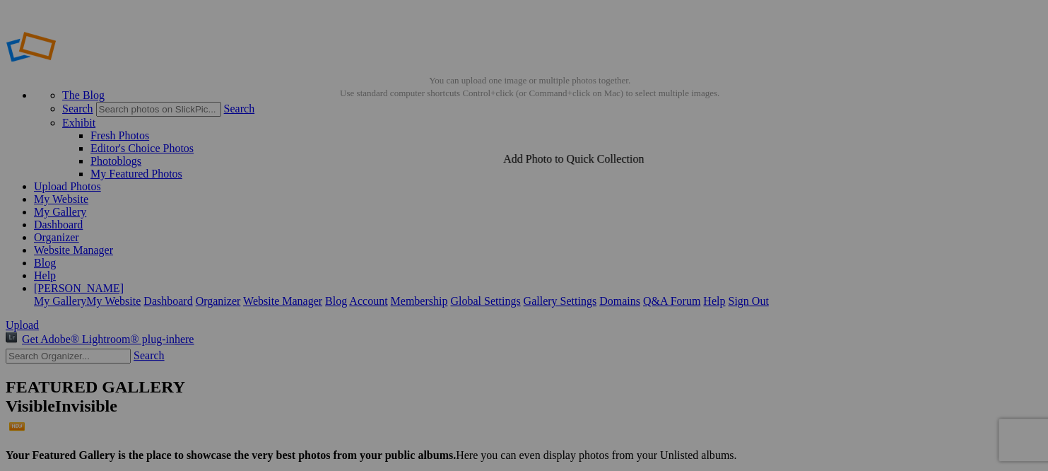
scroll to position [0, 0]
click at [88, 193] on link "My Website" at bounding box center [61, 199] width 54 height 12
